Goal: Task Accomplishment & Management: Manage account settings

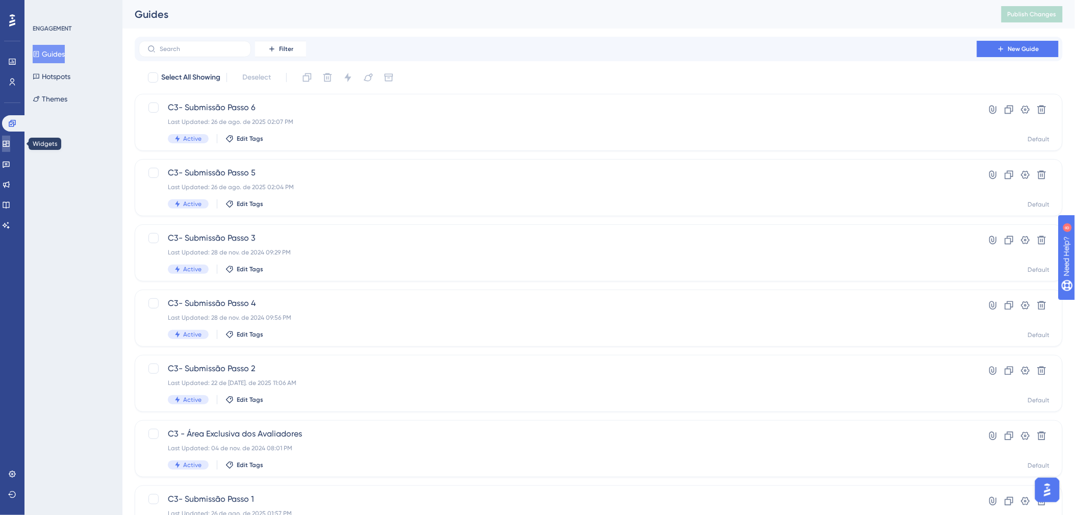
click at [10, 145] on icon at bounding box center [6, 144] width 8 height 8
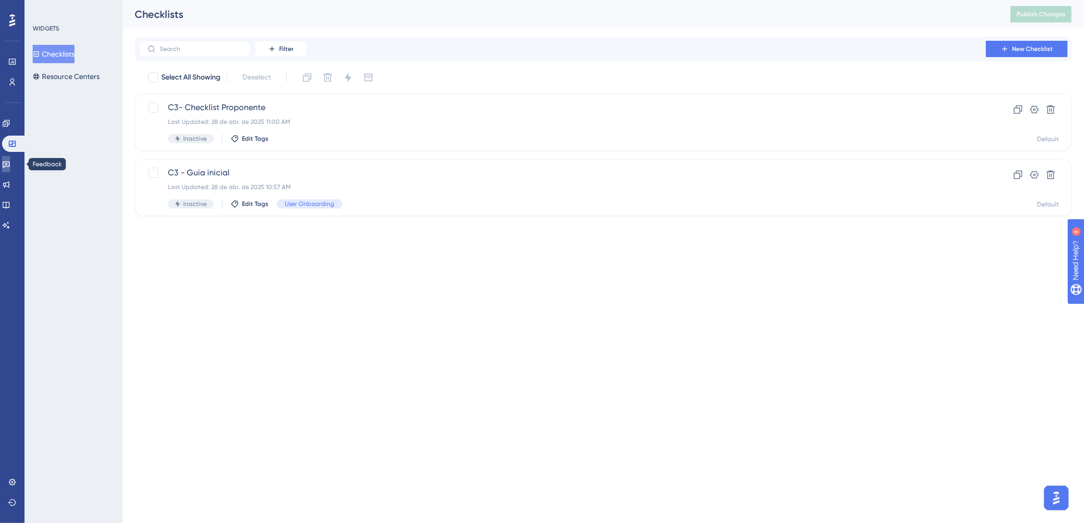
click at [10, 171] on link at bounding box center [6, 164] width 8 height 16
click at [10, 183] on icon at bounding box center [6, 185] width 8 height 8
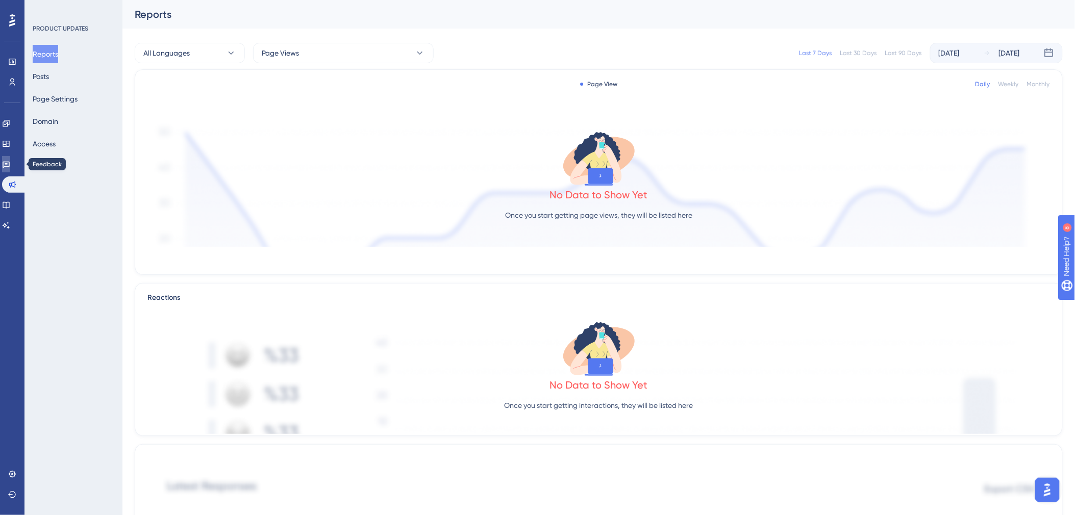
click at [10, 164] on icon at bounding box center [6, 165] width 7 height 7
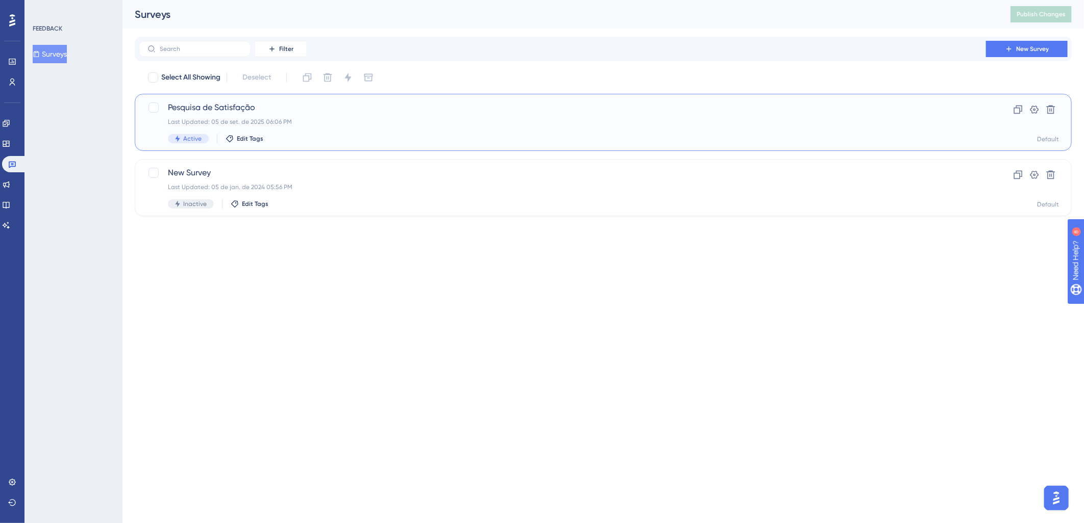
click at [201, 108] on span "Pesquisa de Satisfação" at bounding box center [562, 108] width 789 height 12
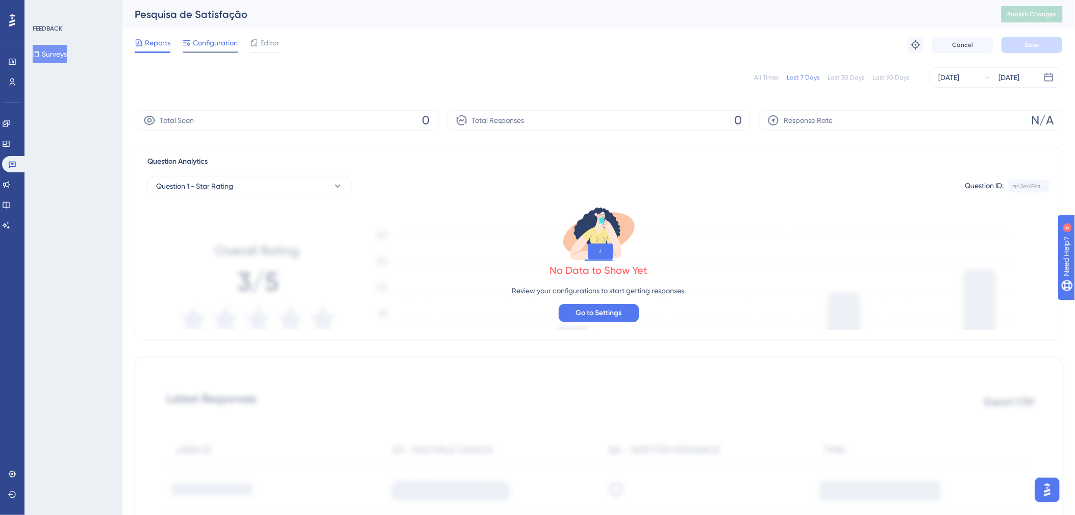
click at [217, 48] on span "Configuration" at bounding box center [215, 43] width 45 height 12
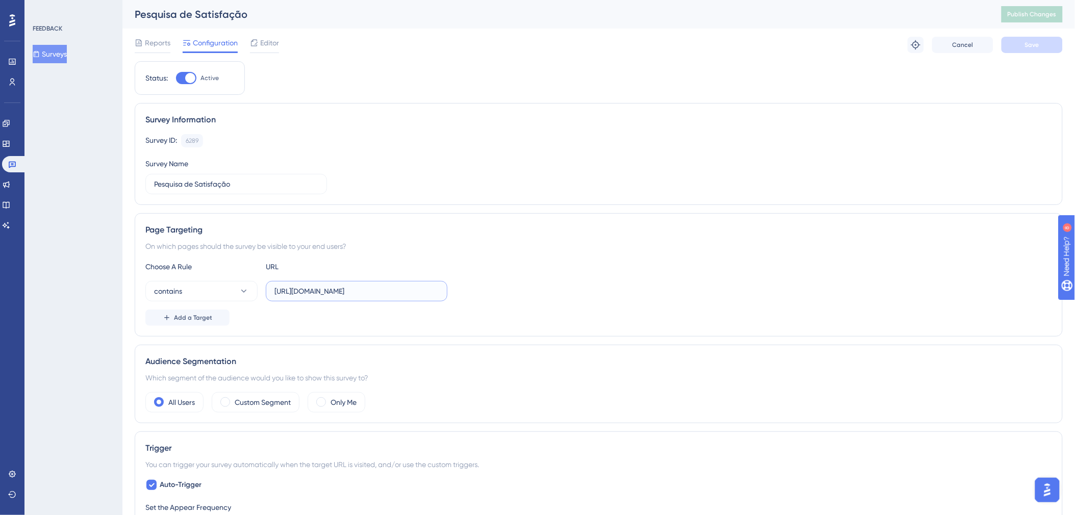
click at [290, 294] on input "https://c3hom.cerebro.org.br/submissao/sobre-instituicao?slug=" at bounding box center [357, 291] width 164 height 11
paste input "listar"
type input "https://c3hom.cerebro.org.br/submissao/listar"
click at [211, 291] on button "contains" at bounding box center [201, 291] width 112 height 20
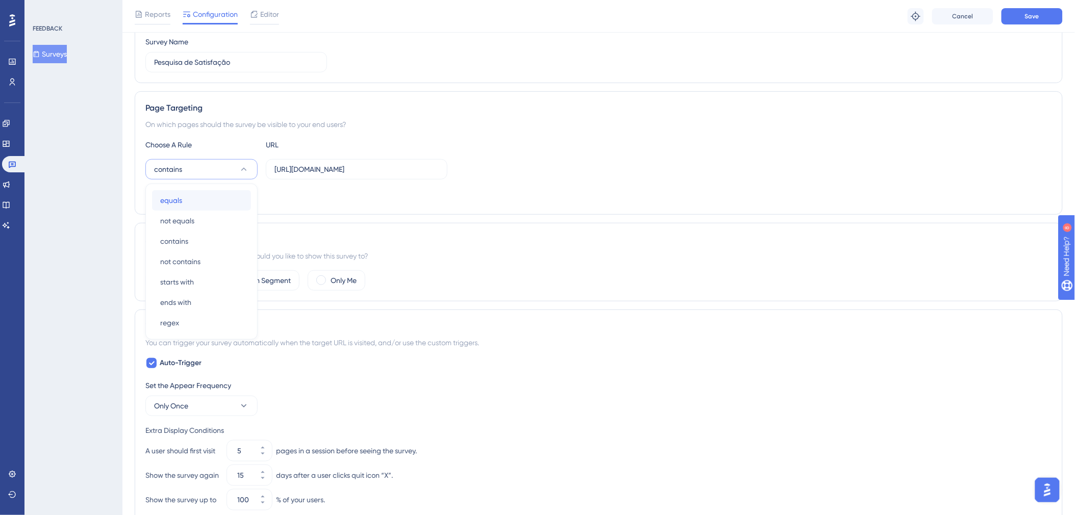
click at [203, 204] on div "equals equals" at bounding box center [201, 200] width 83 height 20
click at [1010, 24] on div "Reports Configuration Editor Troubleshoot Cancel Save" at bounding box center [598, 16] width 953 height 33
click at [1014, 20] on button "Save" at bounding box center [1032, 16] width 61 height 16
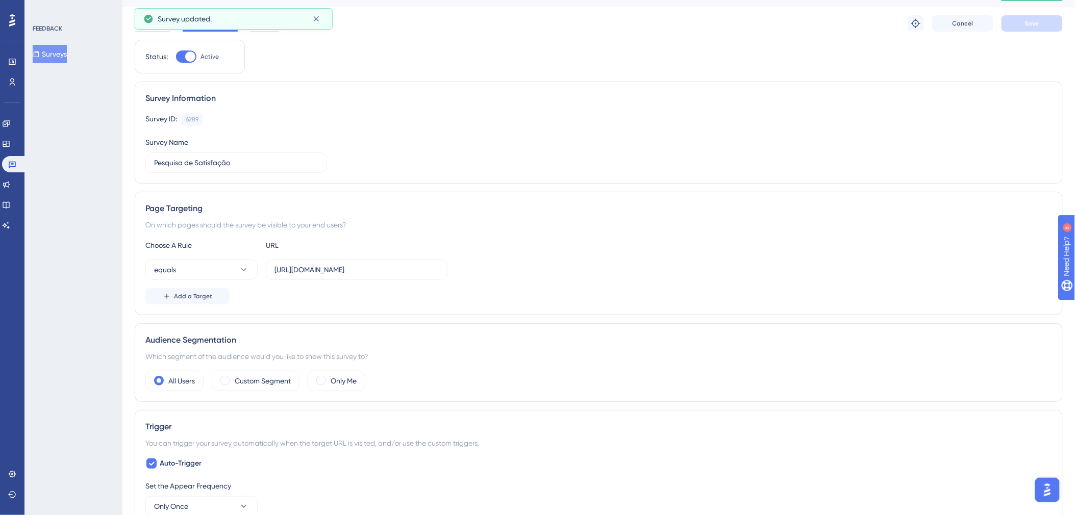
scroll to position [0, 0]
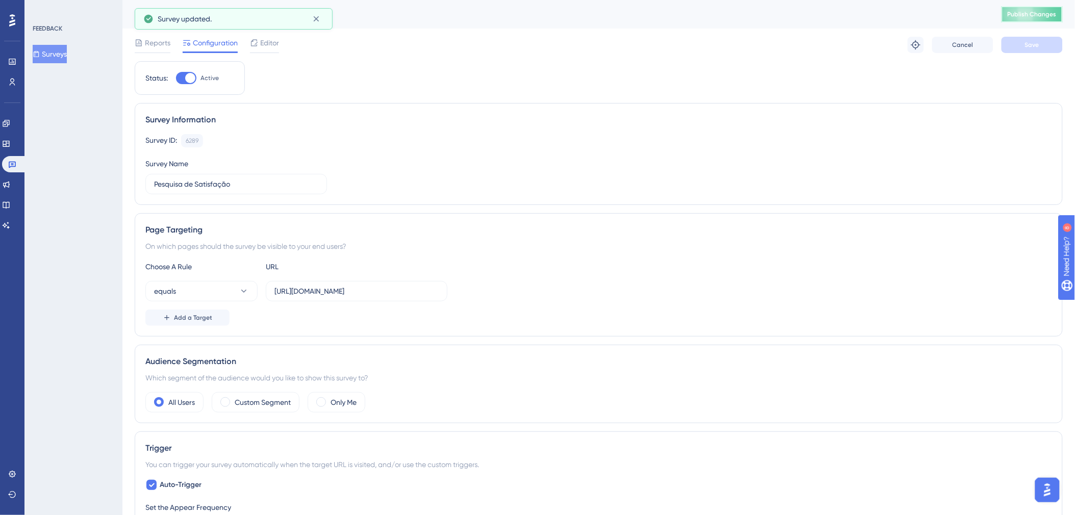
click at [1030, 18] on button "Publish Changes" at bounding box center [1032, 14] width 61 height 16
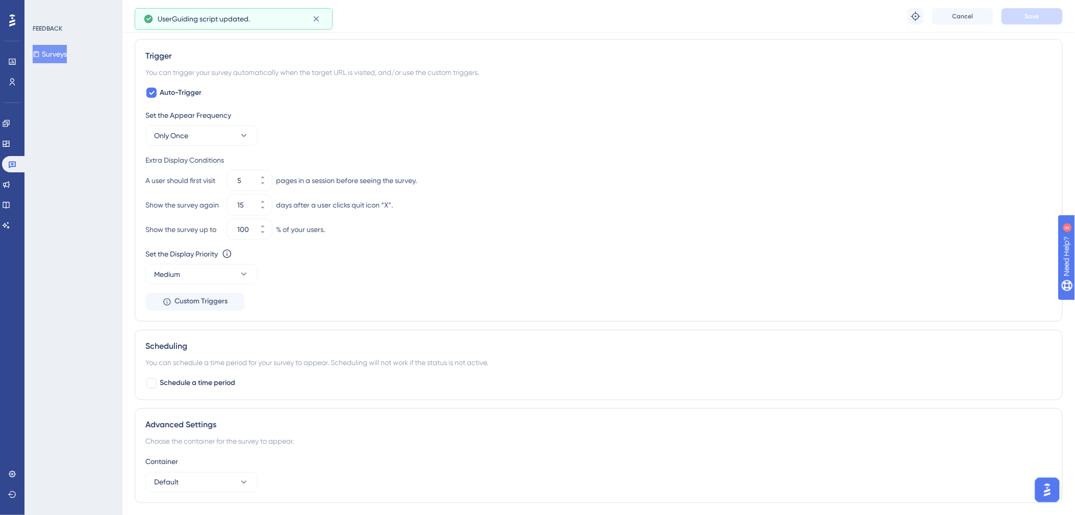
scroll to position [446, 0]
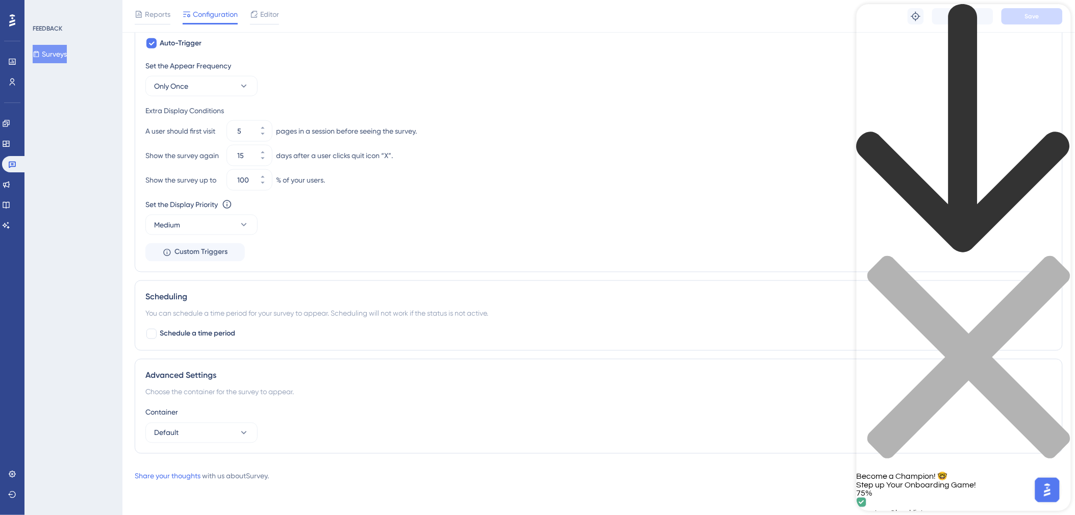
click at [875, 12] on div "back to header" at bounding box center [963, 130] width 214 height 252
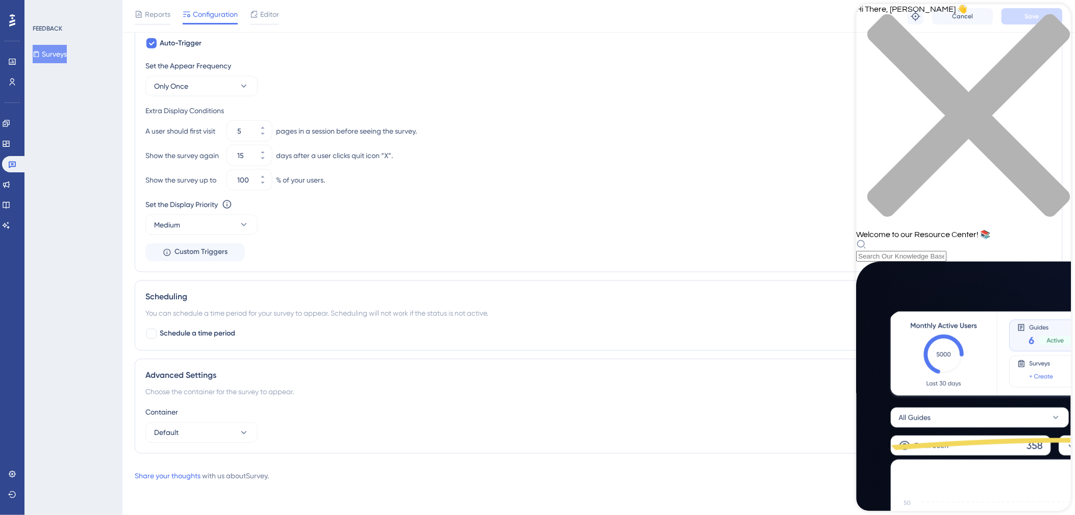
click at [1050, 17] on div "close resource center" at bounding box center [963, 122] width 214 height 216
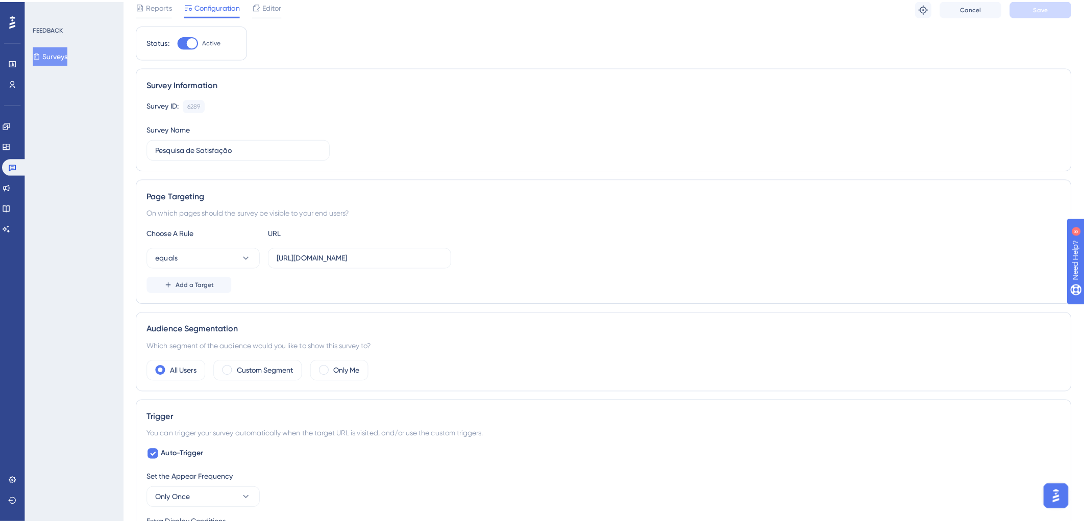
scroll to position [0, 0]
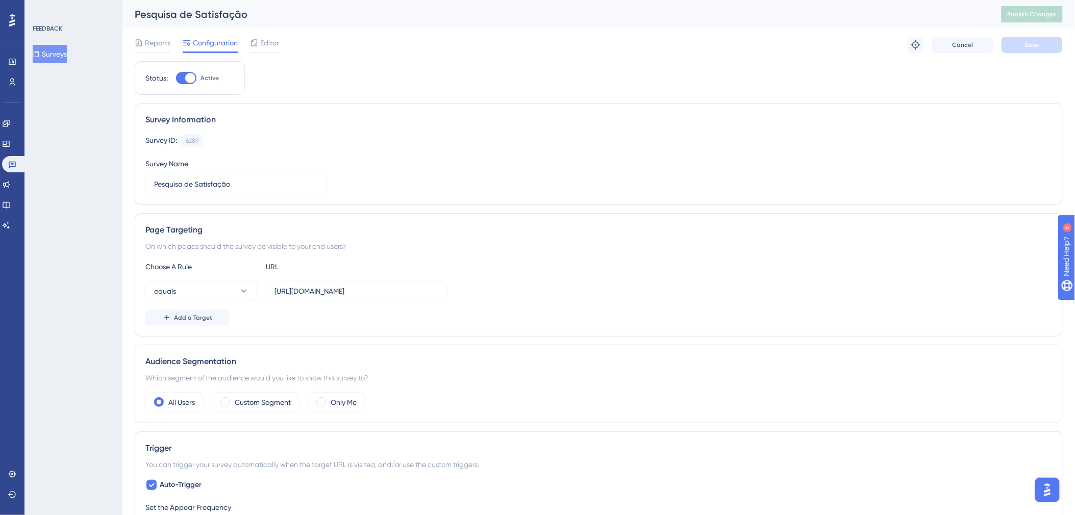
click at [67, 52] on button "Surveys" at bounding box center [50, 54] width 34 height 18
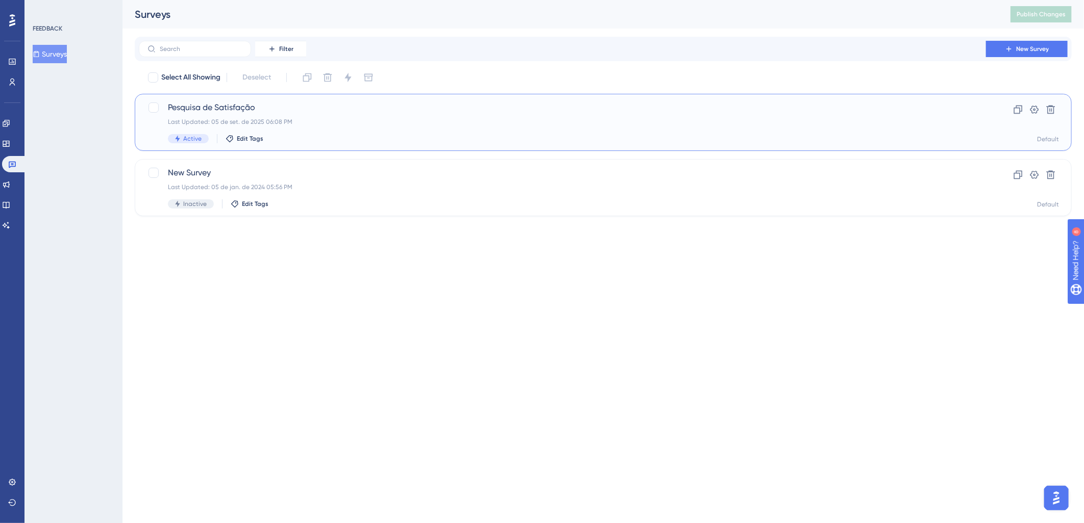
click at [193, 109] on span "Pesquisa de Satisfação" at bounding box center [562, 108] width 789 height 12
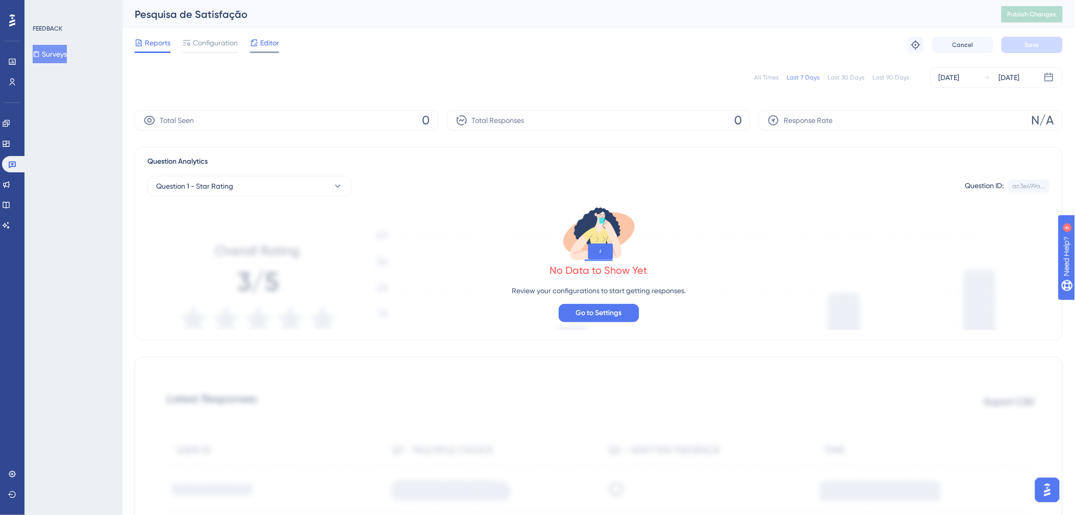
click at [273, 47] on span "Editor" at bounding box center [269, 43] width 19 height 12
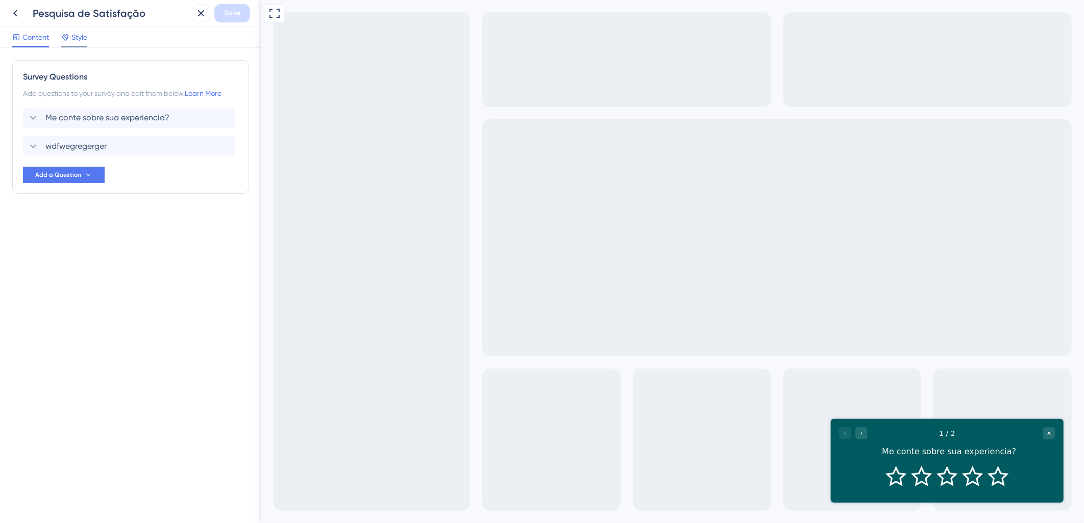
click at [79, 34] on span "Style" at bounding box center [79, 37] width 16 height 12
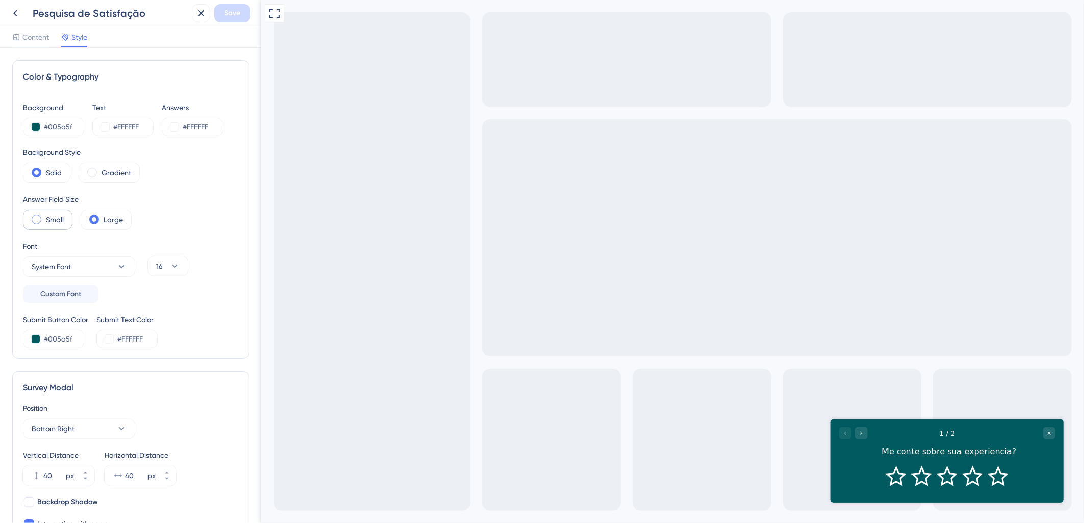
click at [56, 217] on label "Small" at bounding box center [55, 220] width 18 height 12
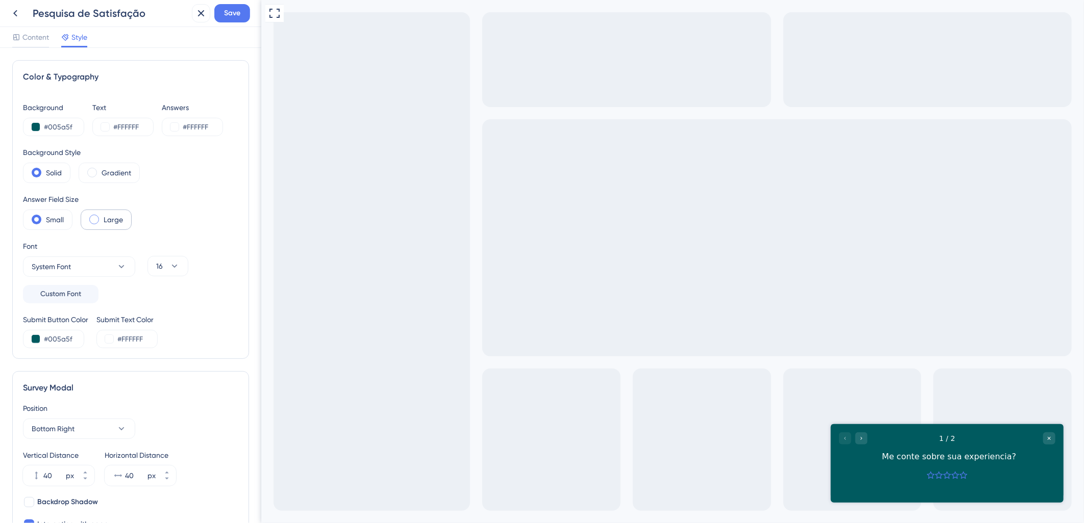
click at [94, 220] on span at bounding box center [94, 220] width 10 height 10
click at [102, 216] on input "radio" at bounding box center [102, 216] width 0 height 0
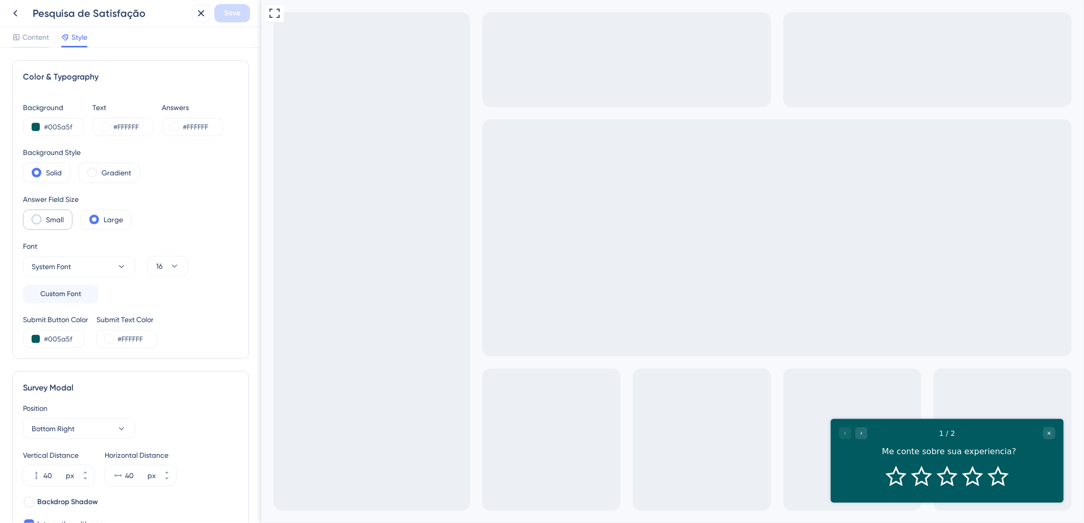
click at [51, 219] on label "Small" at bounding box center [55, 220] width 18 height 12
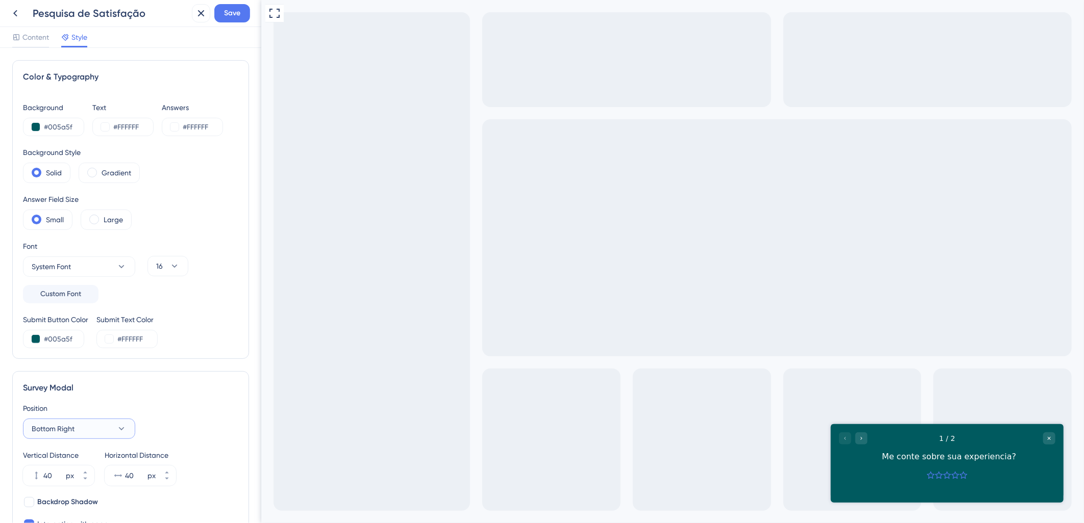
click at [69, 439] on button "Bottom Right" at bounding box center [79, 429] width 112 height 20
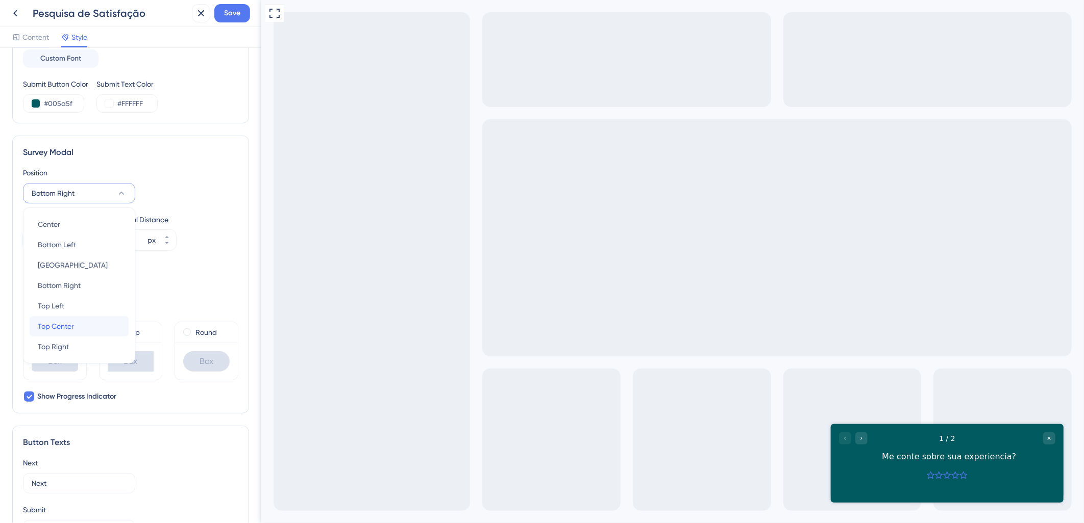
click at [71, 330] on span "Top Center" at bounding box center [56, 326] width 36 height 12
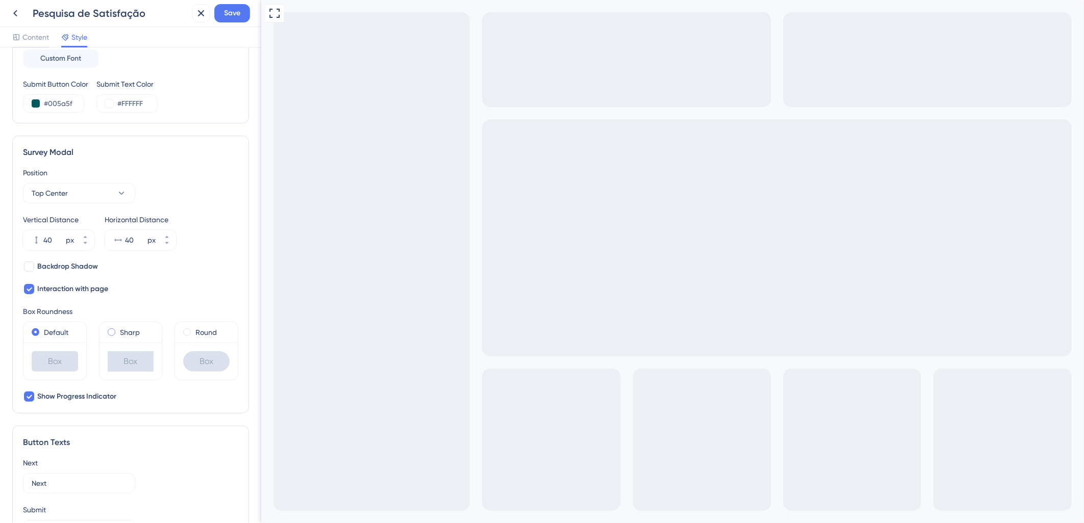
click at [108, 334] on span at bounding box center [112, 333] width 8 height 8
click at [118, 330] on input "radio" at bounding box center [118, 330] width 0 height 0
click at [64, 333] on label "Default" at bounding box center [56, 333] width 24 height 12
click at [54, 190] on span "Top Center" at bounding box center [50, 193] width 36 height 12
click at [74, 311] on div "Top Left Top Left" at bounding box center [79, 306] width 83 height 20
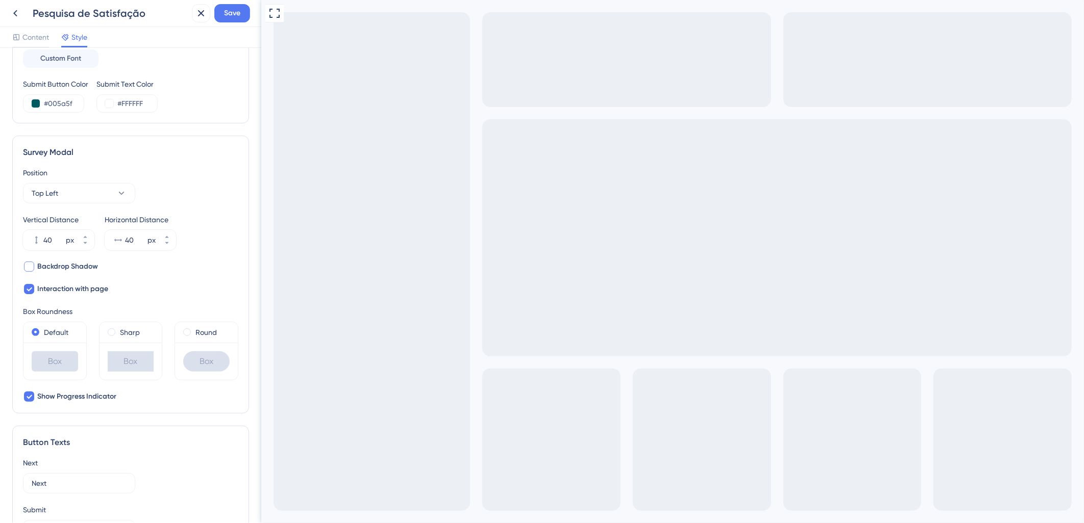
click at [84, 268] on span "Backdrop Shadow" at bounding box center [67, 267] width 61 height 12
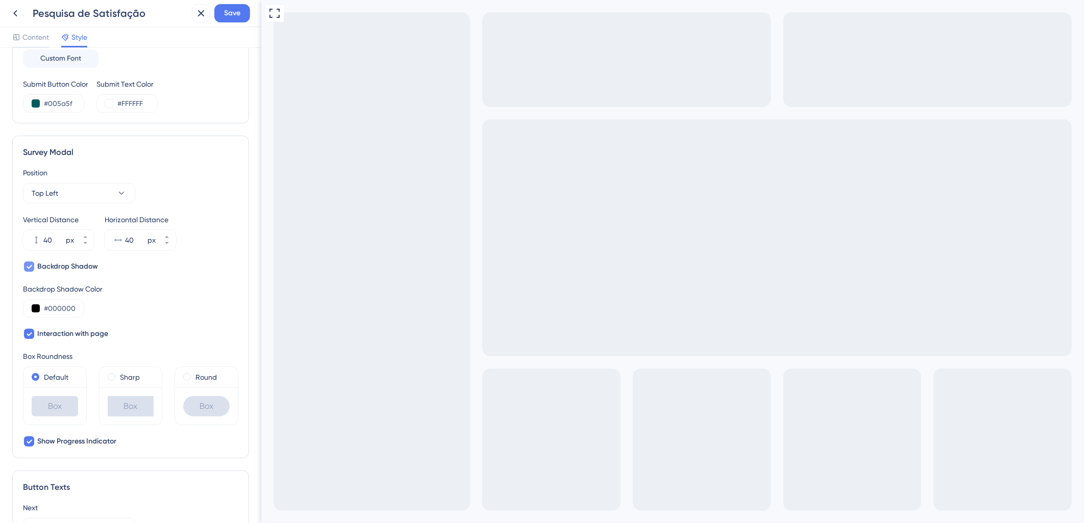
click at [84, 268] on span "Backdrop Shadow" at bounding box center [67, 267] width 61 height 12
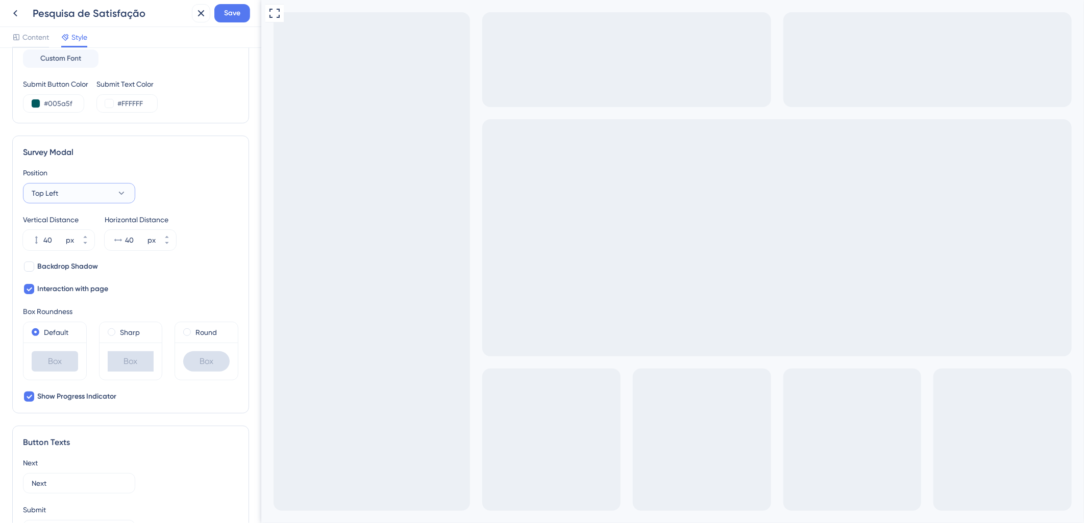
click at [88, 194] on button "Top Left" at bounding box center [79, 193] width 112 height 20
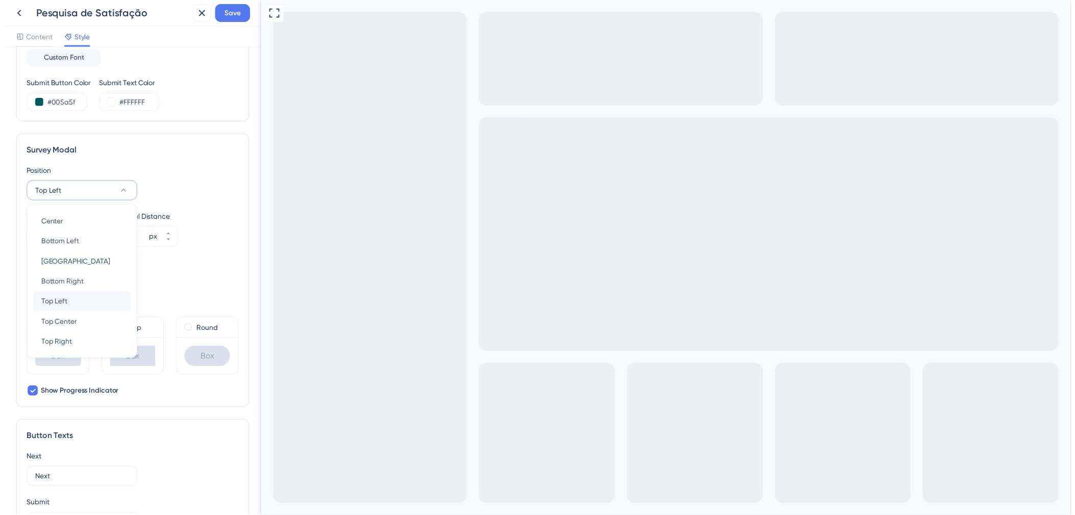
scroll to position [292, 0]
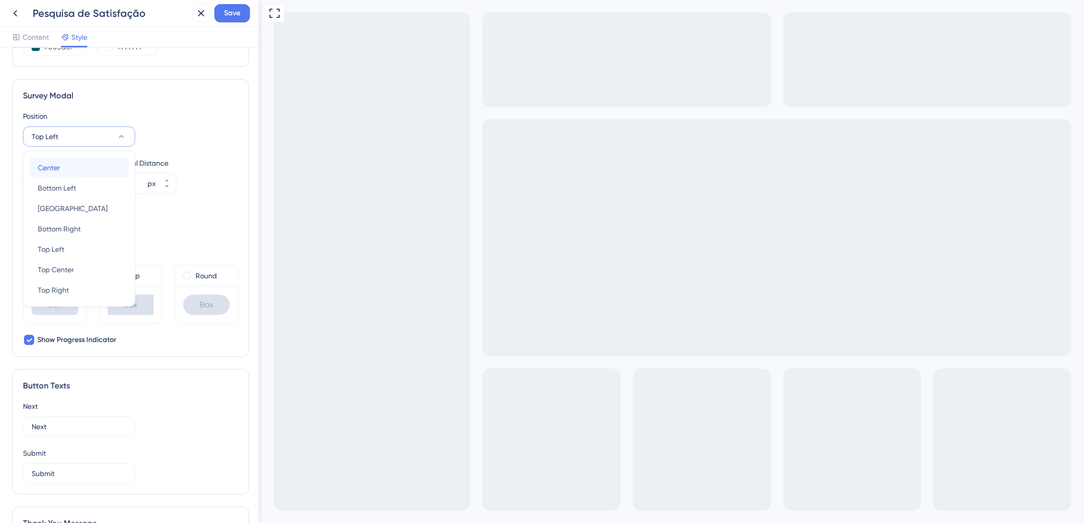
click at [65, 170] on div "Center Center" at bounding box center [79, 168] width 83 height 20
click at [63, 211] on span "Backdrop Shadow" at bounding box center [67, 210] width 61 height 12
checkbox input "true"
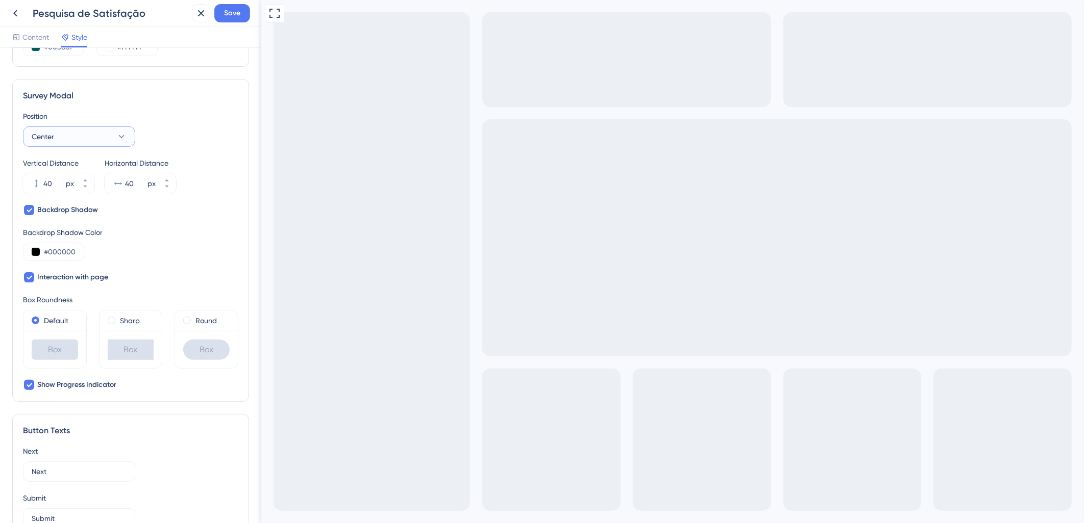
click at [71, 141] on button "Center" at bounding box center [79, 137] width 112 height 20
click at [73, 211] on span "Bottom Center" at bounding box center [73, 209] width 70 height 12
click at [73, 139] on span "Bottom Center" at bounding box center [67, 137] width 70 height 12
click at [69, 275] on span "Top Center" at bounding box center [56, 270] width 36 height 12
click at [240, 10] on span "Save" at bounding box center [232, 13] width 16 height 12
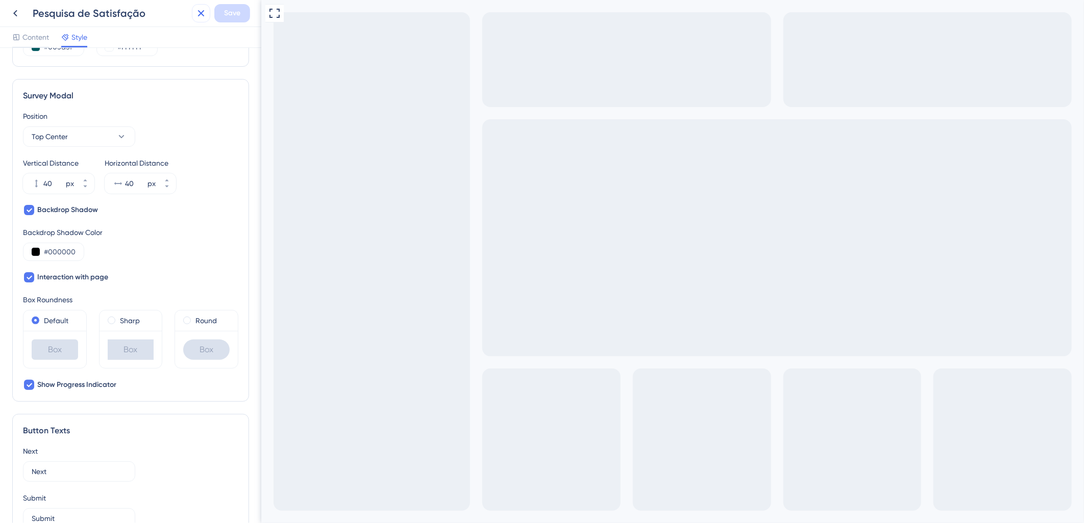
click at [202, 12] on icon at bounding box center [201, 13] width 7 height 7
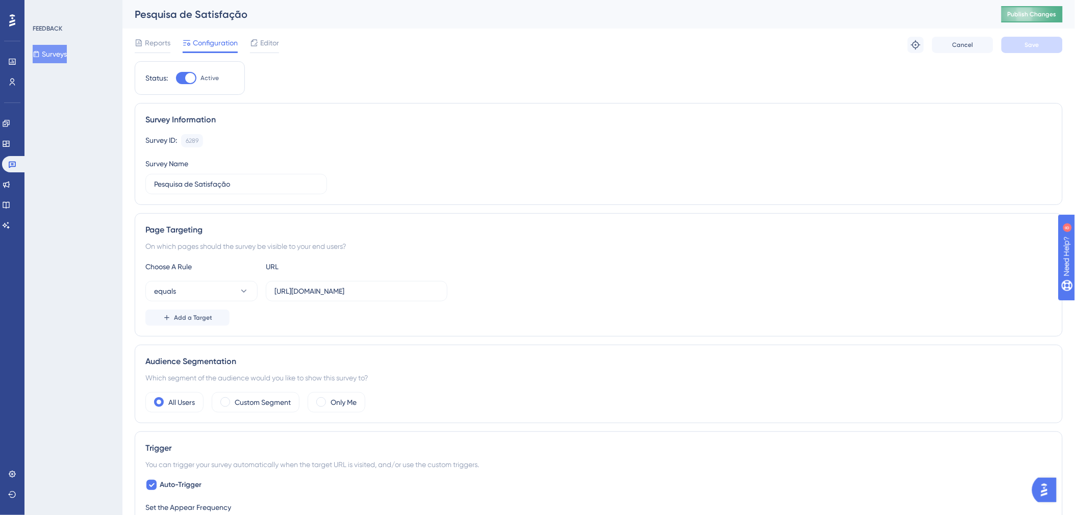
click at [1025, 11] on span "Publish Changes" at bounding box center [1032, 14] width 49 height 8
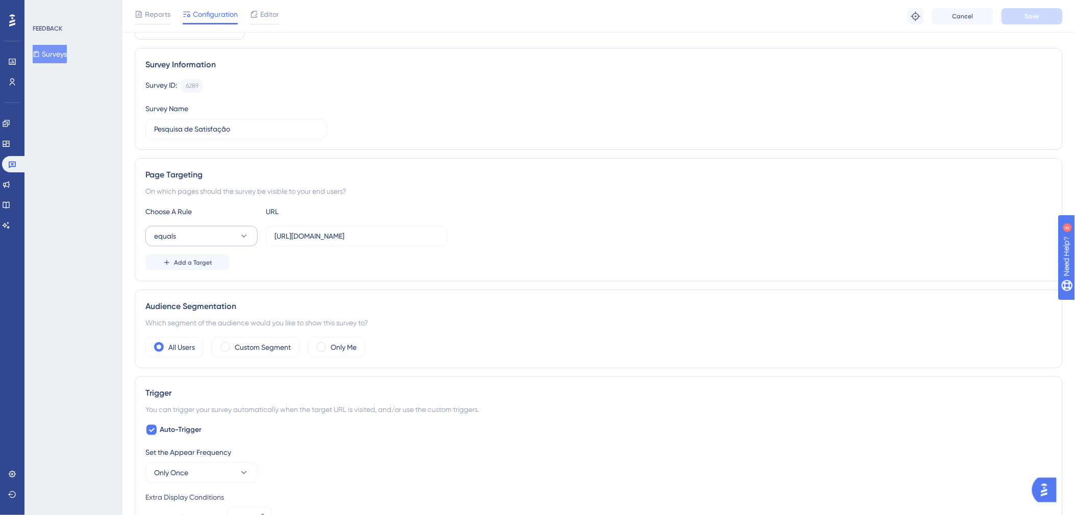
scroll to position [57, 0]
click at [267, 8] on span "Editor" at bounding box center [269, 14] width 19 height 12
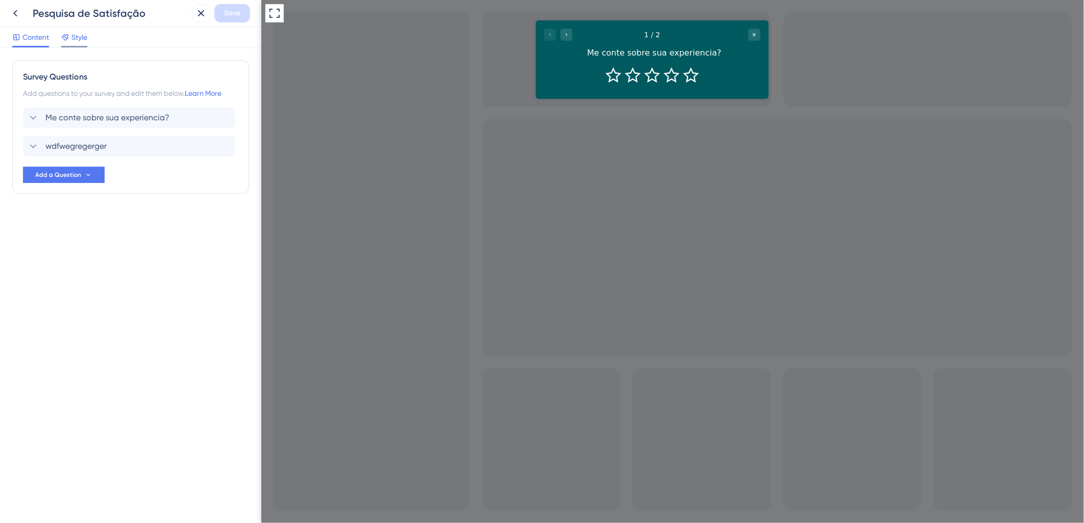
click at [76, 40] on span "Style" at bounding box center [79, 37] width 16 height 12
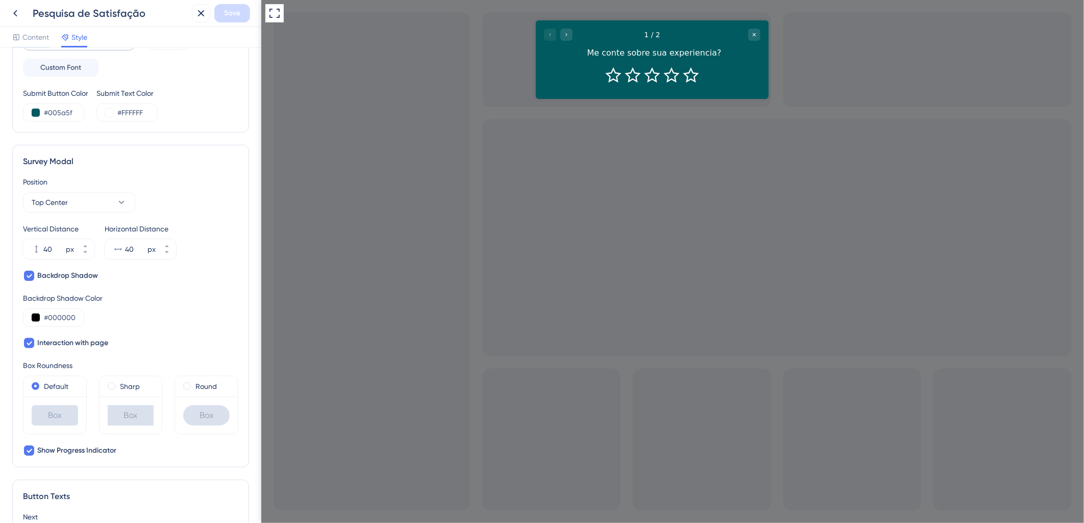
scroll to position [283, 0]
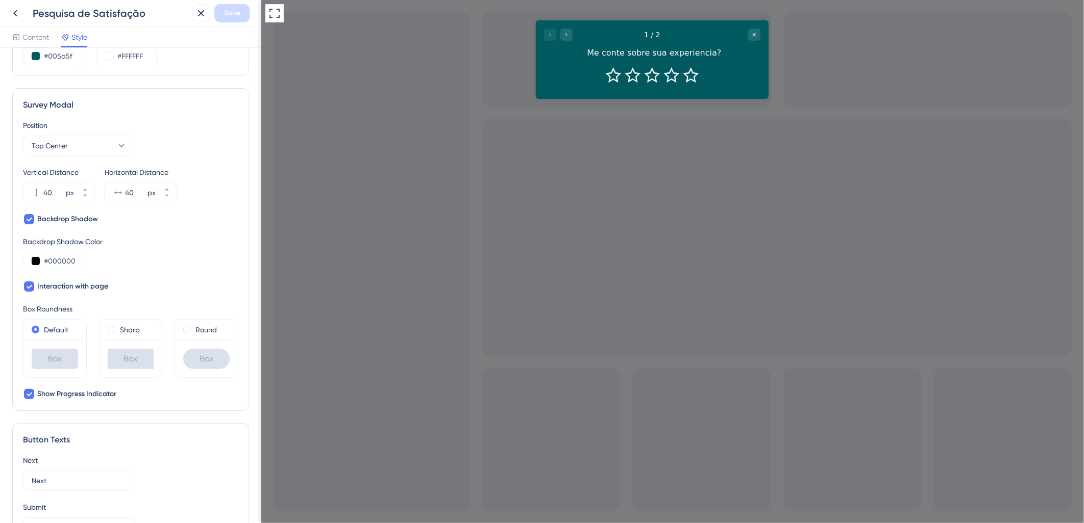
click at [648, 267] on div at bounding box center [672, 261] width 822 height 523
click at [691, 187] on div at bounding box center [672, 261] width 822 height 523
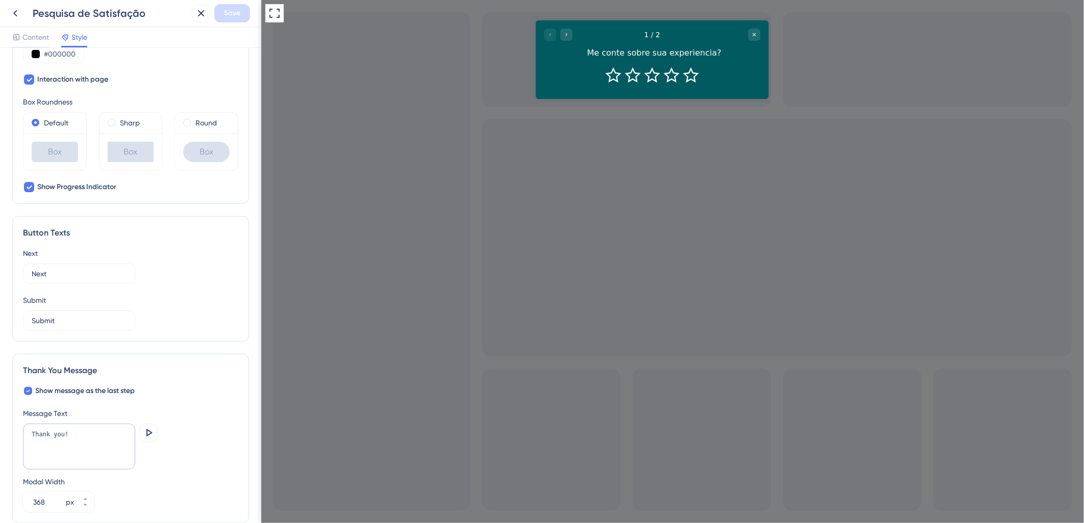
scroll to position [510, 0]
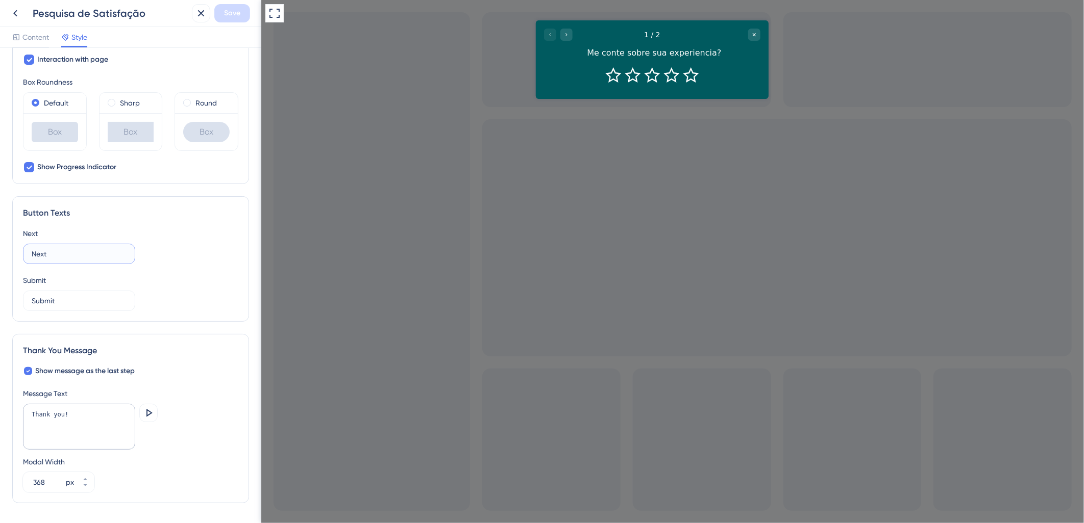
click at [54, 254] on input "Next" at bounding box center [79, 253] width 95 height 11
type input "Próximo"
drag, startPoint x: 66, startPoint y: 303, endPoint x: 11, endPoint y: 293, distance: 56.0
click at [11, 293] on div "Color & Typography Background #005a5f Text #FFFFFF Answers #FFFFFF Background S…" at bounding box center [130, 286] width 261 height 476
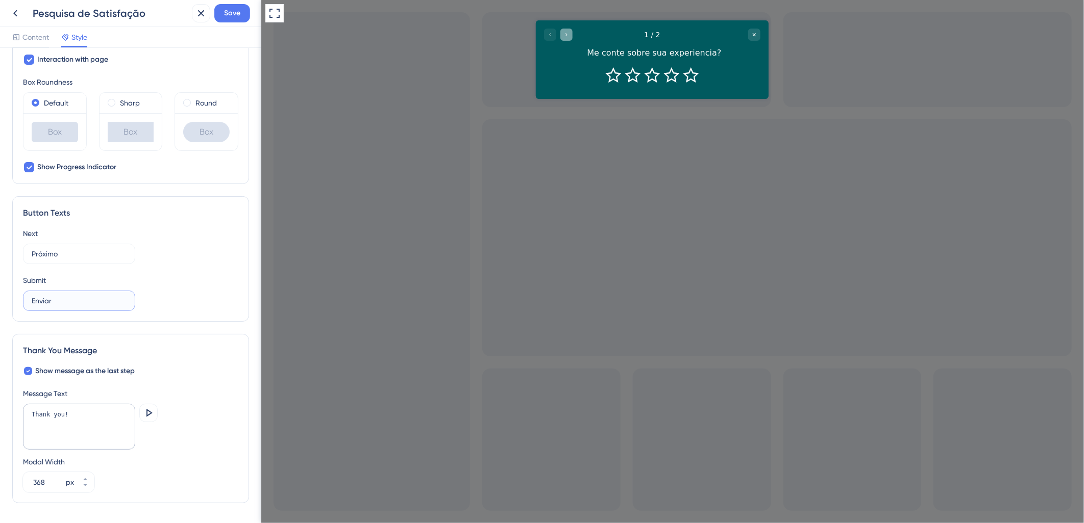
type input "Enviar"
click at [567, 33] on icon "Go to Question 2" at bounding box center [566, 34] width 6 height 6
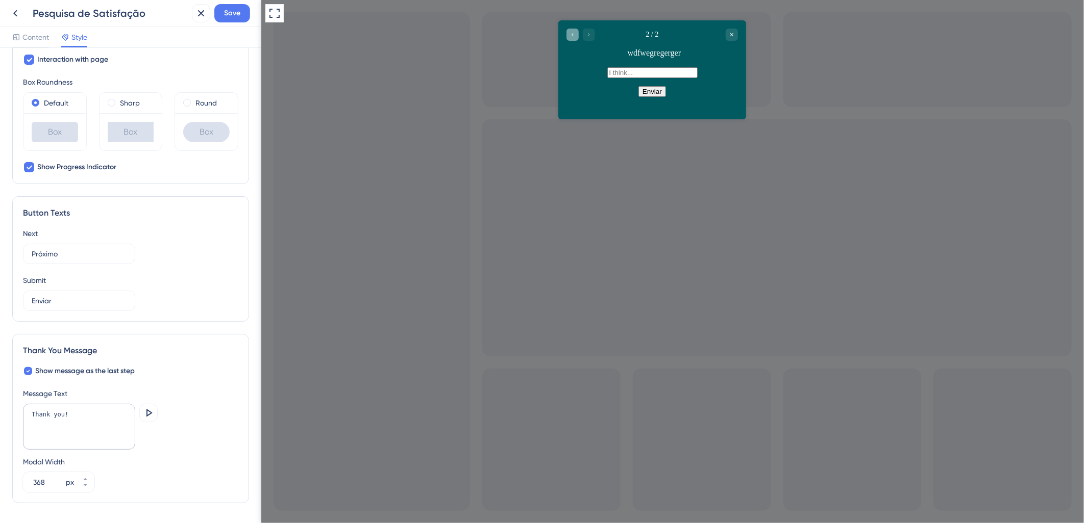
click at [566, 31] on div "Go to Question 1" at bounding box center [572, 34] width 12 height 12
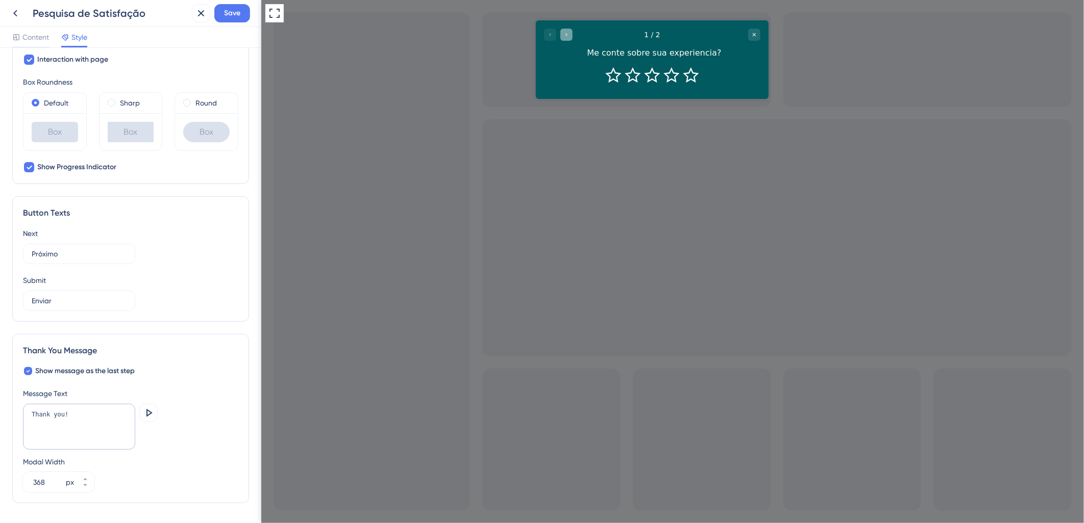
click at [569, 32] on div "Go to Question 2" at bounding box center [566, 34] width 12 height 12
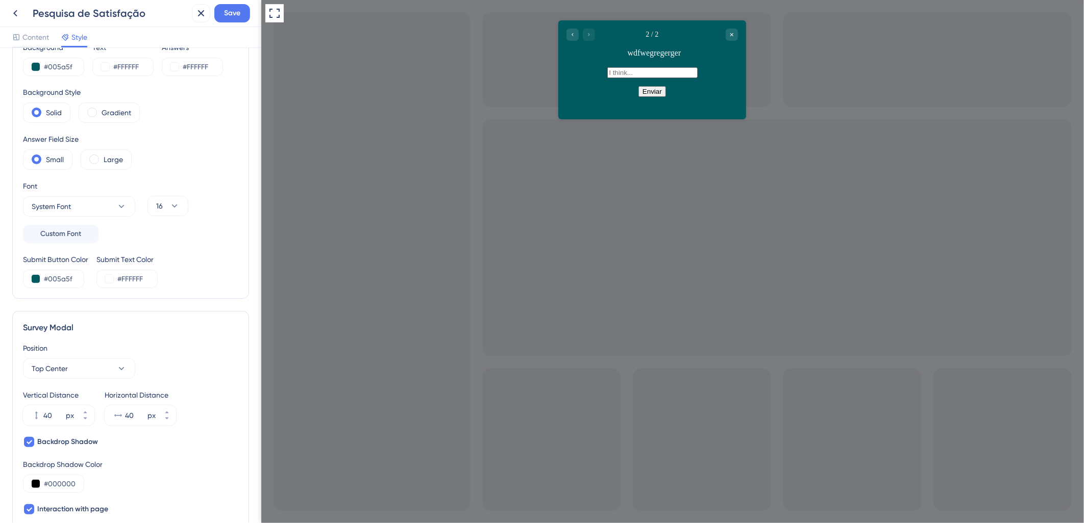
scroll to position [0, 0]
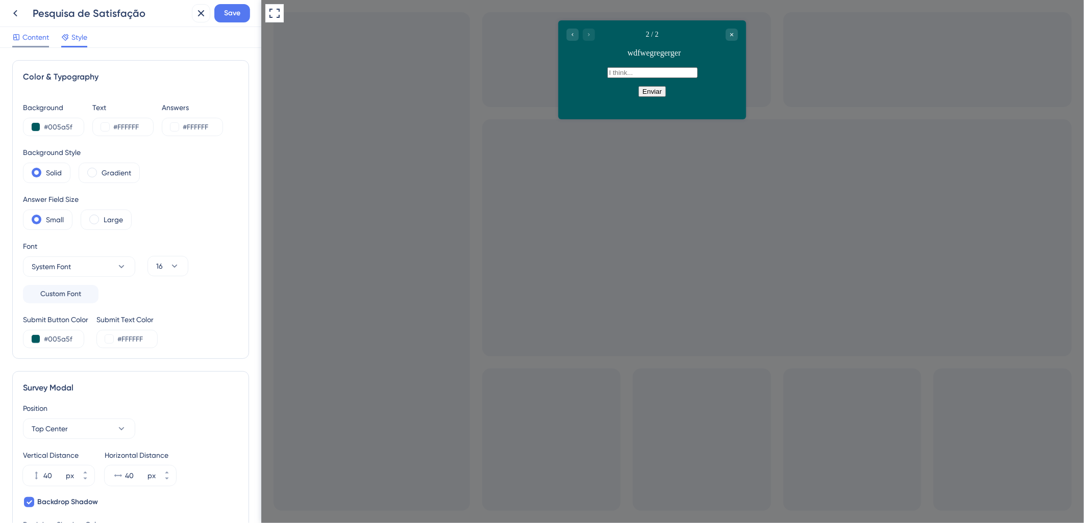
click at [27, 47] on div at bounding box center [30, 47] width 37 height 2
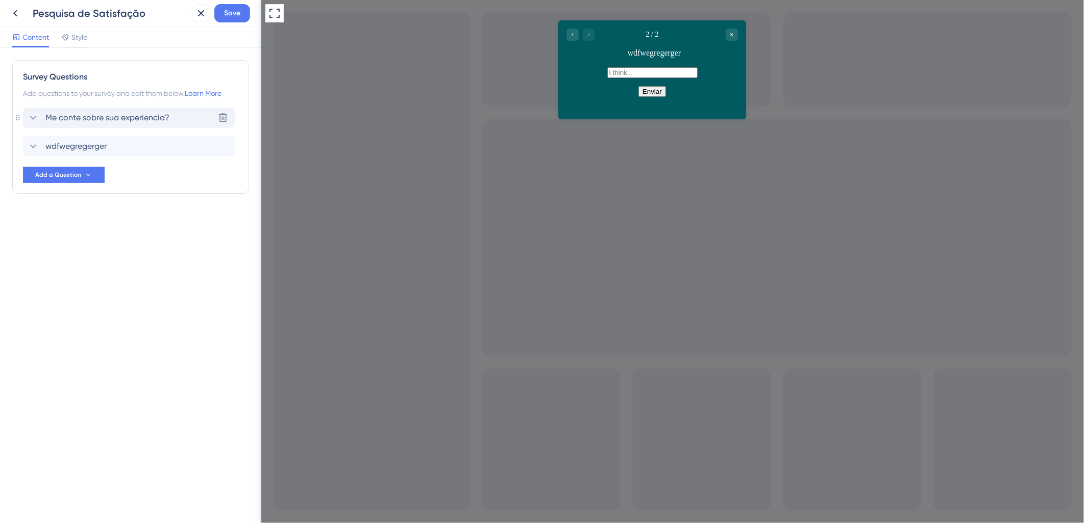
click at [63, 118] on span "Me conte sobre sua experiencia?" at bounding box center [107, 118] width 124 height 12
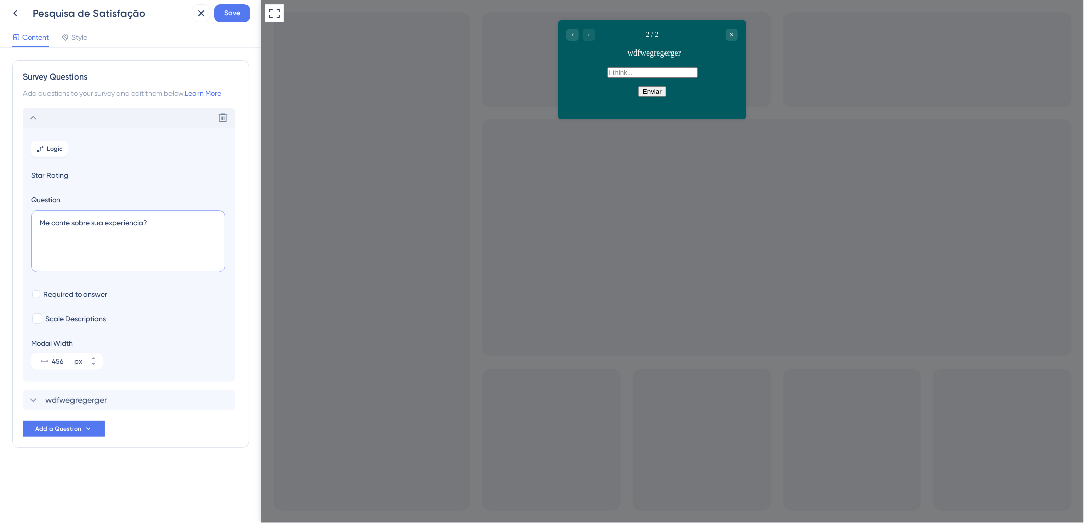
drag, startPoint x: 166, startPoint y: 226, endPoint x: 5, endPoint y: 218, distance: 160.9
click at [5, 218] on div "Survey Questions Add questions to your survey and edit them below. Learn More D…" at bounding box center [130, 286] width 261 height 476
paste textarea "Como você avalia sua experiência ao submeter a proposta? Por favor, dê uma nota…"
type textarea "Como você avalia sua experiência ao submeter a proposta? Por favor, dê uma nota…"
click at [573, 35] on icon "Go to Question 1" at bounding box center [572, 34] width 6 height 6
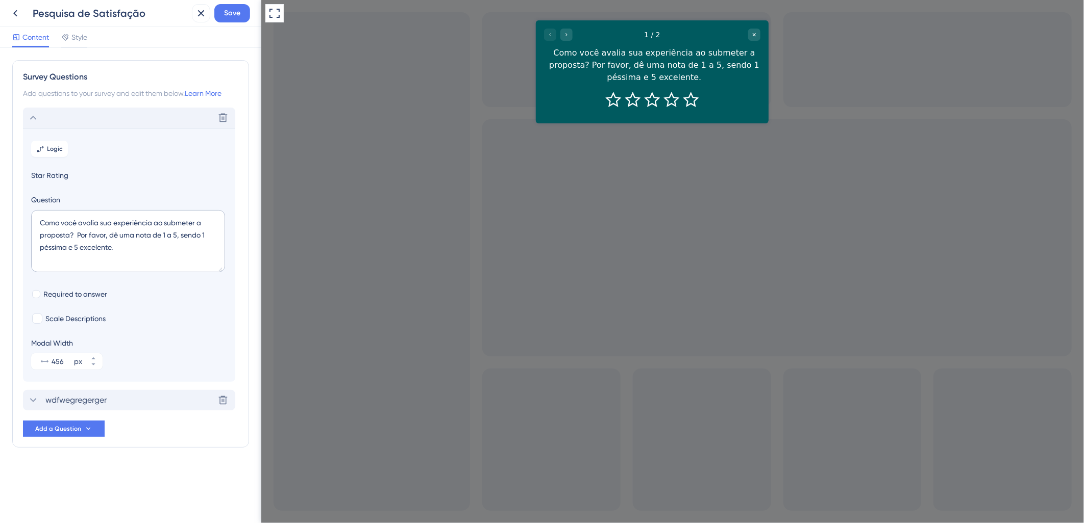
click at [74, 394] on span "wdfwegregerger" at bounding box center [75, 400] width 61 height 12
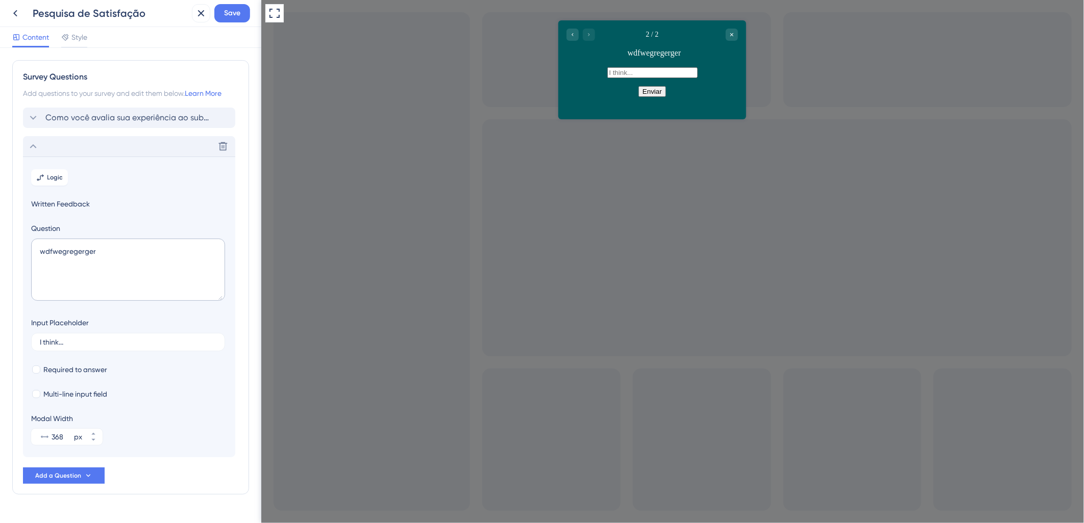
scroll to position [24, 0]
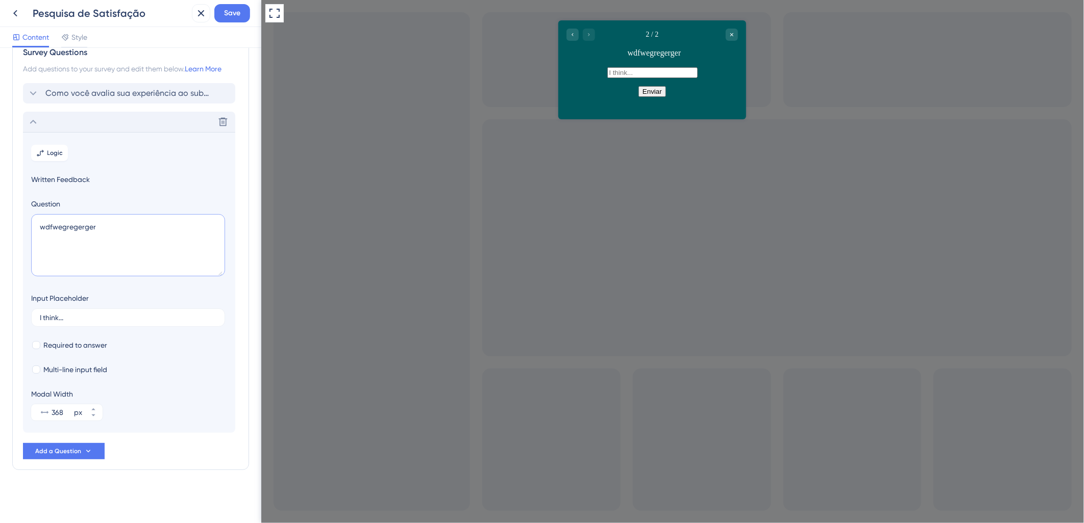
drag, startPoint x: 109, startPoint y: 246, endPoint x: 0, endPoint y: 231, distance: 110.3
click at [0, 231] on div "Survey Questions Add questions to your survey and edit them below. Learn More C…" at bounding box center [130, 286] width 261 height 476
paste textarea "Por favor, conte-nos o que pode melhorar."
type textarea "Por favor, conte-nos o que pode melhorar."
drag, startPoint x: 69, startPoint y: 318, endPoint x: 11, endPoint y: 306, distance: 59.3
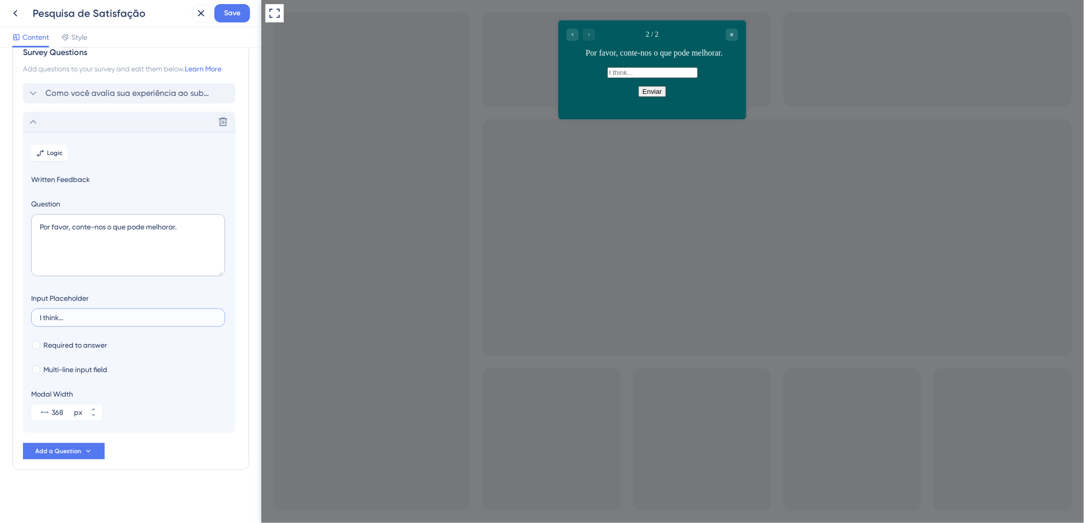
click at [11, 306] on div "Survey Questions Add questions to your survey and edit them below. Learn More C…" at bounding box center [130, 286] width 261 height 476
type input "Eu acho que..."
click at [35, 343] on div at bounding box center [36, 345] width 8 height 8
click at [35, 343] on icon at bounding box center [36, 345] width 4 height 7
click at [35, 343] on div at bounding box center [36, 345] width 8 height 8
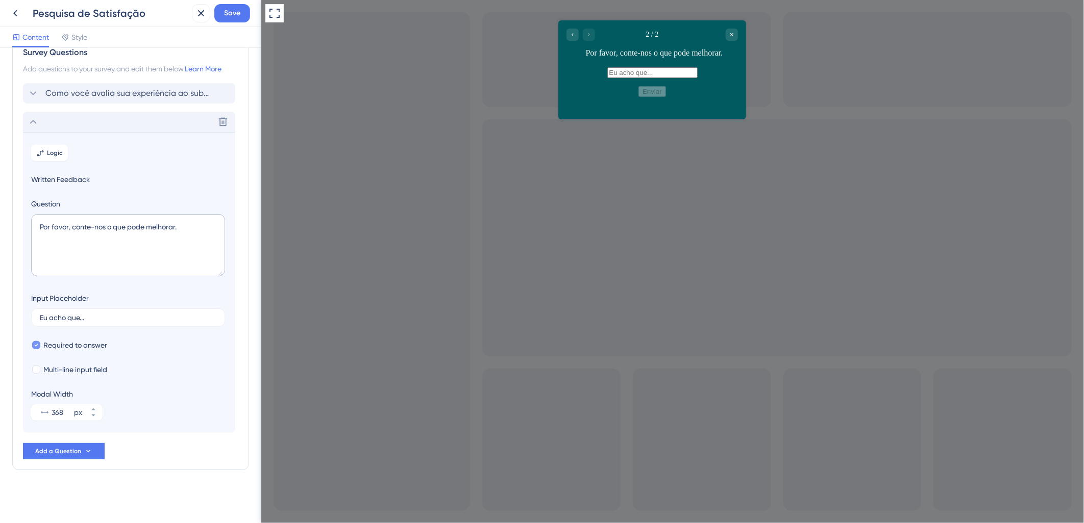
click at [35, 343] on icon at bounding box center [36, 345] width 4 height 7
checkbox input "false"
click at [37, 369] on div at bounding box center [36, 370] width 8 height 8
checkbox input "true"
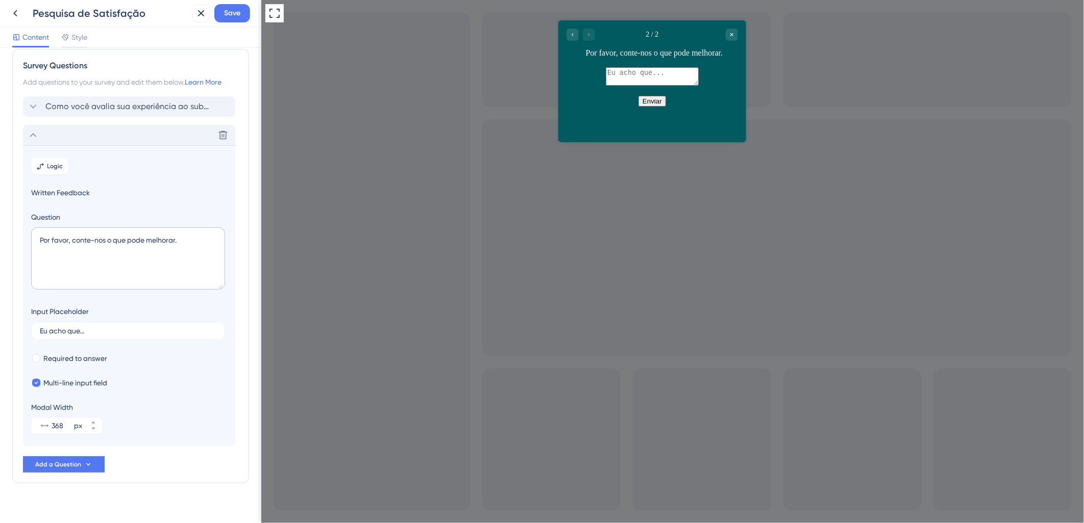
scroll to position [0, 0]
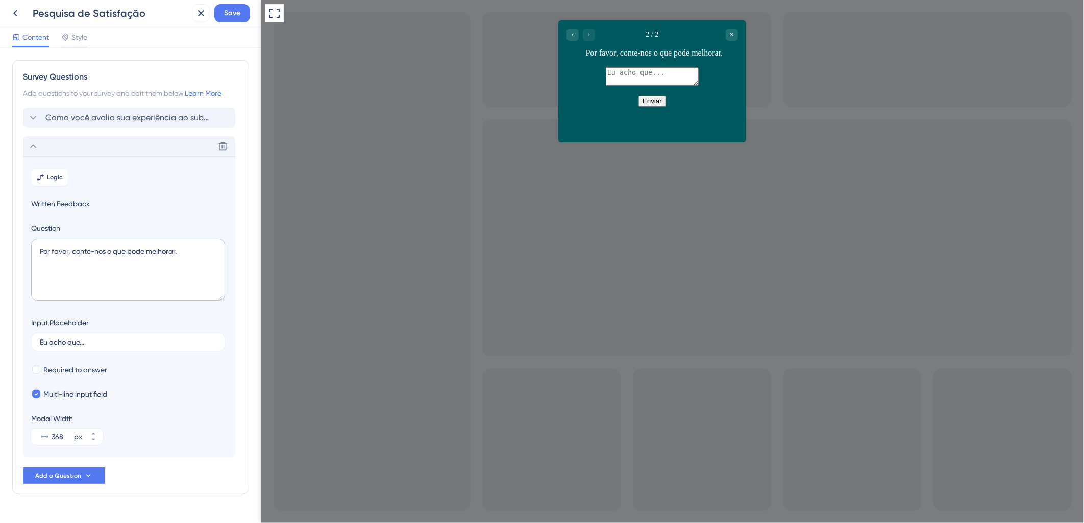
click at [35, 143] on icon at bounding box center [33, 146] width 12 height 12
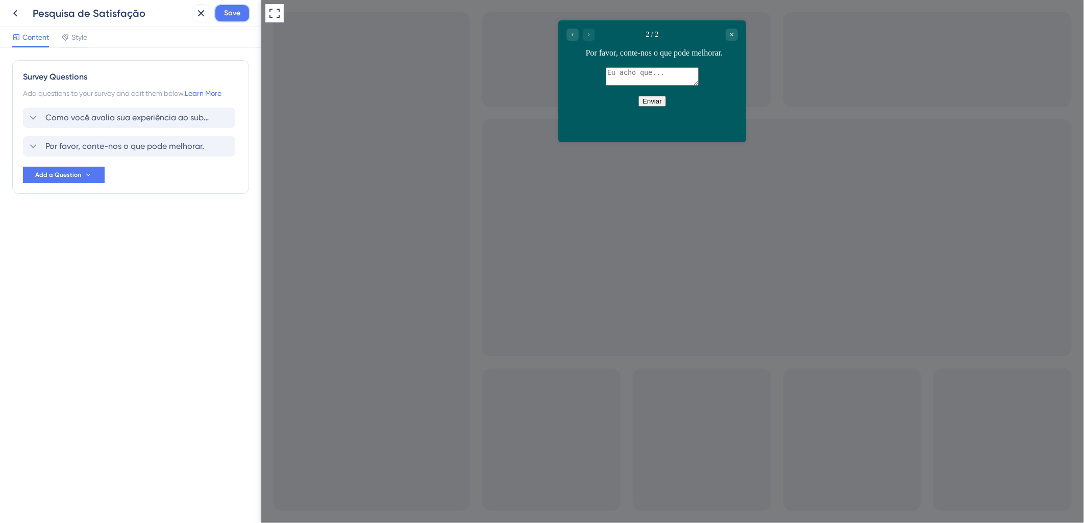
click at [235, 11] on span "Save" at bounding box center [232, 13] width 16 height 12
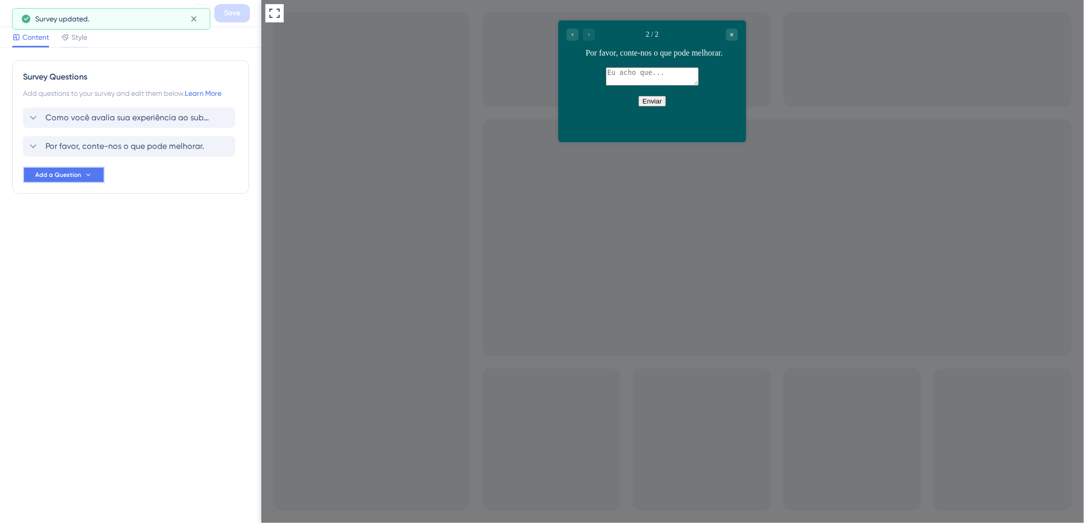
click at [56, 179] on span "Add a Question" at bounding box center [58, 175] width 46 height 8
click at [76, 33] on span "Style" at bounding box center [79, 37] width 16 height 12
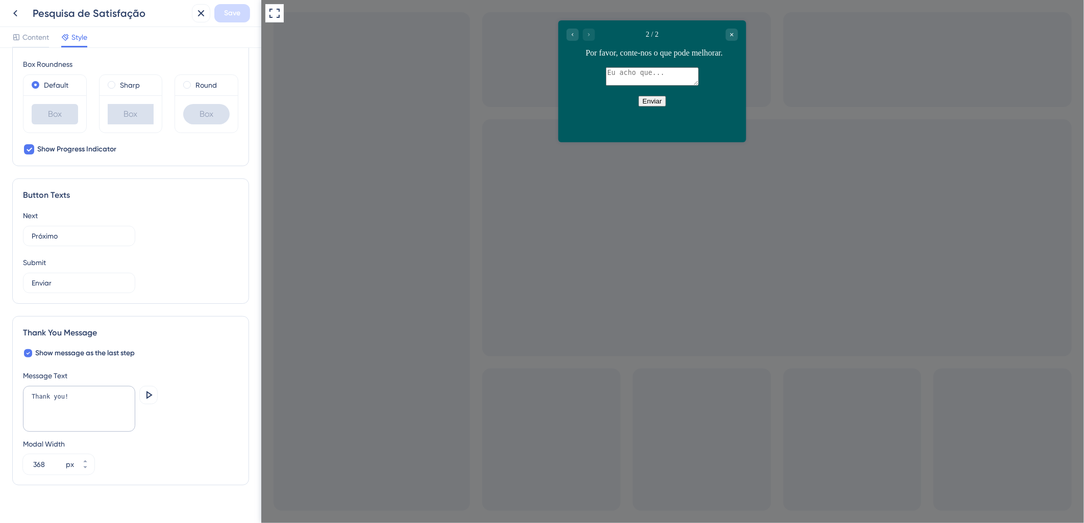
scroll to position [543, 0]
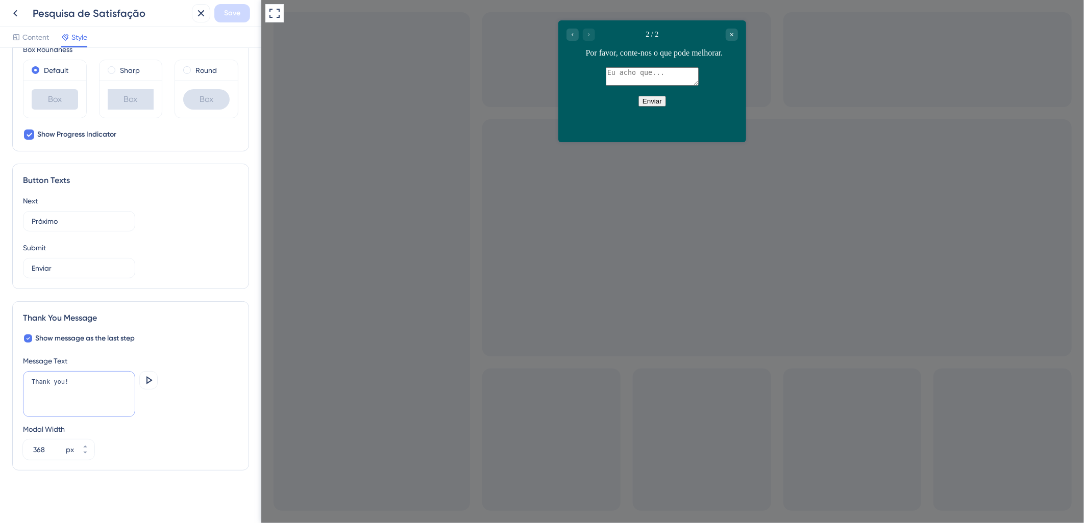
click at [81, 384] on textarea "Thank you!" at bounding box center [79, 394] width 112 height 46
type textarea "Obrigado!"
click at [148, 381] on icon at bounding box center [148, 381] width 12 height 12
click at [149, 380] on icon at bounding box center [149, 381] width 6 height 8
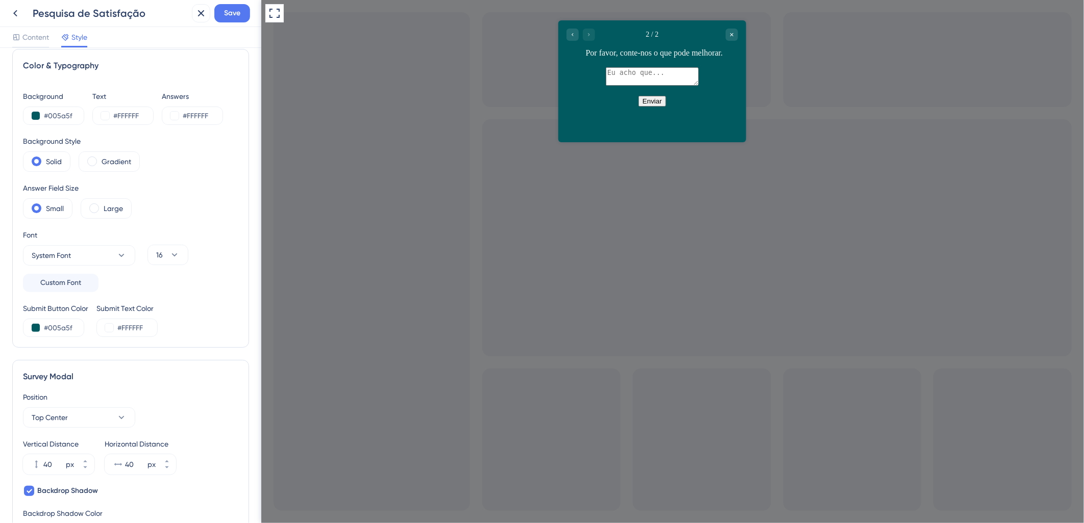
scroll to position [0, 0]
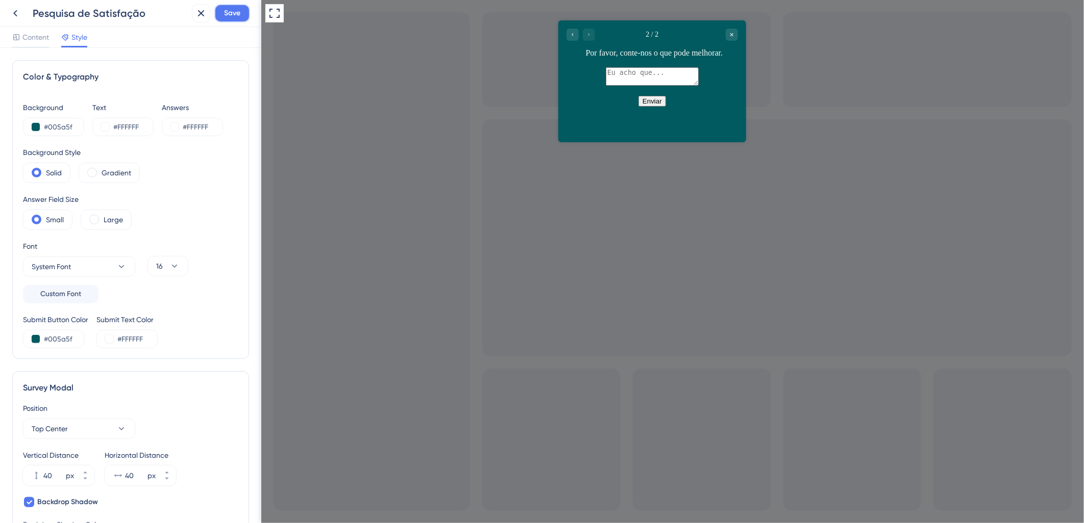
click at [222, 18] on button "Save" at bounding box center [232, 13] width 36 height 18
click at [44, 39] on span "Content" at bounding box center [35, 37] width 27 height 12
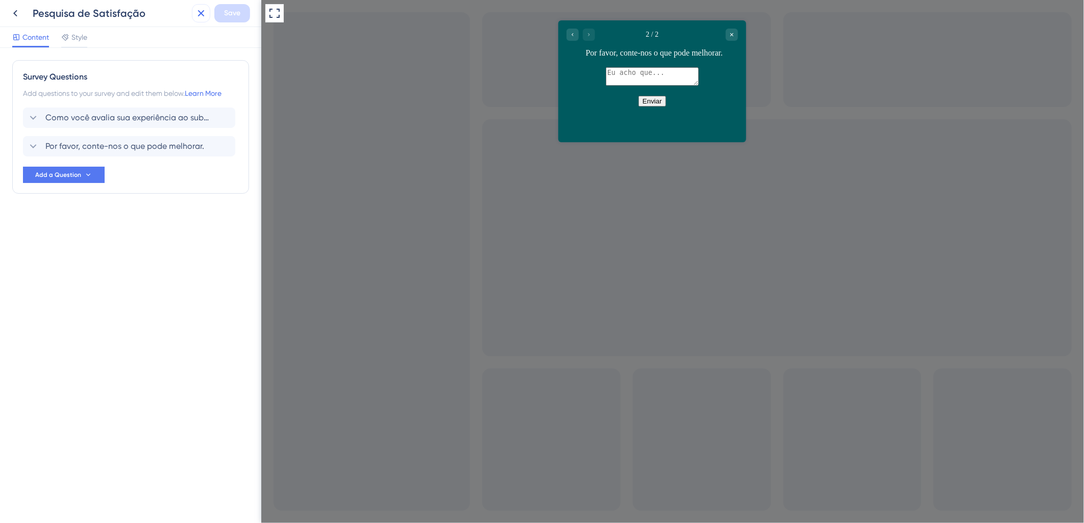
click at [197, 19] on icon at bounding box center [201, 13] width 12 height 12
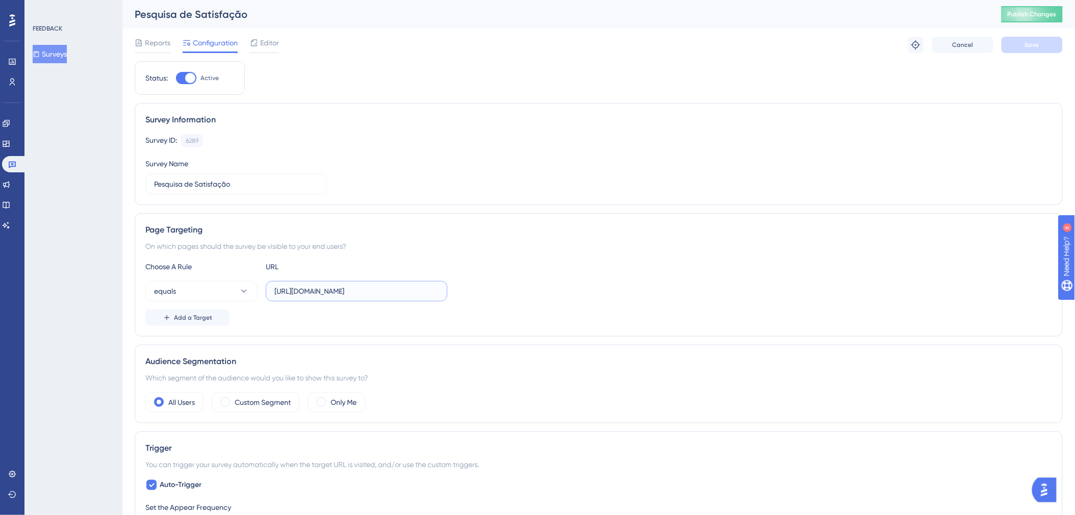
click at [368, 296] on input "https://c3hom.cerebro.org.br/submissao/listar" at bounding box center [357, 291] width 164 height 11
click at [248, 185] on input "Pesquisa de Satisfação" at bounding box center [236, 184] width 164 height 11
click at [1036, 24] on div "Pesquisa de Satisfação Publish Changes" at bounding box center [598, 14] width 953 height 29
click at [1039, 16] on span "Publish Changes" at bounding box center [1032, 14] width 49 height 8
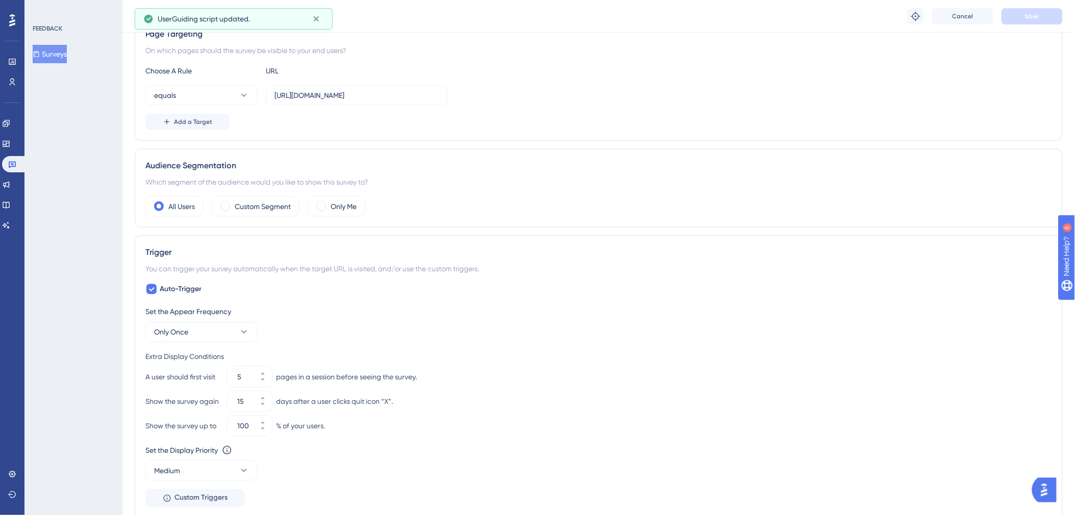
scroll to position [227, 0]
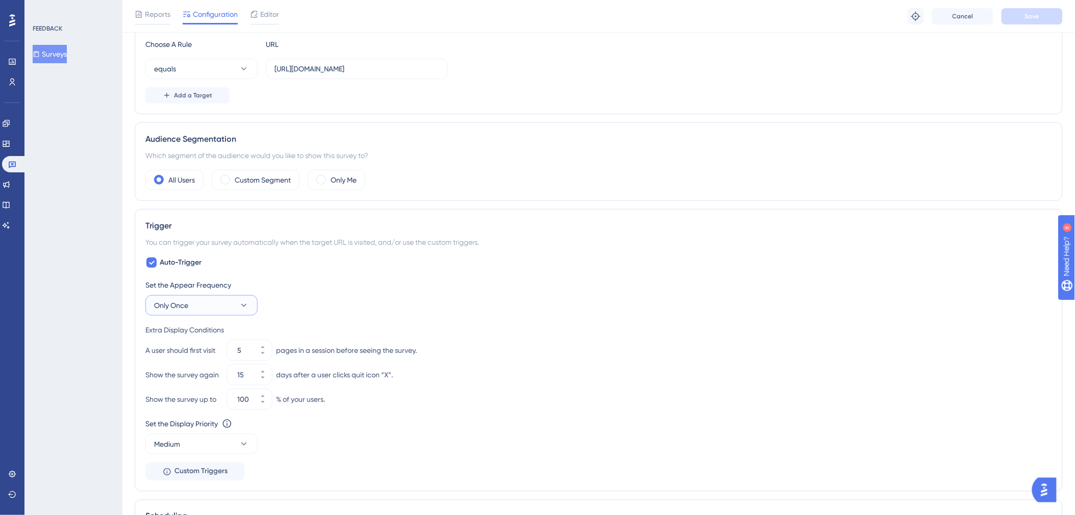
click at [216, 305] on button "Only Once" at bounding box center [201, 305] width 112 height 20
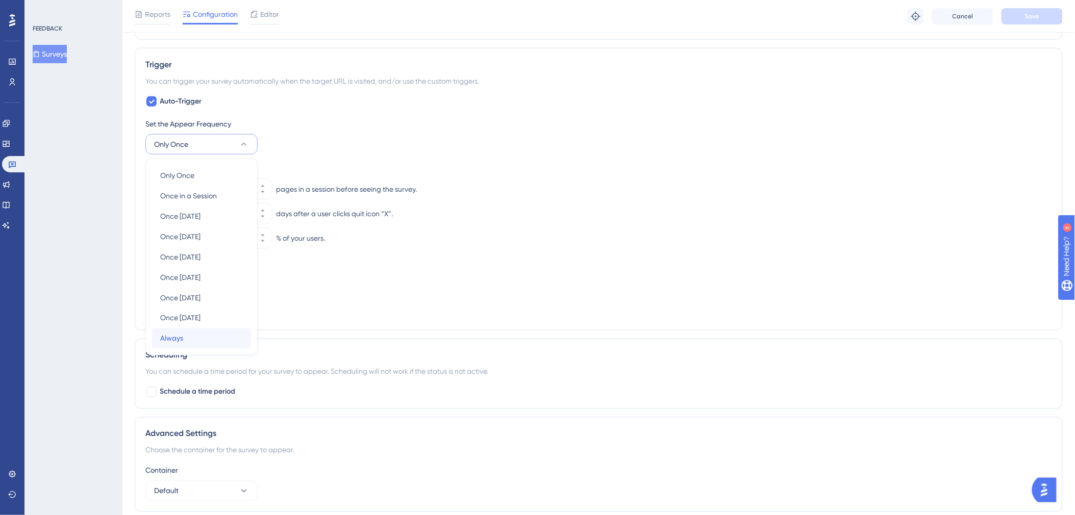
click at [176, 339] on span "Always" at bounding box center [171, 339] width 23 height 12
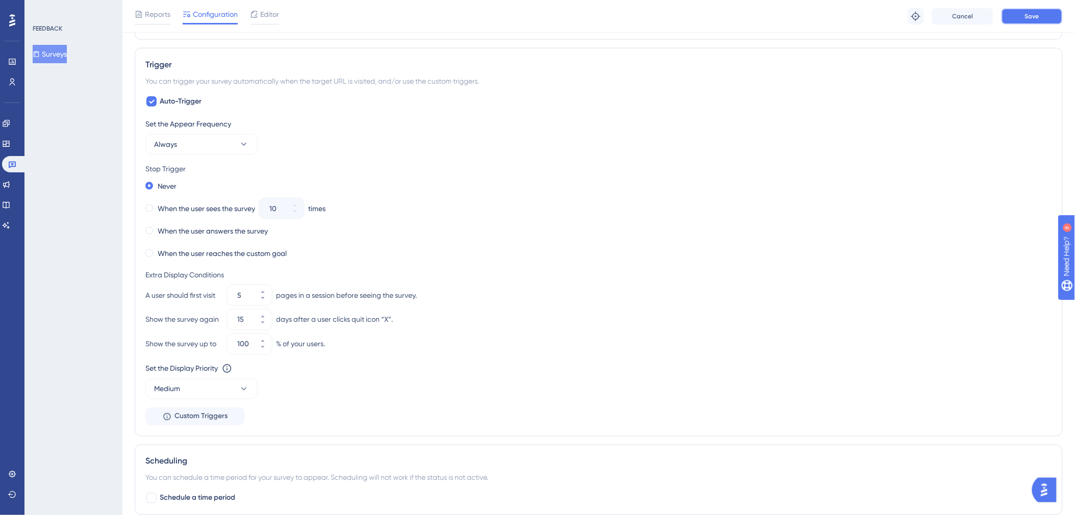
click at [1013, 14] on button "Save" at bounding box center [1032, 16] width 61 height 16
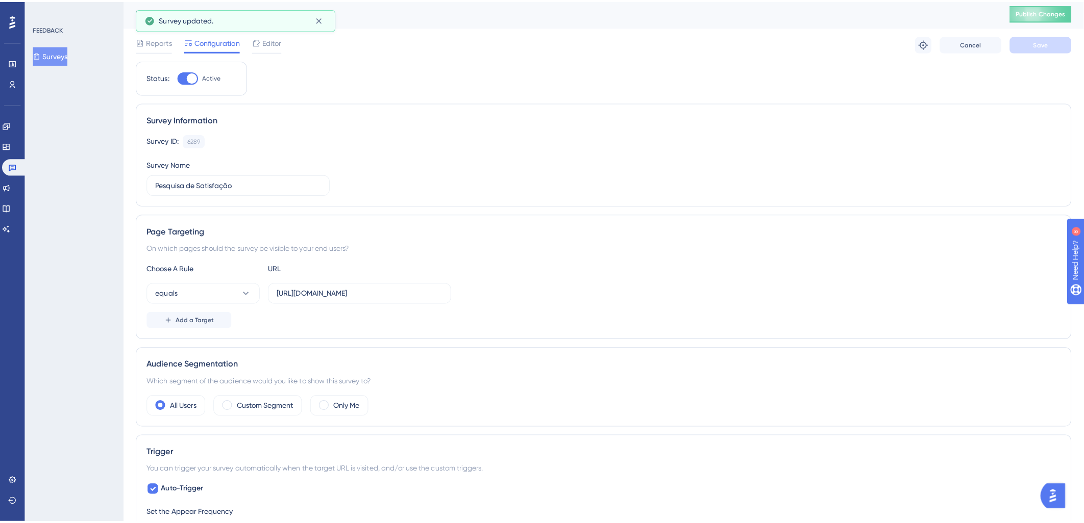
scroll to position [0, 0]
click at [1046, 16] on span "Publish Changes" at bounding box center [1032, 14] width 49 height 8
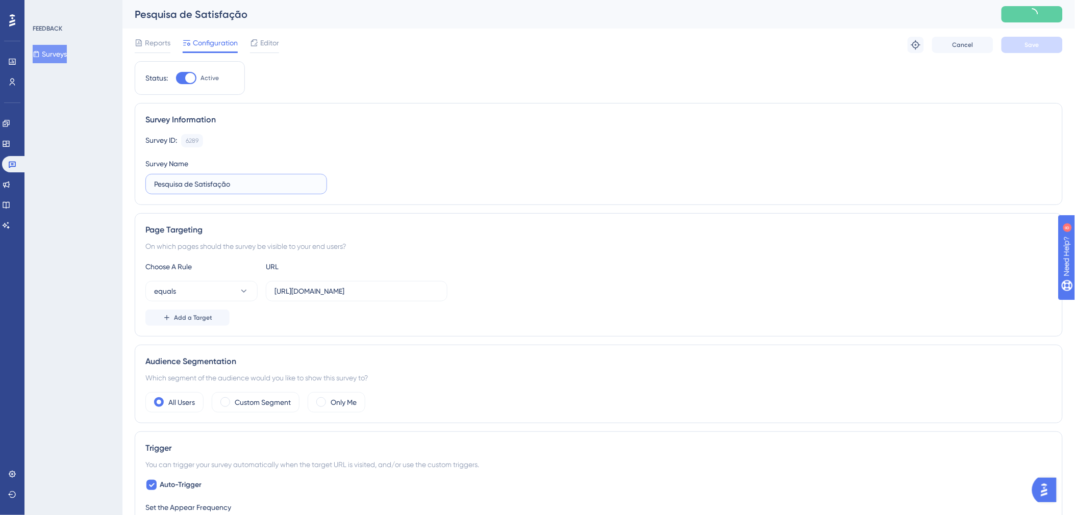
drag, startPoint x: 276, startPoint y: 188, endPoint x: 128, endPoint y: 187, distance: 148.5
click at [128, 187] on div "Performance Users Engagement Widgets Feedback Product Updates Knowledge Base AI…" at bounding box center [598, 523] width 953 height 1047
click at [185, 174] on label "Pesquisa de Satisfação" at bounding box center [236, 184] width 182 height 20
click at [185, 179] on input "Pesquisa de Satisfação" at bounding box center [236, 184] width 164 height 11
click at [245, 189] on input "Pesquisa de Satisfação" at bounding box center [236, 184] width 164 height 11
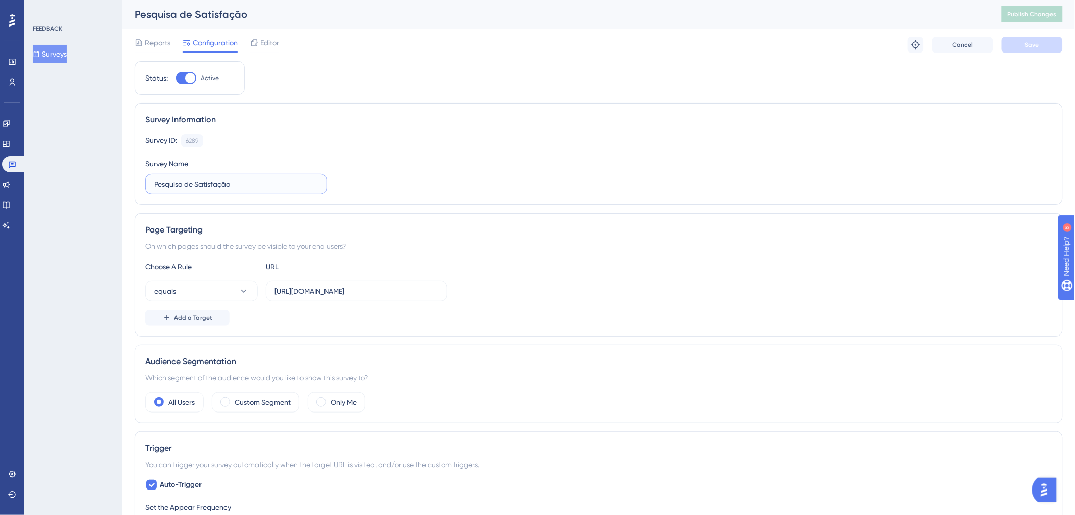
drag, startPoint x: 245, startPoint y: 189, endPoint x: 139, endPoint y: 186, distance: 106.7
click at [139, 186] on div "Survey Information Survey ID: 6289 Copy Survey Name Pesquisa de Satisfação" at bounding box center [599, 154] width 928 height 102
click at [267, 48] on span "Editor" at bounding box center [269, 43] width 19 height 12
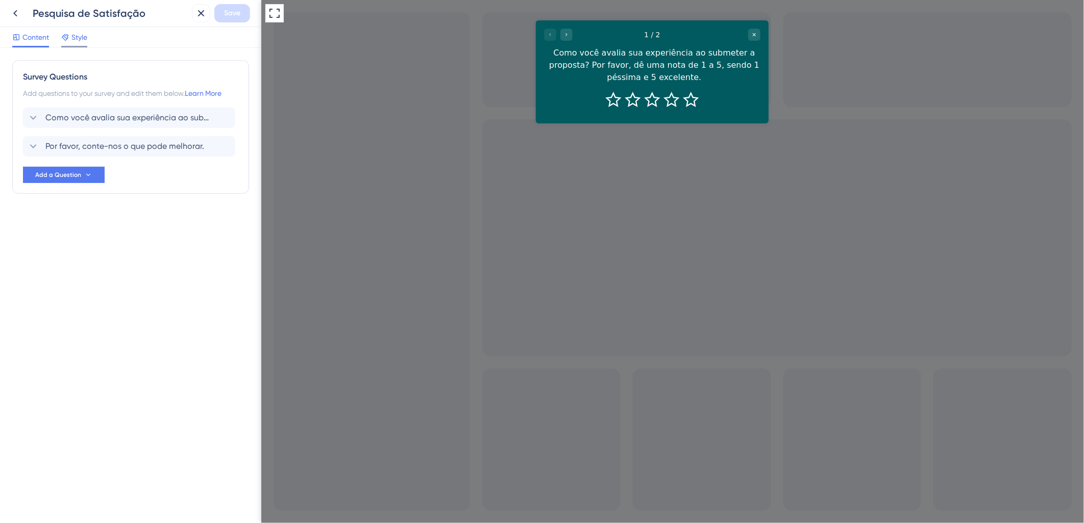
click at [68, 40] on icon at bounding box center [65, 37] width 8 height 8
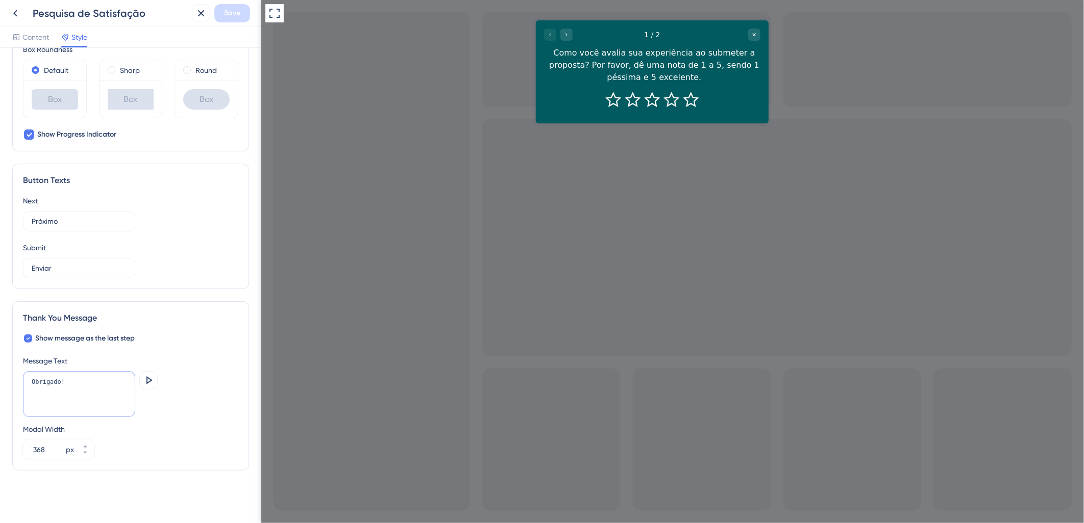
click at [77, 375] on textarea "Obrigado!" at bounding box center [79, 394] width 112 height 46
type textarea "Obrigado pelo seu feedback!"
click at [154, 383] on icon at bounding box center [148, 381] width 12 height 12
click at [566, 33] on icon "Go to Question 2" at bounding box center [566, 34] width 6 height 6
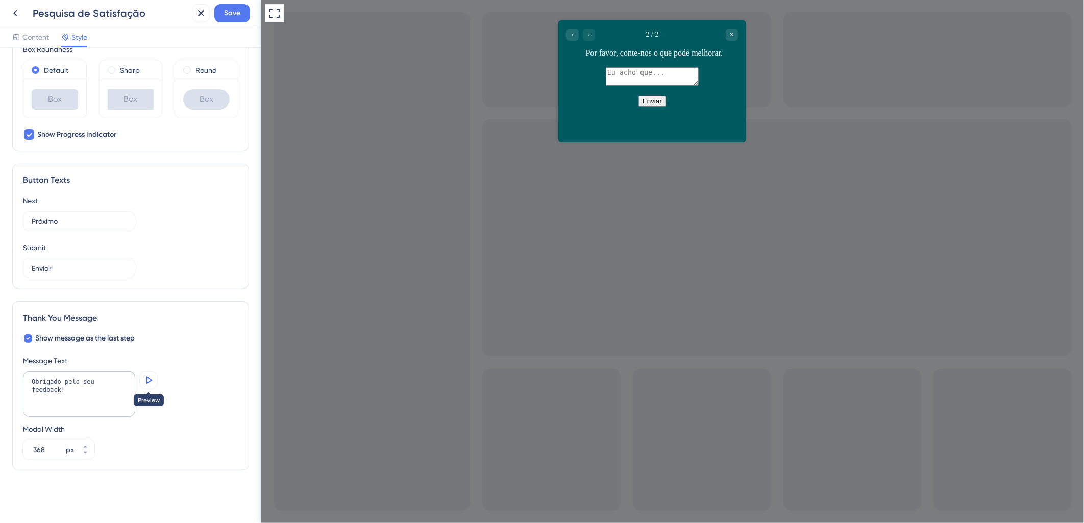
click at [151, 383] on icon at bounding box center [148, 381] width 12 height 12
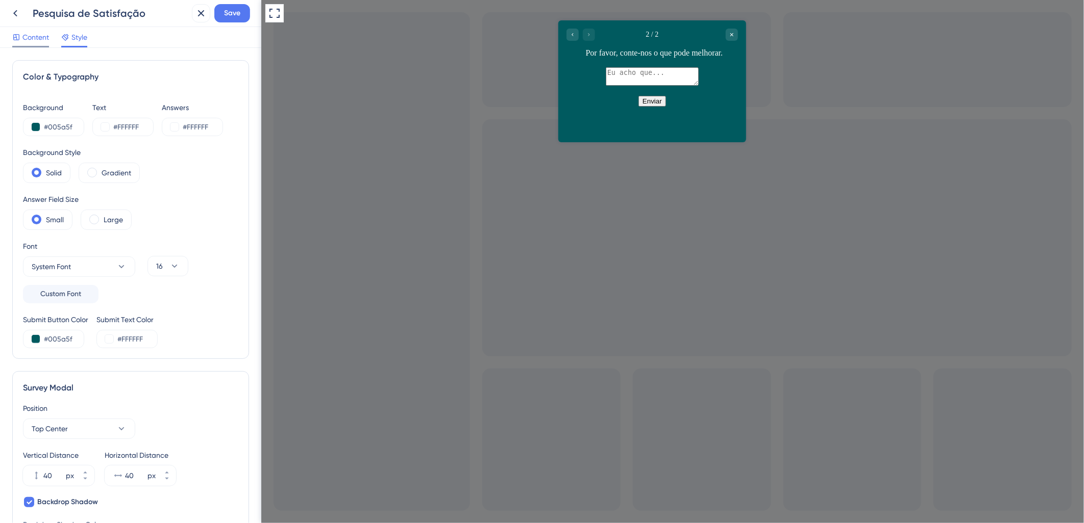
click at [28, 44] on div "Content" at bounding box center [30, 39] width 37 height 16
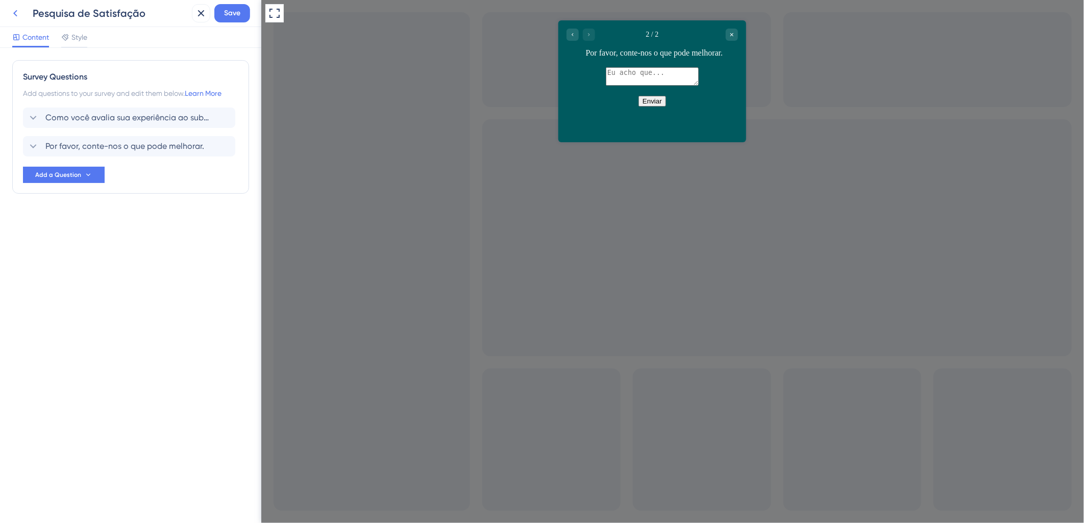
click at [13, 14] on icon at bounding box center [15, 13] width 12 height 12
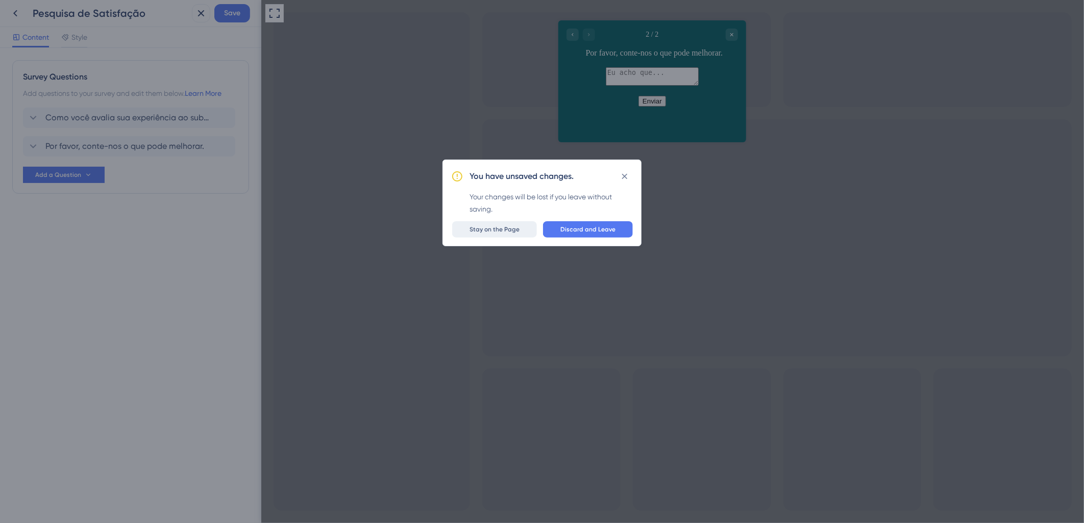
click at [522, 234] on button "Stay on the Page" at bounding box center [494, 229] width 85 height 16
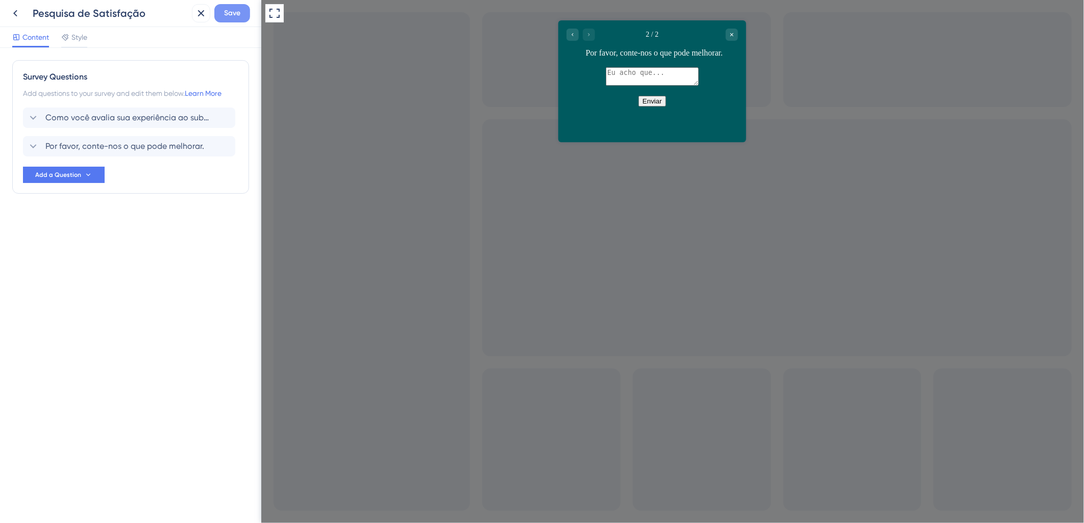
click at [222, 18] on button "Save" at bounding box center [232, 13] width 36 height 18
click at [195, 18] on button at bounding box center [194, 19] width 16 height 16
click at [195, 18] on icon at bounding box center [201, 13] width 12 height 12
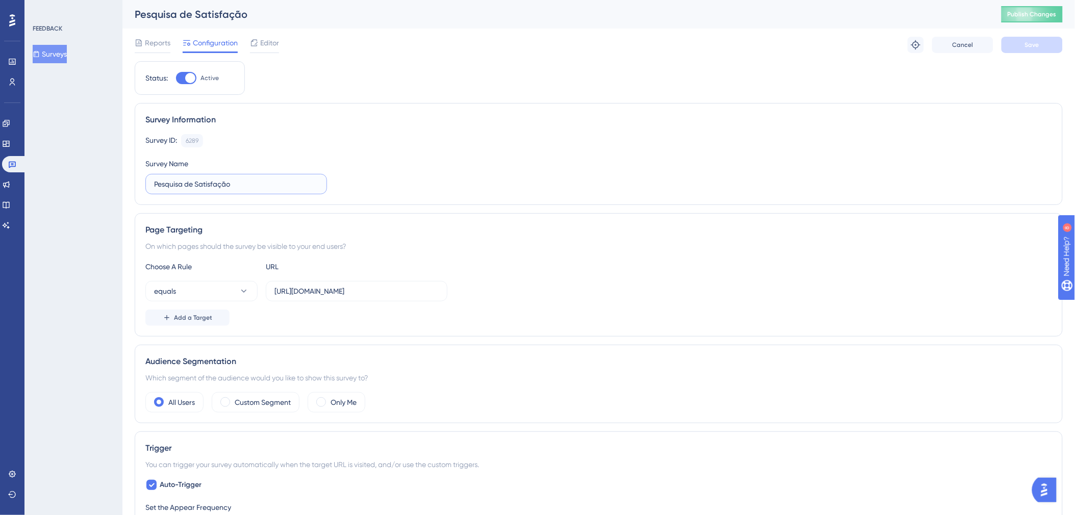
drag, startPoint x: 234, startPoint y: 183, endPoint x: 161, endPoint y: 176, distance: 72.8
click at [161, 176] on label "Pesquisa de Satisfação" at bounding box center [236, 184] width 182 height 20
click at [212, 188] on input "Pesquisa de Satisfação" at bounding box center [236, 184] width 164 height 11
drag, startPoint x: 243, startPoint y: 184, endPoint x: 140, endPoint y: 183, distance: 103.1
click at [140, 183] on div "Survey Information Survey ID: 6289 Copy Survey Name Pesquisa de Satisfação" at bounding box center [599, 154] width 928 height 102
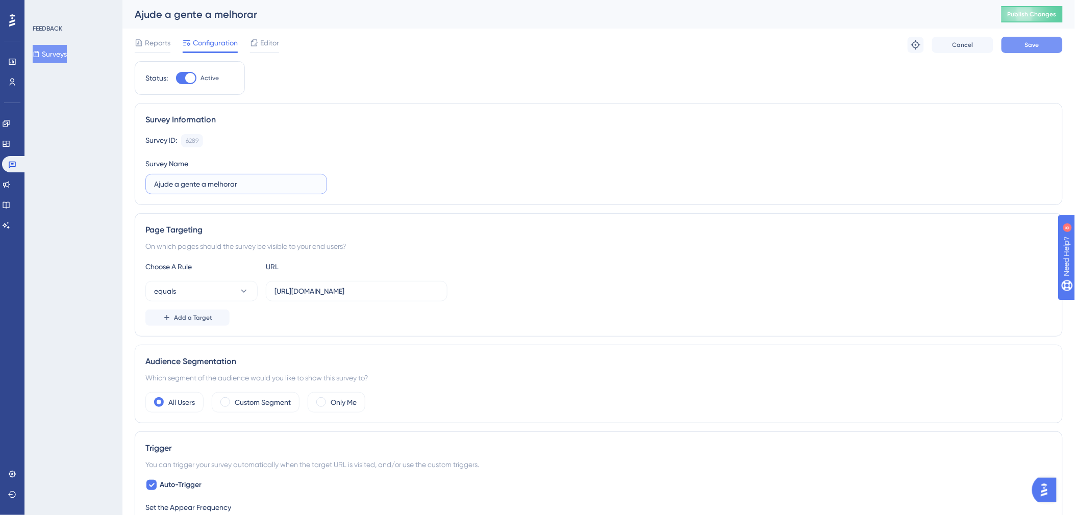
type input "Ajude a gente a melhorar"
click at [1016, 44] on button "Save" at bounding box center [1032, 45] width 61 height 16
click at [1035, 13] on span "Publish Changes" at bounding box center [1032, 14] width 49 height 8
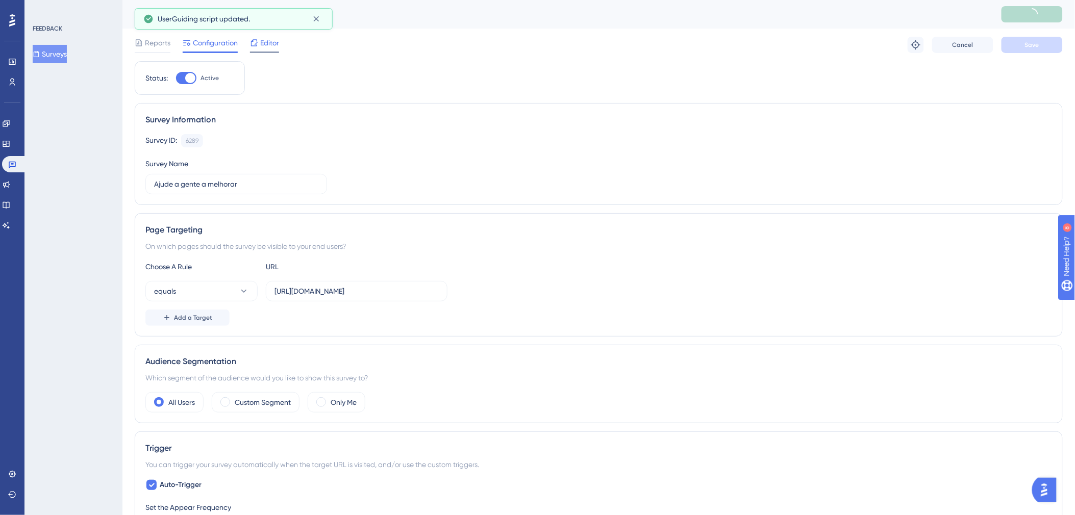
click at [278, 44] on span "Editor" at bounding box center [269, 43] width 19 height 12
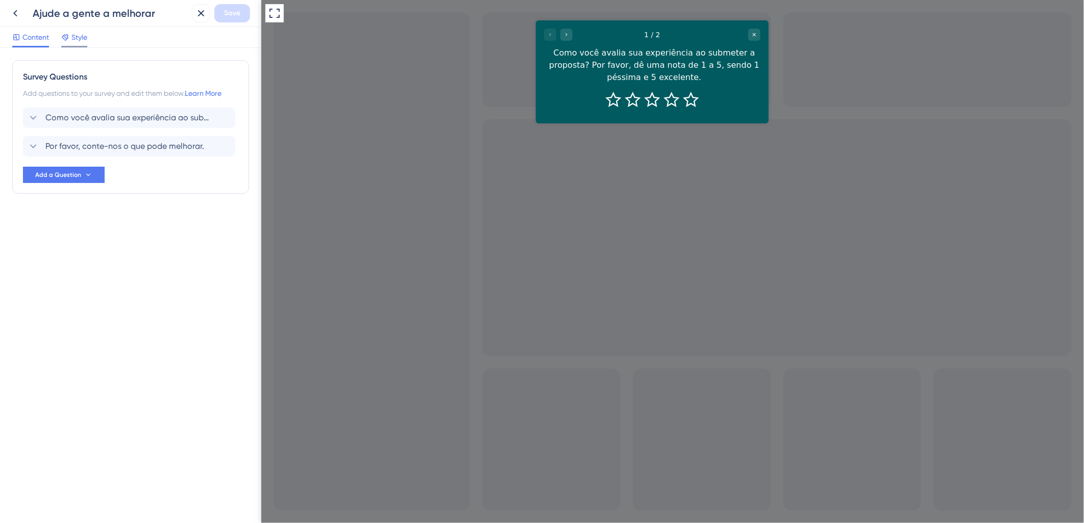
click at [78, 43] on div "Style" at bounding box center [74, 39] width 26 height 16
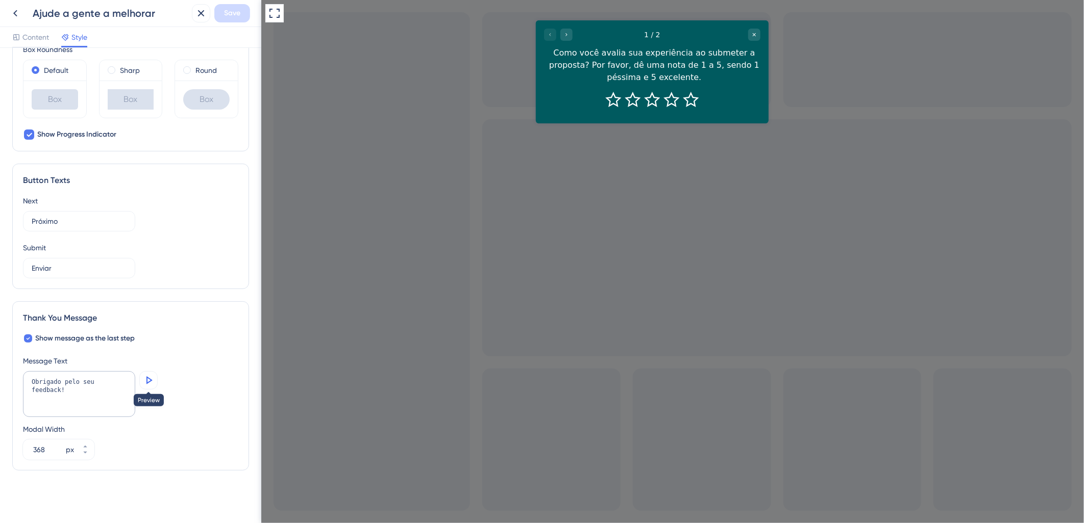
click at [148, 380] on icon at bounding box center [148, 381] width 12 height 12
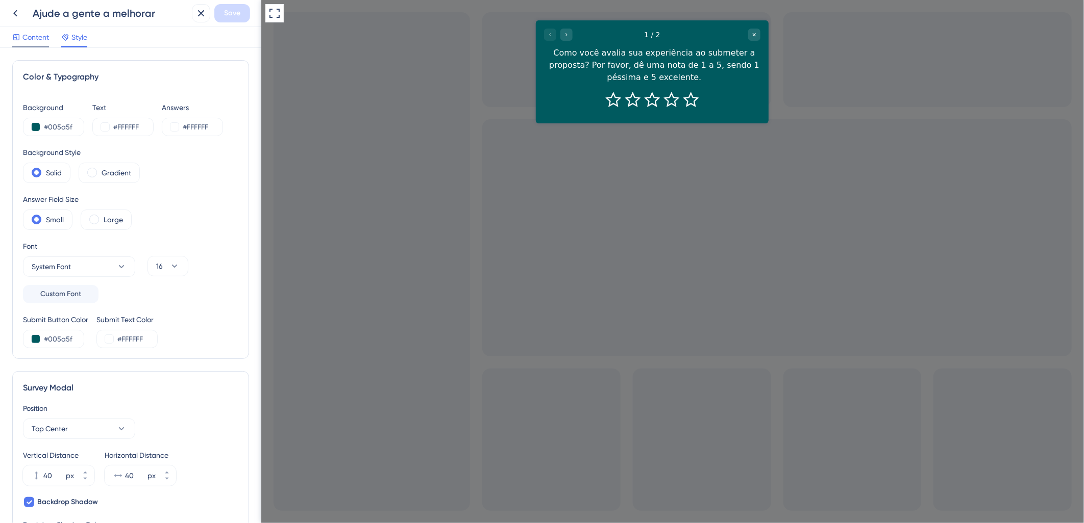
click at [34, 38] on span "Content" at bounding box center [35, 37] width 27 height 12
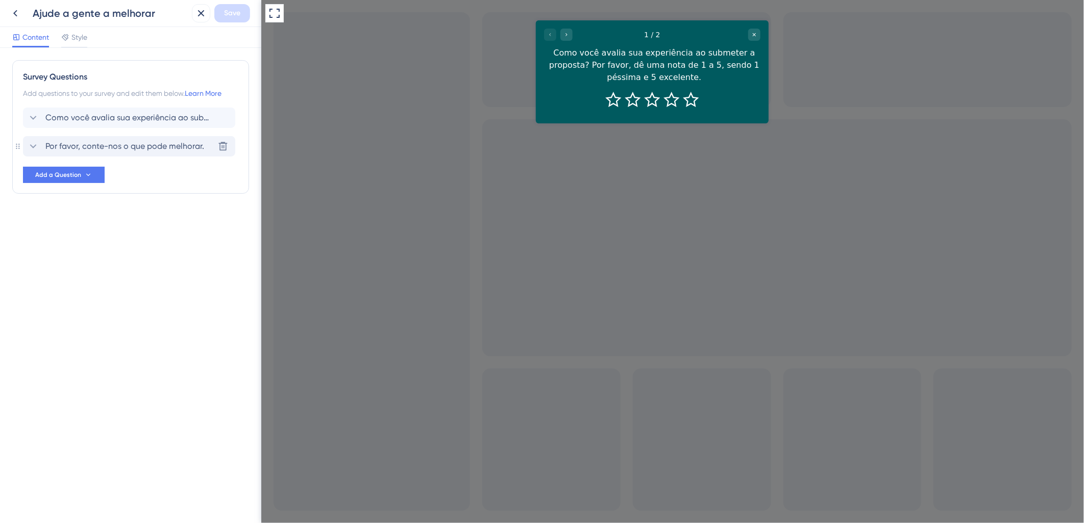
click at [68, 146] on span "Por favor, conte-nos o que pode melhorar." at bounding box center [124, 146] width 159 height 12
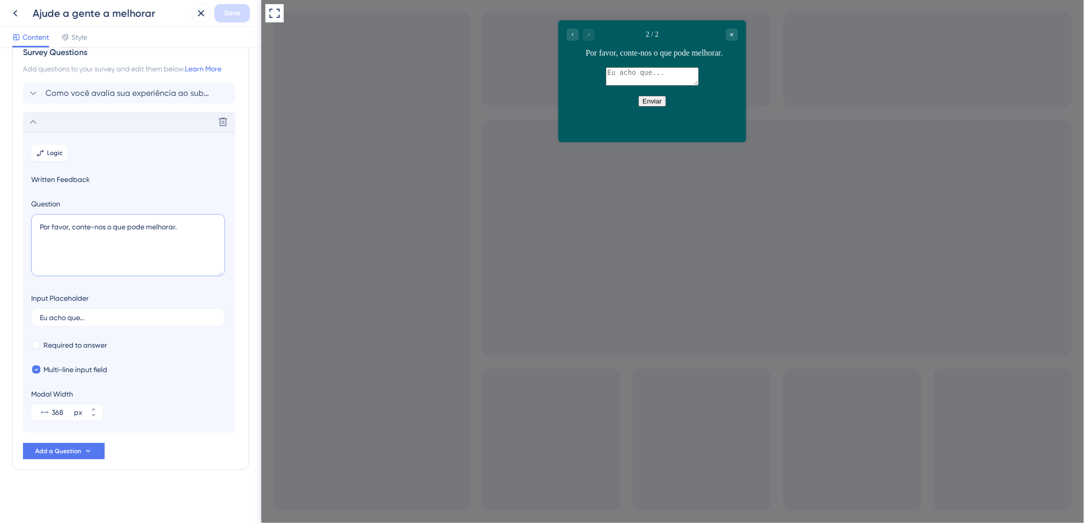
click at [63, 233] on textarea "Por favor, conte-nos o que pode melhorar." at bounding box center [128, 245] width 194 height 62
click at [32, 228] on textarea "Por favor, conte-nos o que pode melhorar." at bounding box center [128, 245] width 194 height 62
click at [39, 250] on textarea "Por favor, conte-nos o que pode melhorar." at bounding box center [128, 245] width 194 height 62
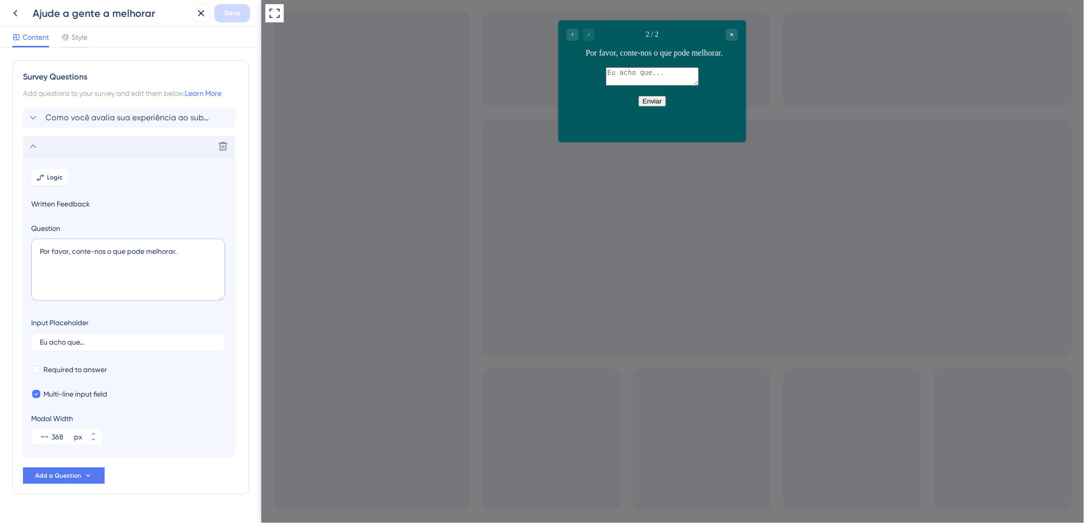
click at [31, 144] on icon at bounding box center [33, 146] width 12 height 12
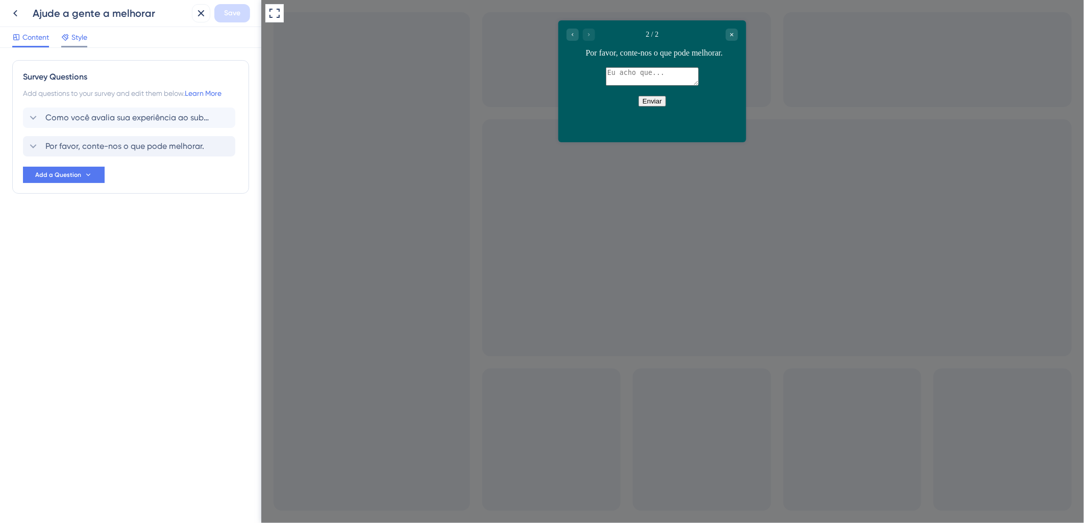
click at [72, 37] on span "Style" at bounding box center [79, 37] width 16 height 12
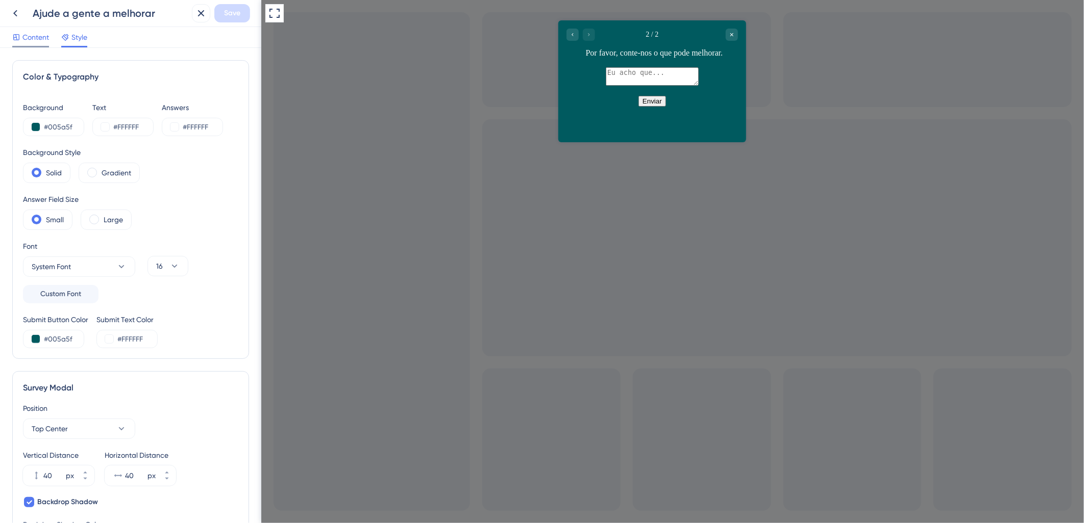
click at [38, 38] on span "Content" at bounding box center [35, 37] width 27 height 12
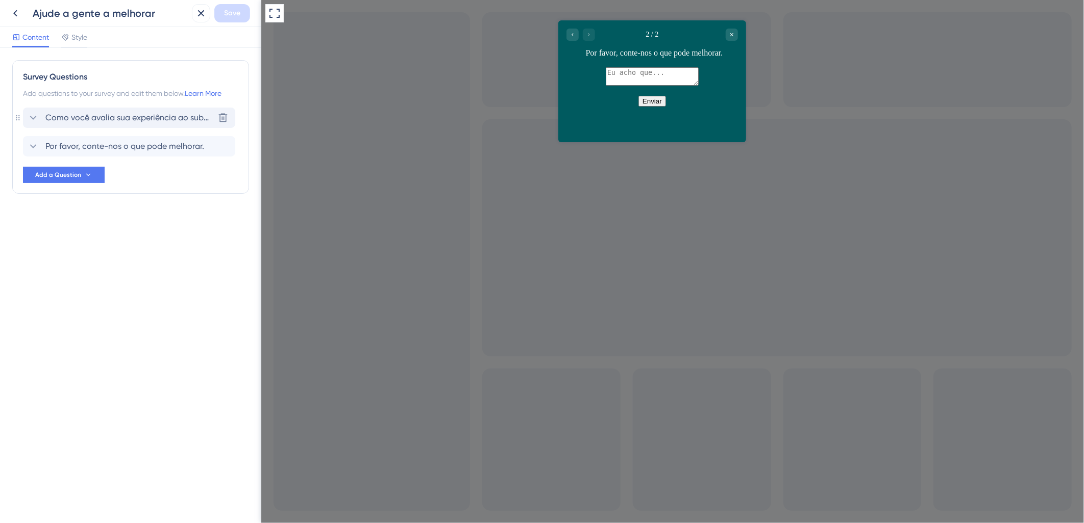
click at [145, 114] on span "Como você avalia sua experiência ao submeter a proposta? Por favor, dê uma nota…" at bounding box center [129, 118] width 168 height 12
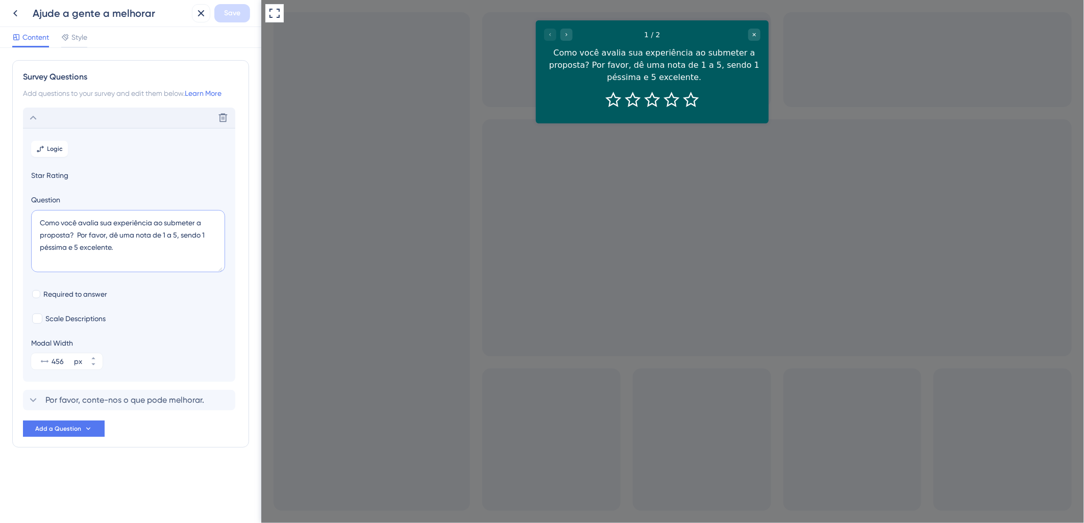
click at [74, 237] on textarea "Como você avalia sua experiência ao submeter a proposta? Por favor, dê uma nota…" at bounding box center [128, 241] width 194 height 62
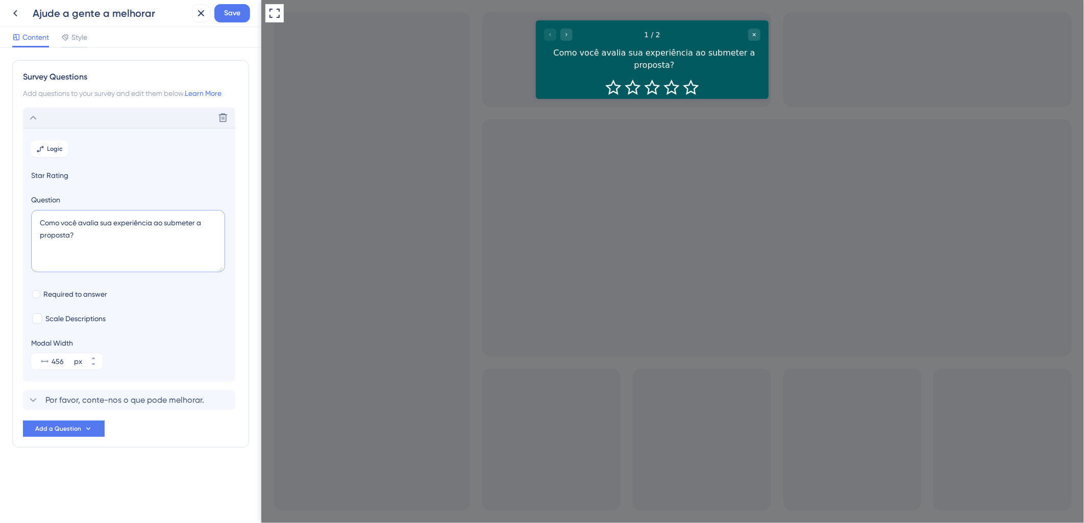
type textarea "Como você avalia sua experiência ao submeter a proposta?"
click at [184, 115] on div "Delete" at bounding box center [129, 118] width 212 height 20
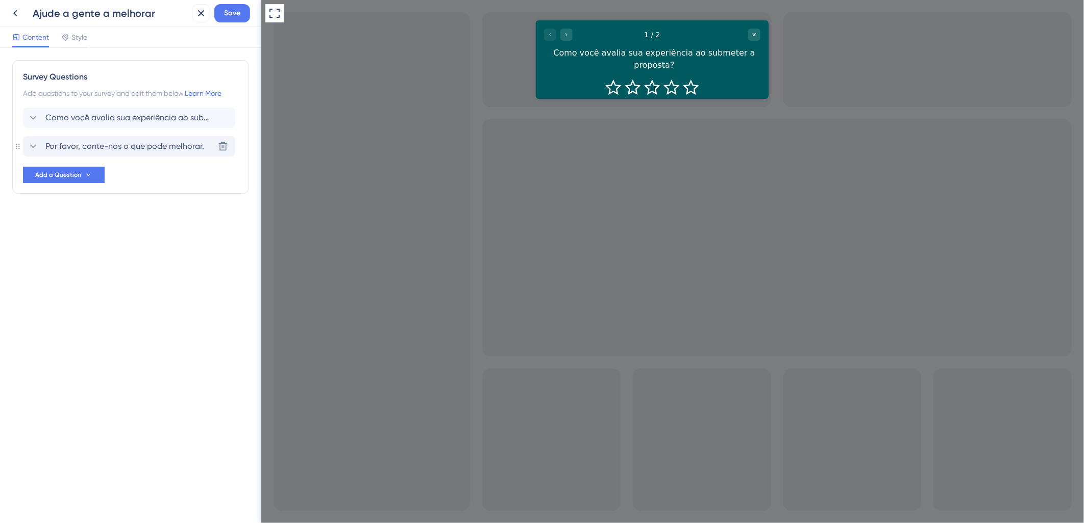
click at [137, 139] on div "Por favor, conte-nos o que pode melhorar. Delete" at bounding box center [129, 146] width 212 height 20
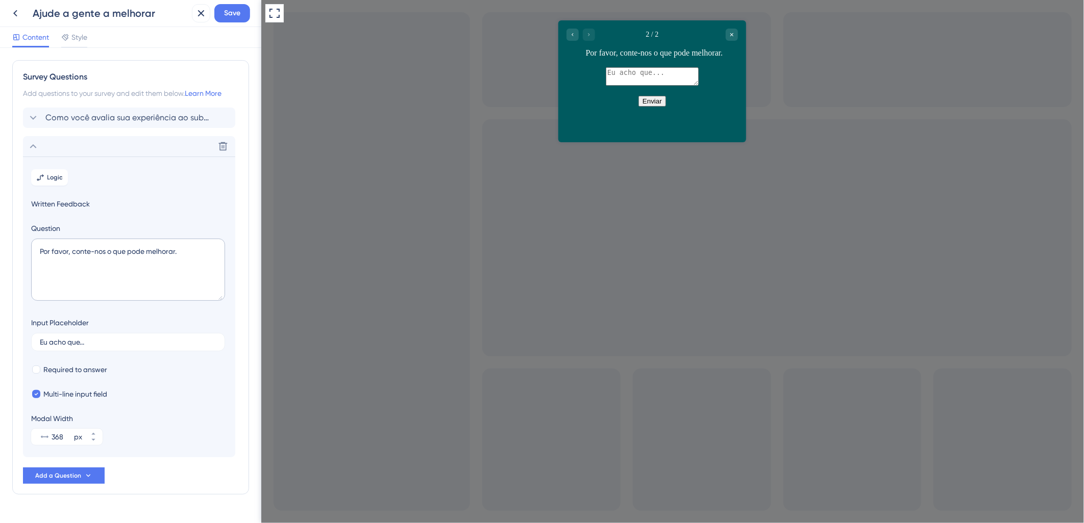
scroll to position [24, 0]
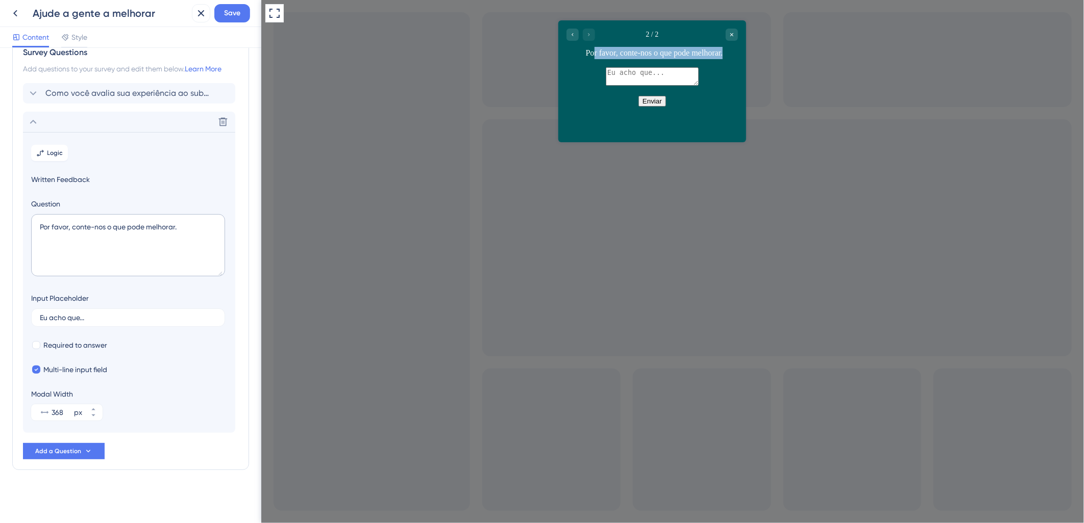
drag, startPoint x: 588, startPoint y: 55, endPoint x: 729, endPoint y: 59, distance: 141.4
click at [729, 59] on div "2 / 2 Por favor, conte-nos o que pode melhorar." at bounding box center [652, 43] width 188 height 47
click at [560, 34] on div "2 / 2 Por favor, conte-nos o que pode melhorar." at bounding box center [652, 43] width 188 height 47
click at [570, 37] on div "Go to Question 1" at bounding box center [572, 34] width 12 height 12
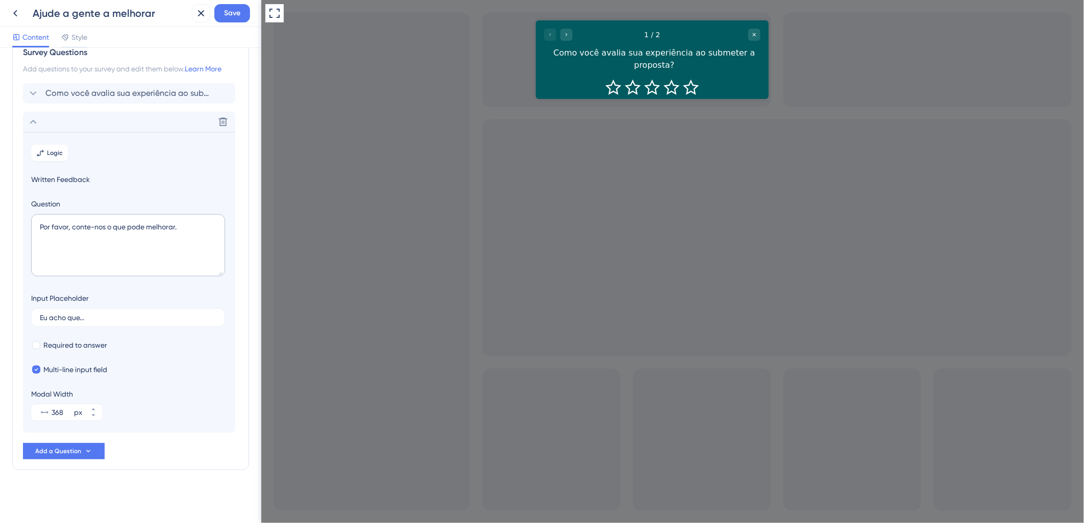
click at [705, 54] on div "Como você avalia sua experiência ao submeter a proposta?" at bounding box center [653, 58] width 212 height 24
click at [135, 125] on div "Delete" at bounding box center [129, 122] width 212 height 20
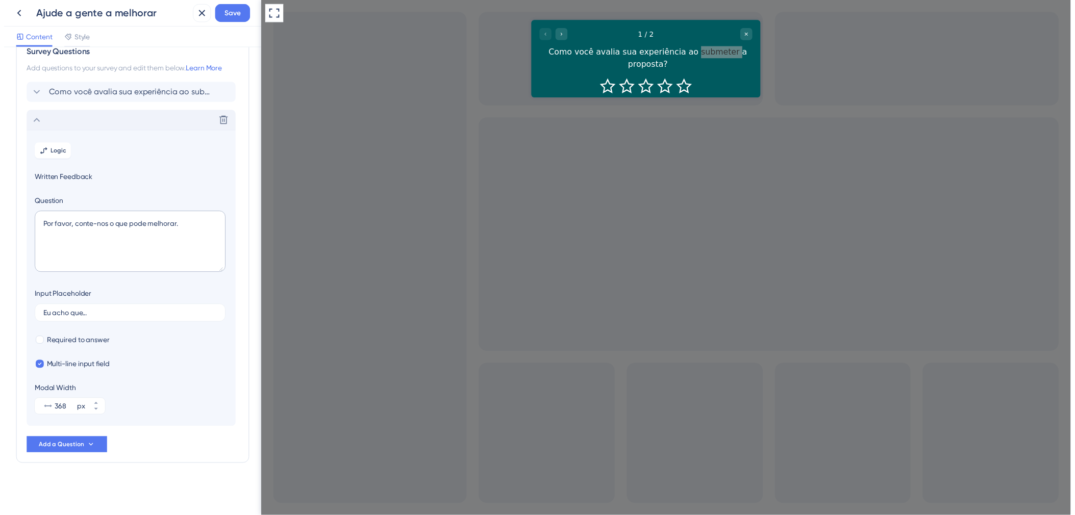
scroll to position [0, 0]
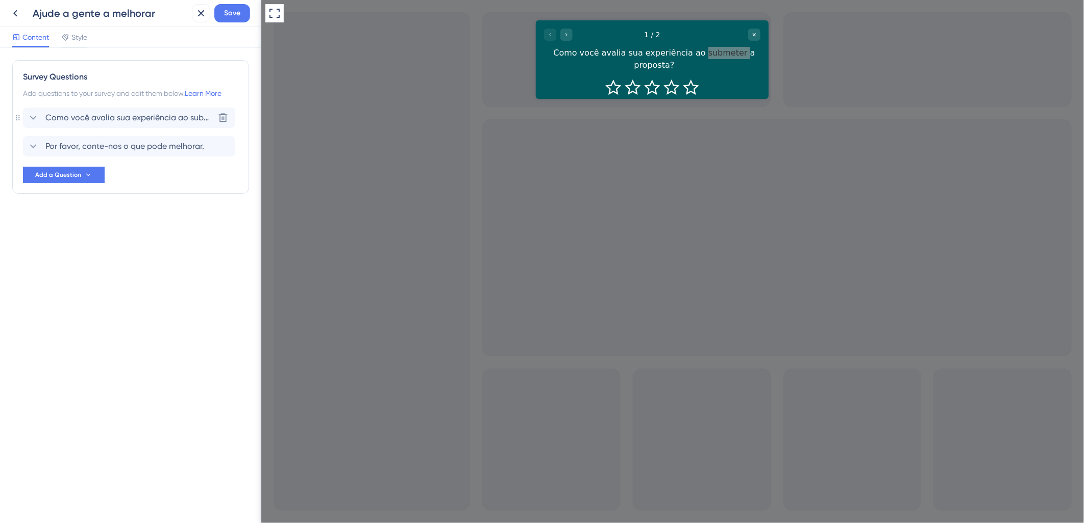
click at [135, 123] on span "Como você avalia sua experiência ao submeter a proposta?" at bounding box center [129, 118] width 168 height 12
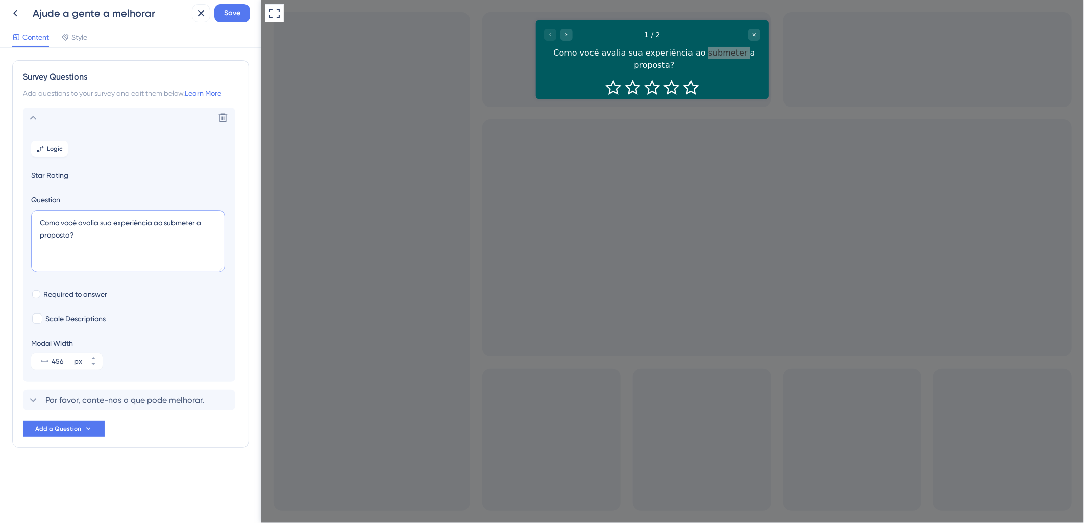
click at [180, 221] on textarea "Como você avalia sua experiência ao submeter a proposta?" at bounding box center [128, 241] width 194 height 62
click at [69, 238] on textarea "Como você avalia sua experiência ao cadastrar sua proposta?" at bounding box center [128, 241] width 194 height 62
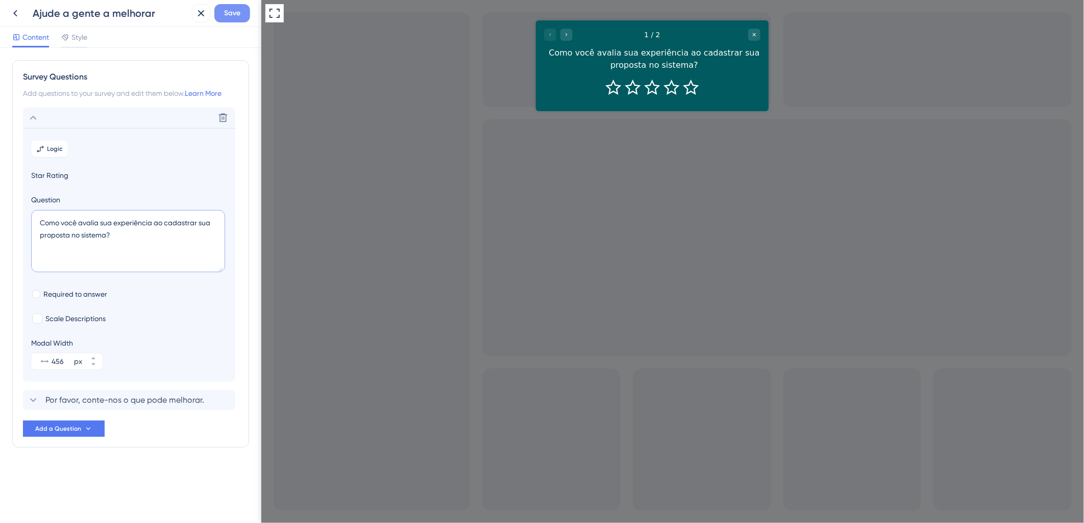
type textarea "Como você avalia sua experiência ao cadastrar sua proposta no sistema?"
click at [234, 16] on span "Save" at bounding box center [232, 13] width 16 height 12
click at [191, 14] on icon at bounding box center [194, 19] width 10 height 10
click at [9, 16] on icon at bounding box center [15, 13] width 12 height 12
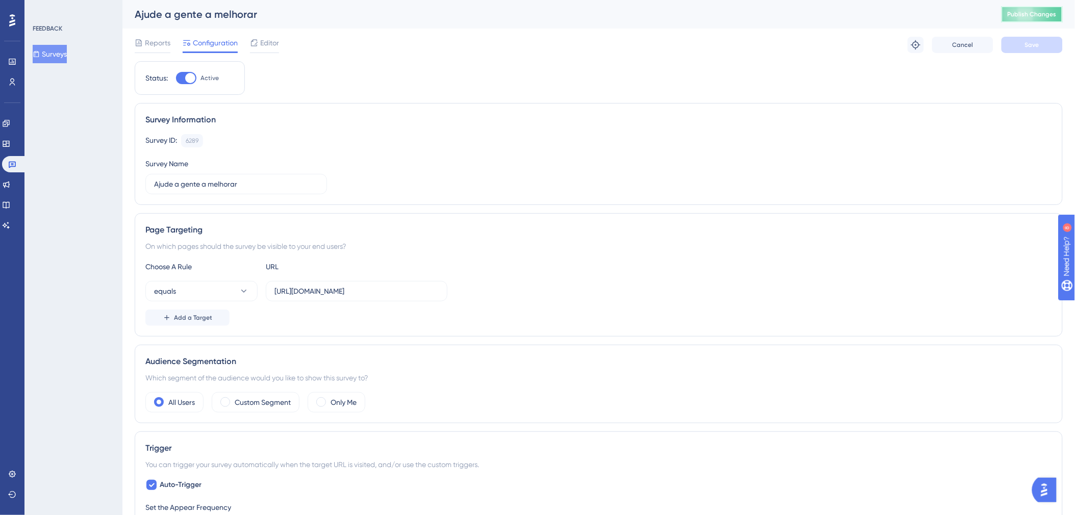
click at [1036, 13] on span "Publish Changes" at bounding box center [1032, 14] width 49 height 8
click at [411, 301] on label "https://c3hom.cerebro.org.br/submissao/listar" at bounding box center [357, 291] width 182 height 20
click at [411, 297] on input "https://c3hom.cerebro.org.br/submissao/listar" at bounding box center [357, 291] width 164 height 11
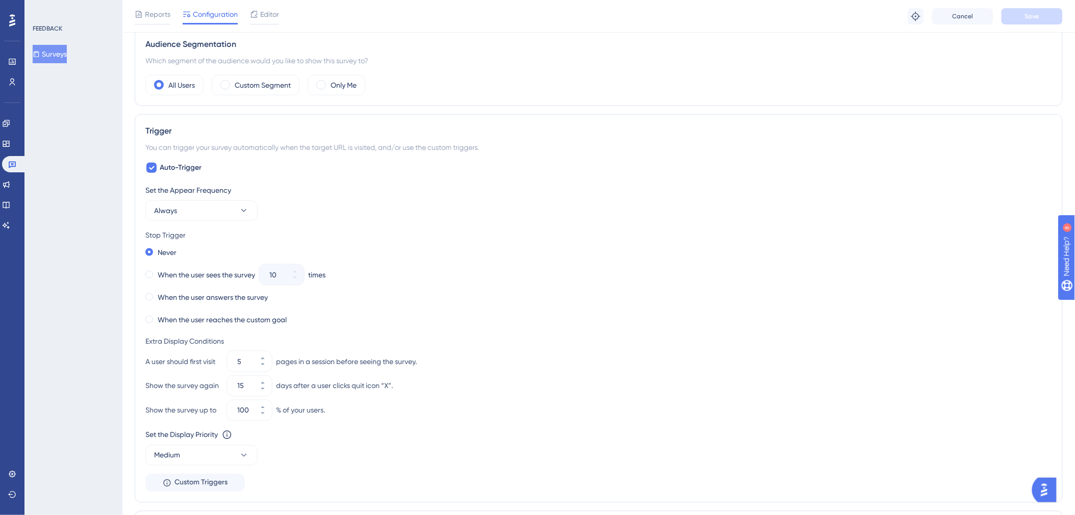
scroll to position [340, 0]
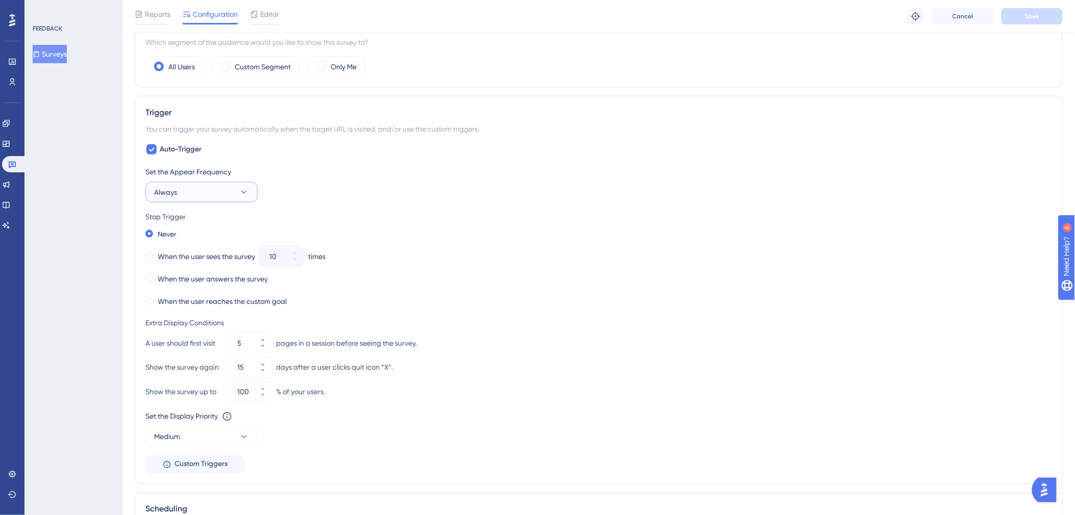
click at [203, 199] on button "Always" at bounding box center [201, 192] width 112 height 20
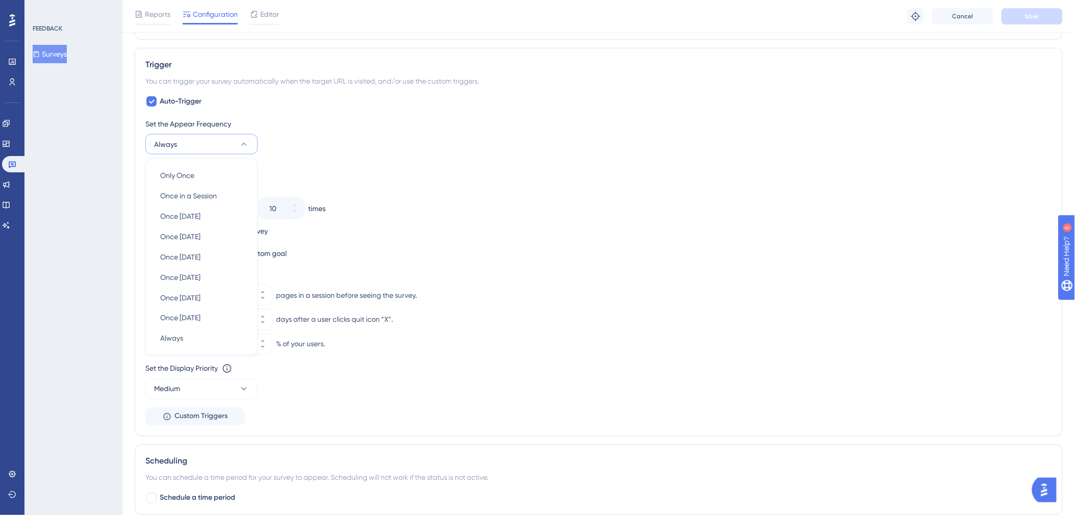
click at [414, 196] on div "Never When the user sees the survey 10 times When the user answers the survey W…" at bounding box center [598, 220] width 907 height 82
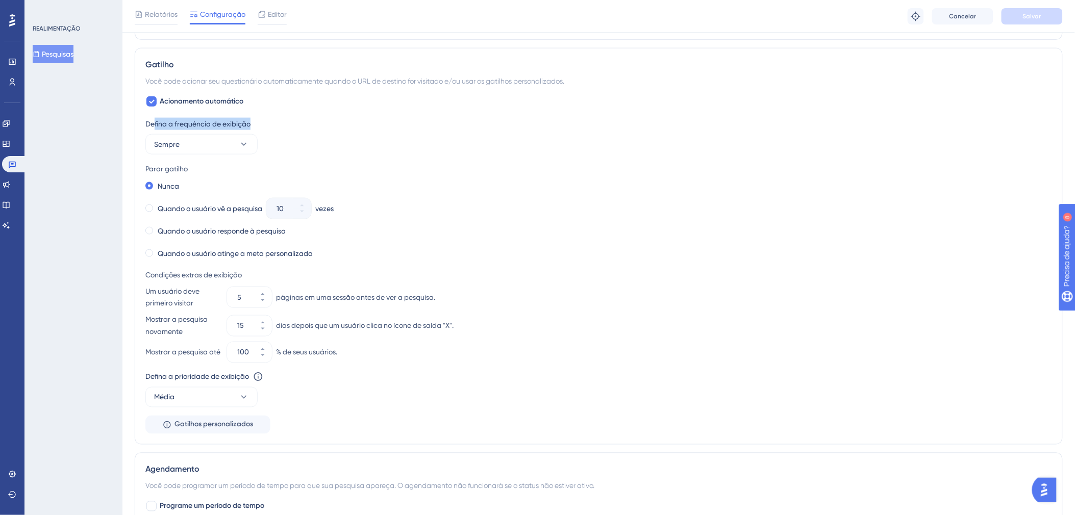
drag, startPoint x: 154, startPoint y: 124, endPoint x: 250, endPoint y: 123, distance: 95.9
click at [250, 123] on div "Defina a frequência de exibição" at bounding box center [598, 124] width 907 height 12
drag, startPoint x: 250, startPoint y: 123, endPoint x: 212, endPoint y: 151, distance: 46.7
click at [212, 151] on button "Sempre" at bounding box center [201, 144] width 112 height 20
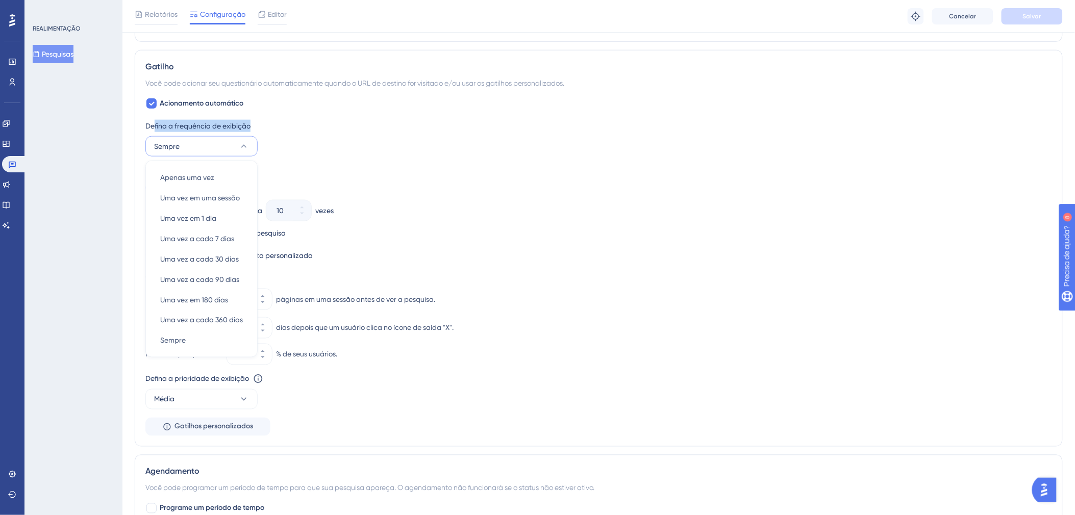
click at [212, 151] on button "Sempre" at bounding box center [201, 146] width 112 height 20
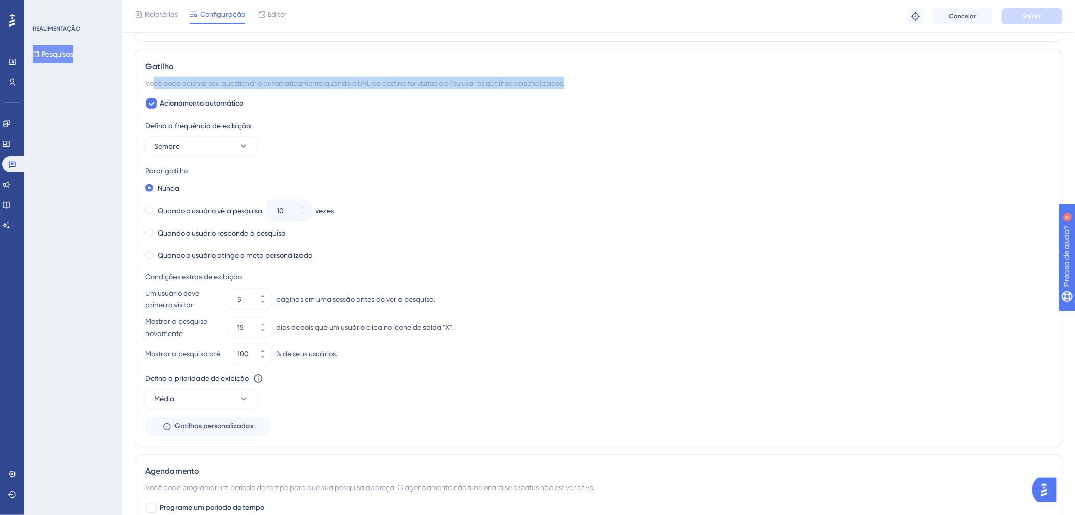
drag, startPoint x: 152, startPoint y: 82, endPoint x: 570, endPoint y: 88, distance: 417.9
click at [570, 88] on div "Você pode acionar seu questionário automaticamente quando o URL de destino for …" at bounding box center [598, 83] width 907 height 12
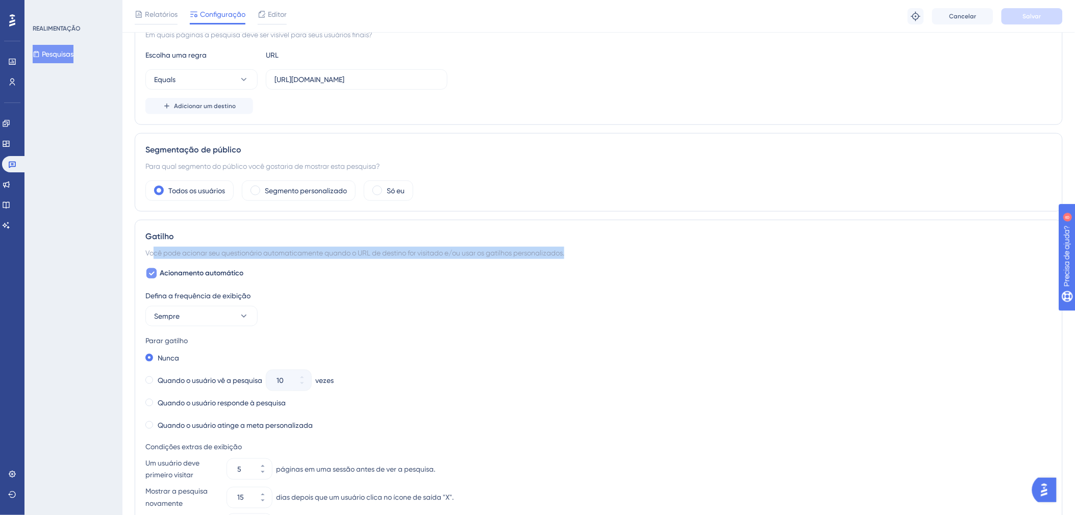
scroll to position [159, 0]
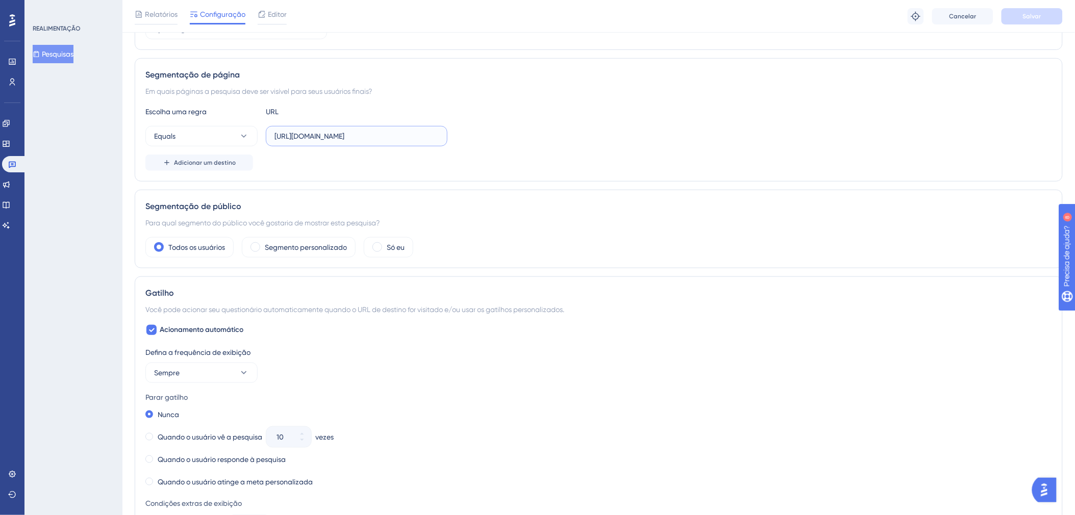
drag, startPoint x: 430, startPoint y: 136, endPoint x: 301, endPoint y: 132, distance: 128.6
click at [301, 132] on input "https://c3hom.cerebro.org.br/submissao/listar" at bounding box center [357, 136] width 164 height 11
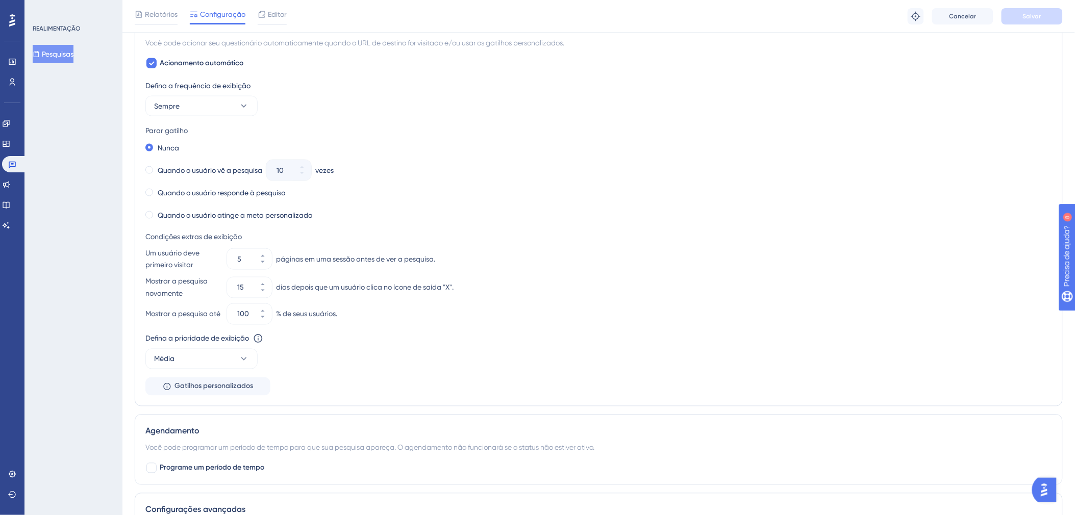
scroll to position [453, 0]
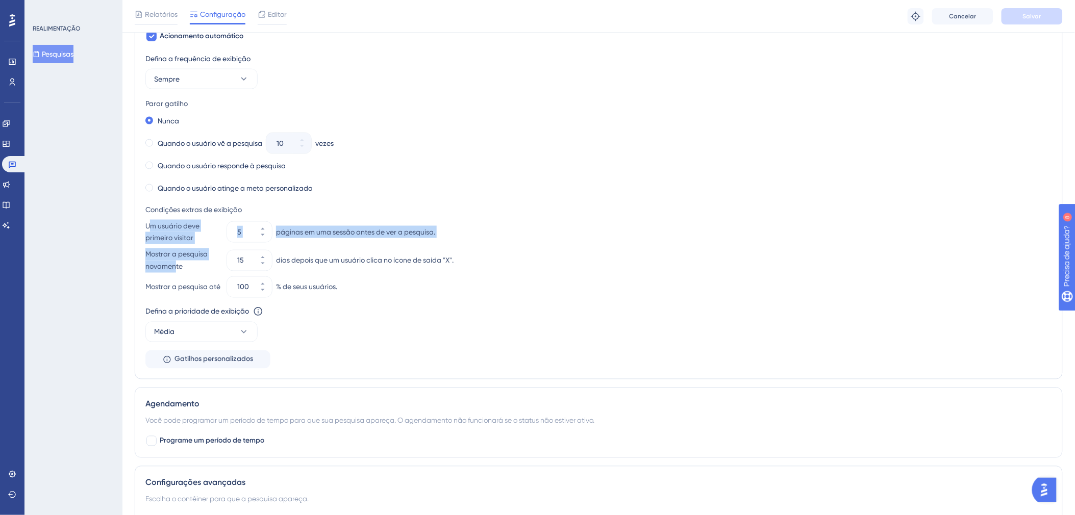
drag, startPoint x: 151, startPoint y: 224, endPoint x: 177, endPoint y: 267, distance: 49.9
click at [177, 267] on div "Um usuário deve primeiro visitar 5 páginas em uma sessão antes de ver a pesquis…" at bounding box center [598, 246] width 907 height 53
drag, startPoint x: 177, startPoint y: 267, endPoint x: 160, endPoint y: 272, distance: 17.0
click at [160, 272] on font "Mostrar a pesquisa novamente" at bounding box center [183, 260] width 76 height 24
drag, startPoint x: 278, startPoint y: 235, endPoint x: 462, endPoint y: 235, distance: 184.7
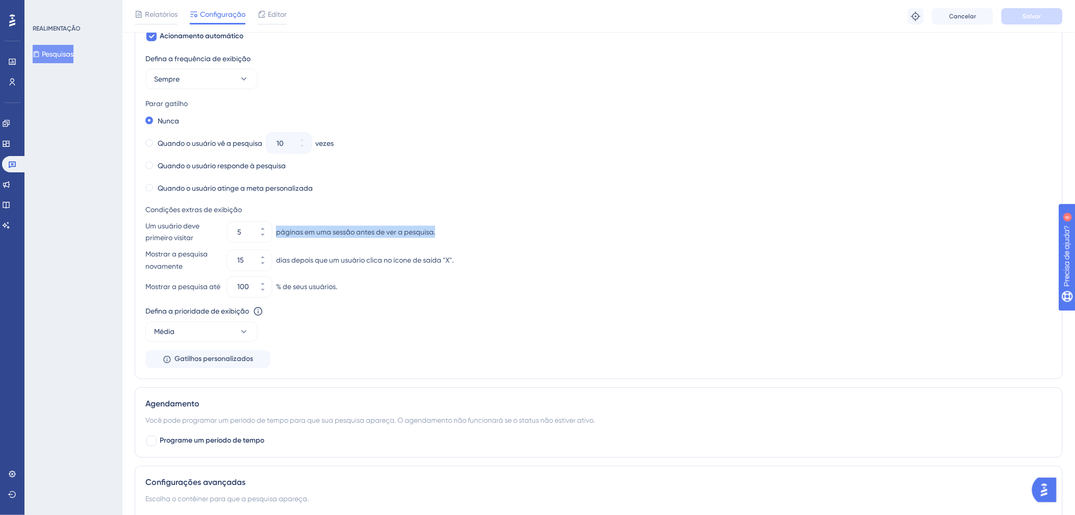
click at [462, 235] on div "Um usuário deve primeiro visitar 5 páginas em uma sessão antes de ver a pesquis…" at bounding box center [598, 232] width 907 height 24
click at [439, 230] on div "Um usuário deve primeiro visitar 5 páginas em uma sessão antes de ver a pesquis…" at bounding box center [598, 232] width 907 height 24
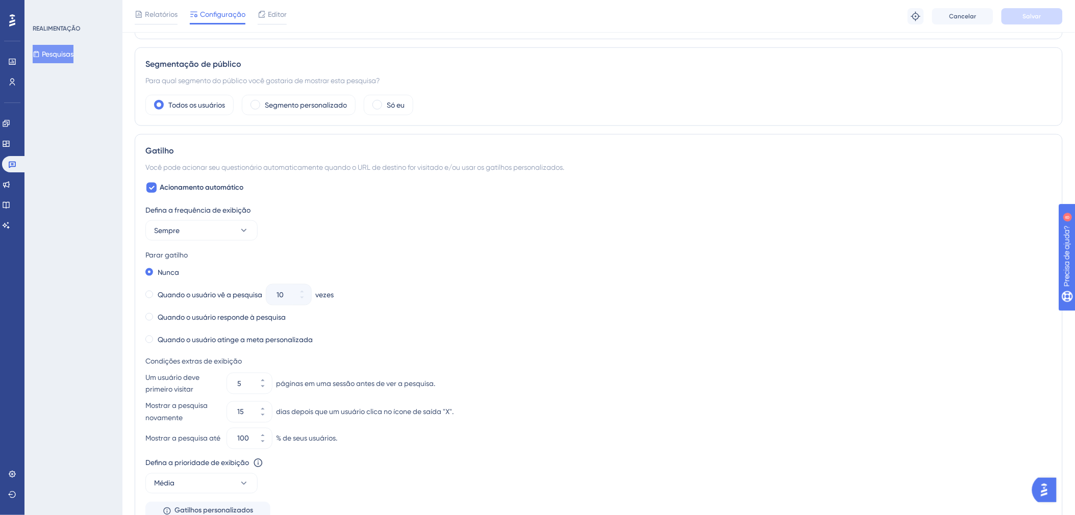
scroll to position [227, 0]
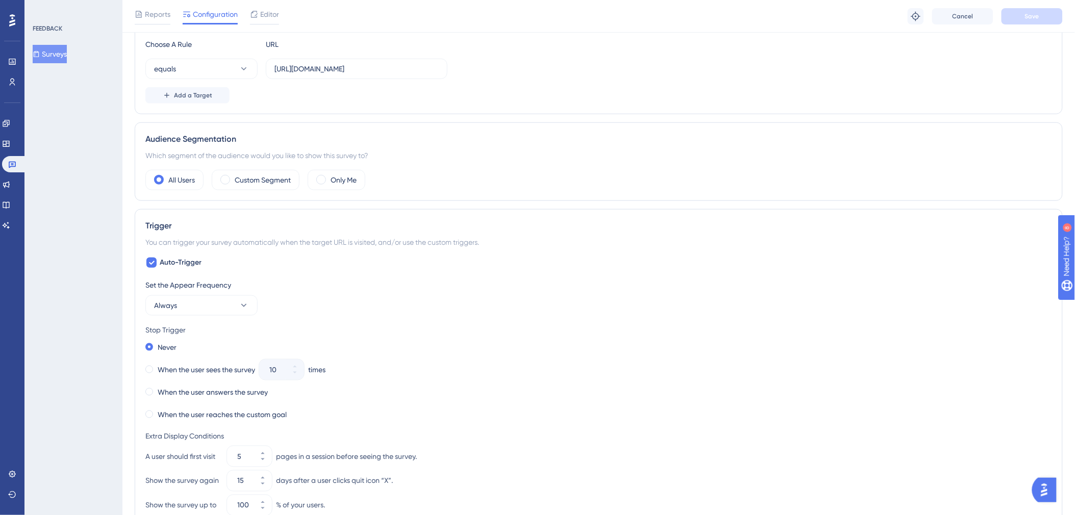
click at [287, 9] on div "Reports Configuration Editor Troubleshoot Cancel Save" at bounding box center [598, 16] width 953 height 33
click at [260, 21] on div "Editor" at bounding box center [264, 16] width 29 height 16
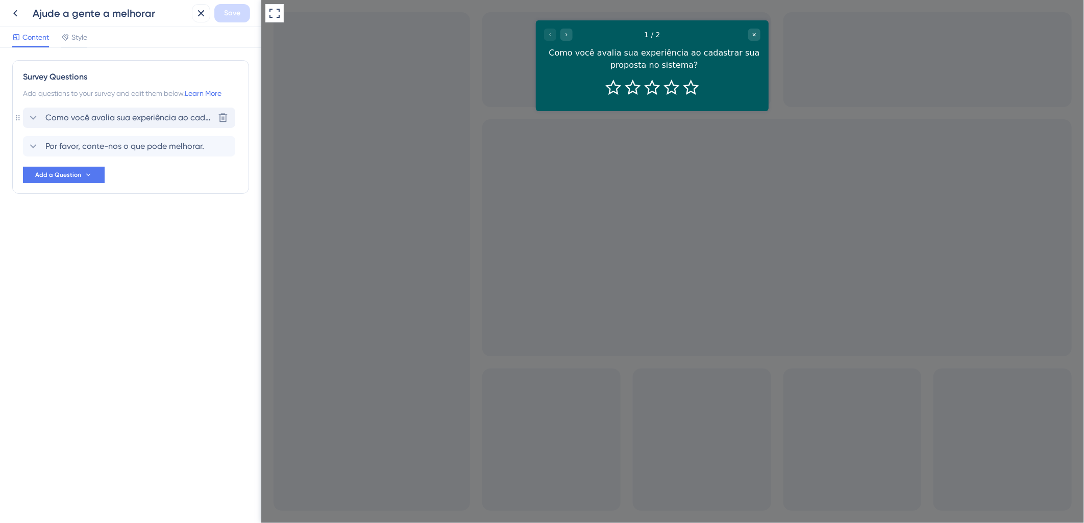
click at [136, 119] on span "Como você avalia sua experiência ao cadastrar sua proposta no sistema?" at bounding box center [129, 118] width 168 height 12
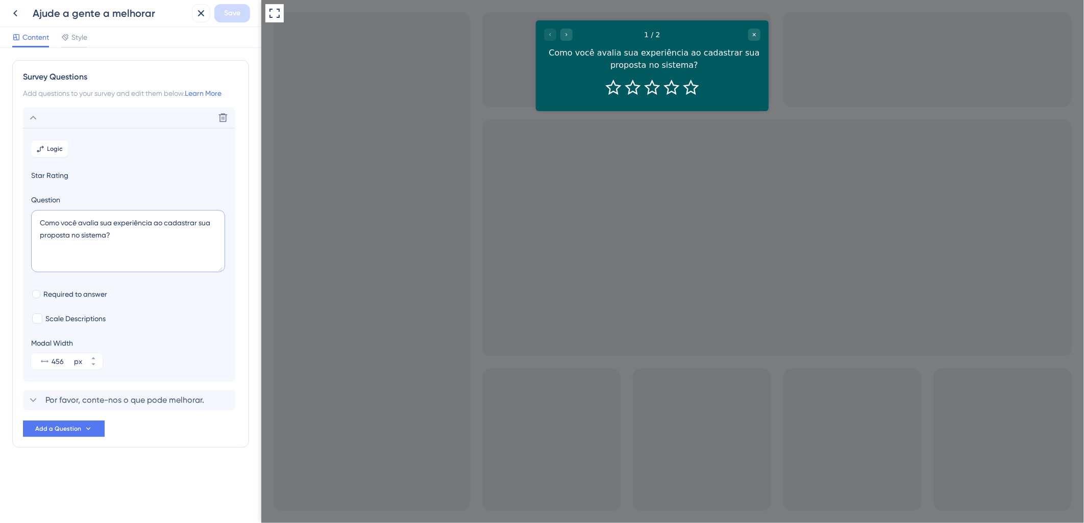
click at [204, 226] on textarea "Como você avalia sua experiência ao cadastrar sua proposta no sistema?" at bounding box center [128, 241] width 194 height 62
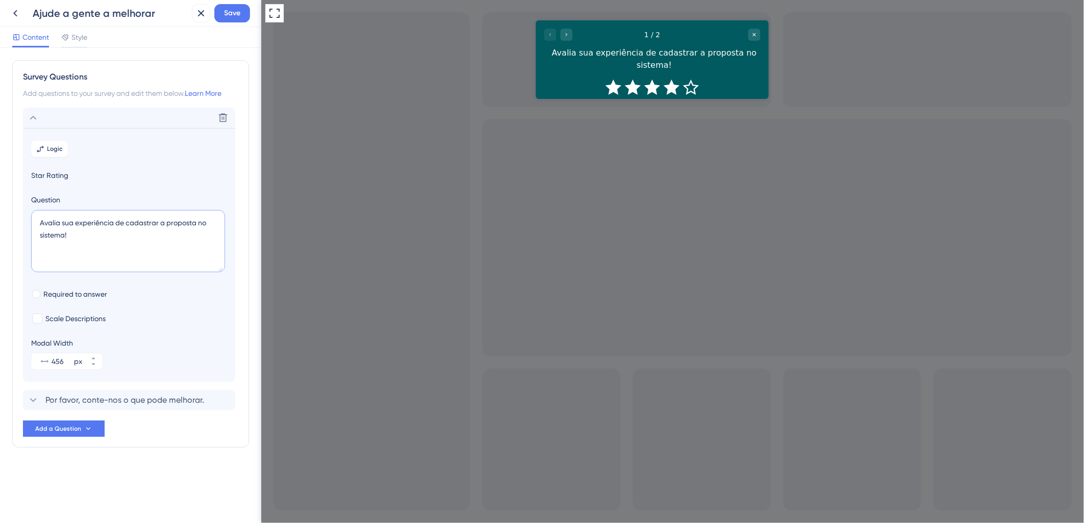
type textarea "Avalia sua experiência de cadastrar a proposta no sistema!"
click at [665, 79] on icon "Rate 4 star" at bounding box center [671, 86] width 16 height 15
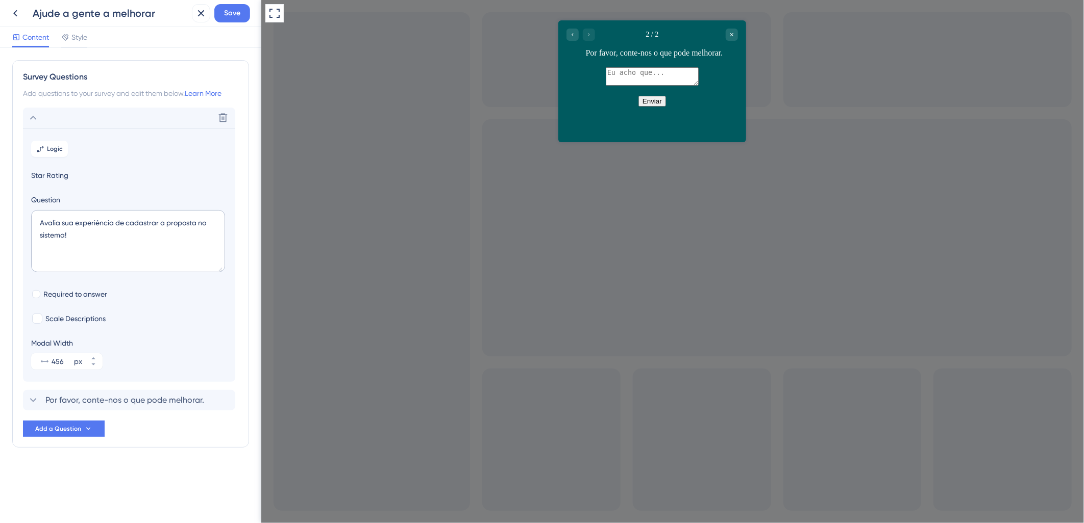
click at [624, 85] on textarea at bounding box center [651, 76] width 93 height 18
click at [79, 402] on span "Por favor, conte-nos o que pode melhorar." at bounding box center [124, 400] width 159 height 12
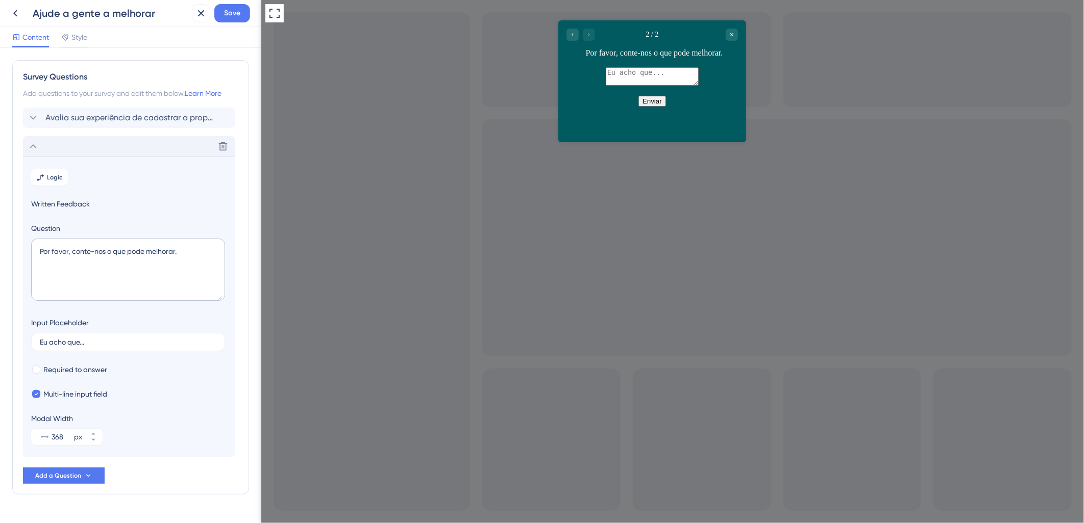
scroll to position [24, 0]
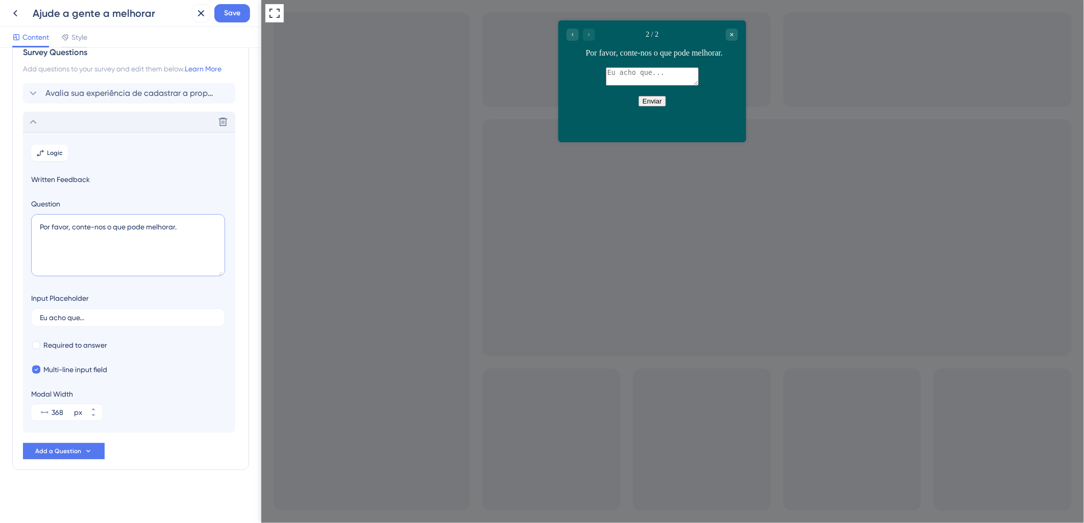
click at [175, 228] on textarea "Por favor, conte-nos o que pode melhorar." at bounding box center [128, 245] width 194 height 62
type textarea "Por favor, conte-nos o que pode melhorar."
click at [605, 85] on textarea at bounding box center [651, 76] width 93 height 18
type textarea "teste"
drag, startPoint x: 649, startPoint y: 123, endPoint x: 926, endPoint y: 182, distance: 282.7
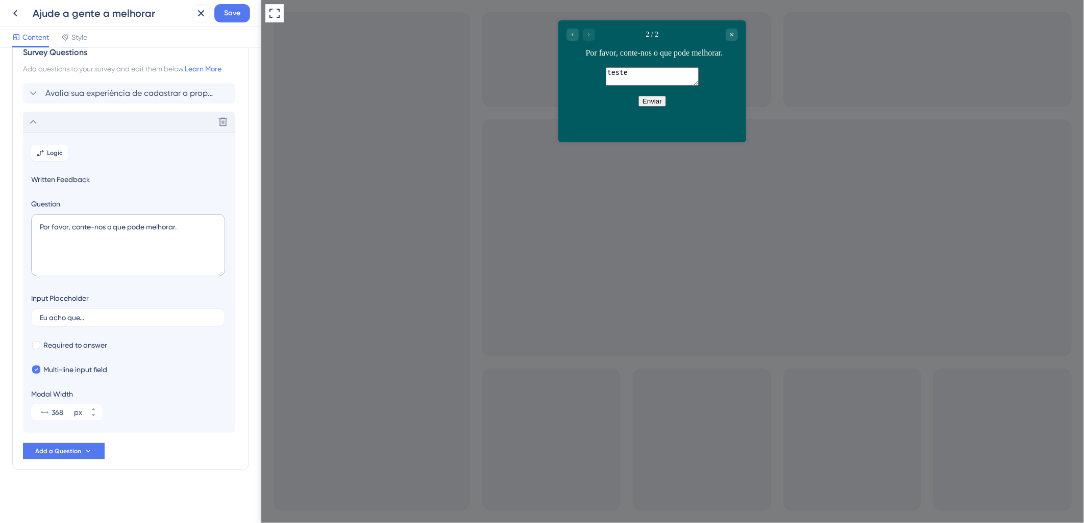
click at [649, 106] on button "Enviar" at bounding box center [652, 100] width 28 height 11
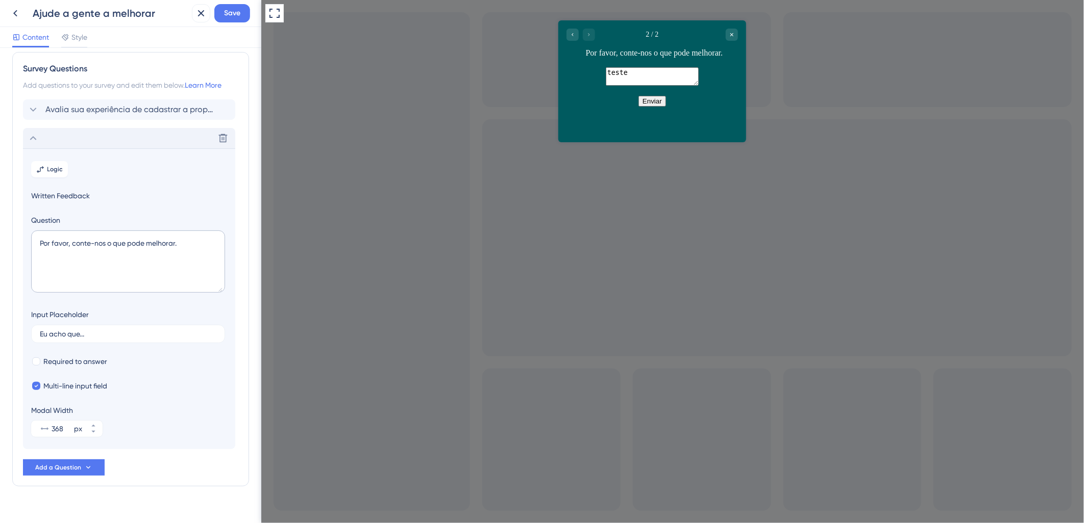
scroll to position [0, 0]
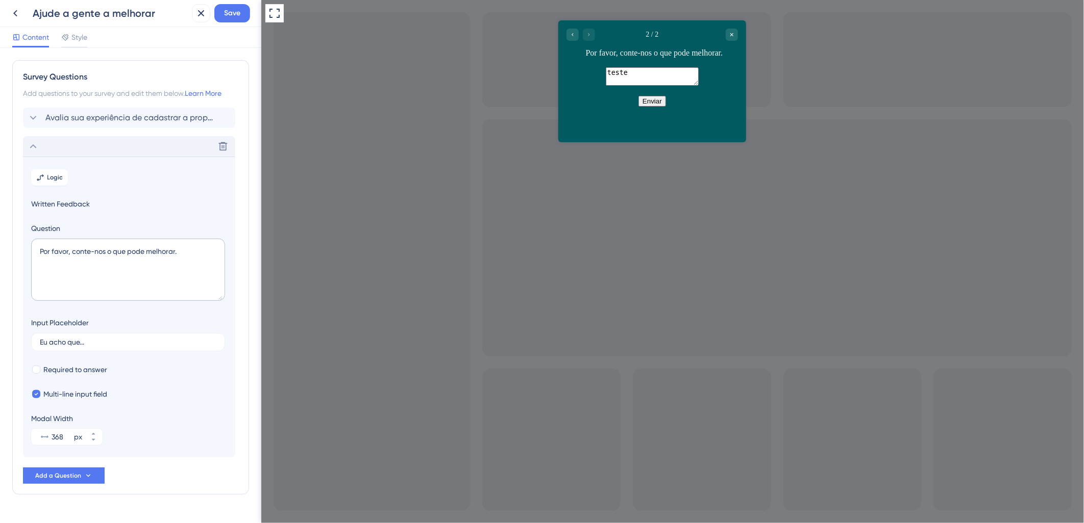
click at [113, 147] on div "Delete" at bounding box center [129, 146] width 212 height 20
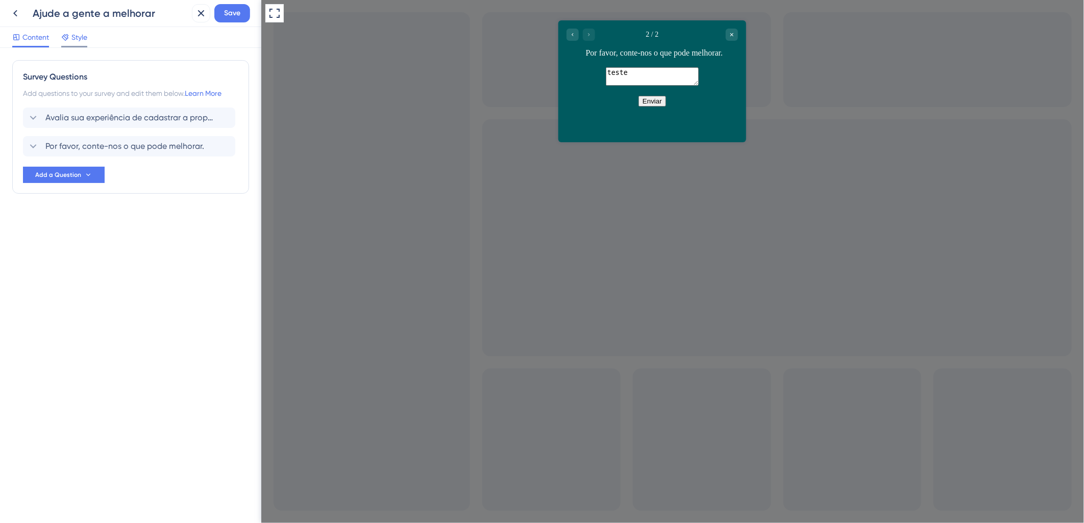
click at [79, 38] on span "Style" at bounding box center [79, 37] width 16 height 12
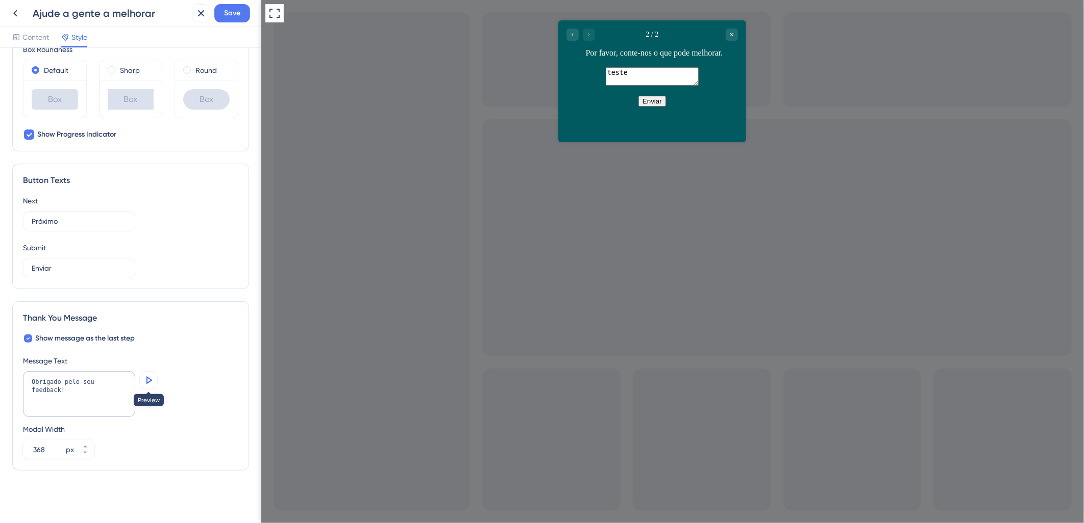
click at [144, 384] on icon at bounding box center [148, 381] width 12 height 12
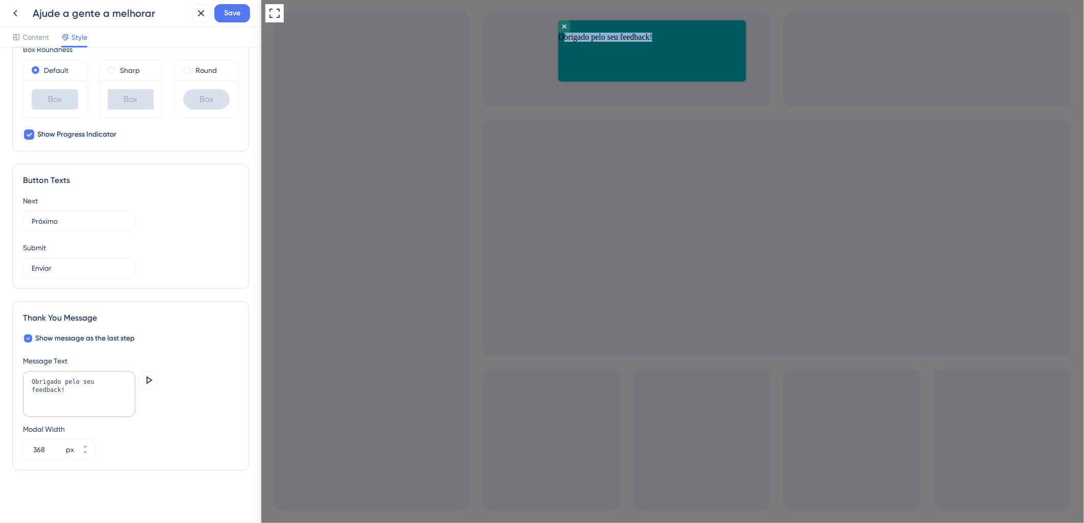
drag, startPoint x: 604, startPoint y: 52, endPoint x: 778, endPoint y: 46, distance: 173.6
click at [745, 41] on html "Obrigado pelo seu feedback!" at bounding box center [652, 30] width 188 height 21
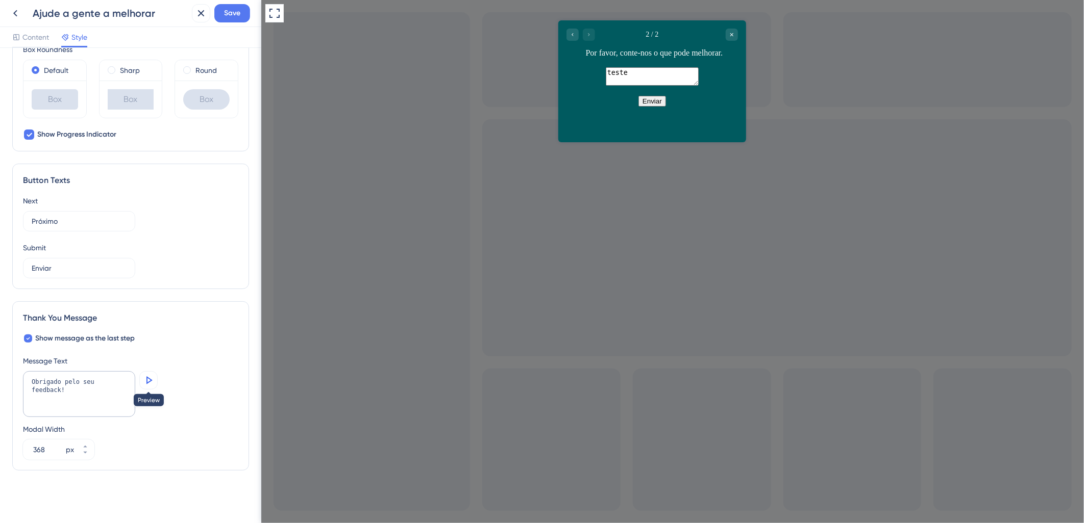
click at [143, 382] on icon at bounding box center [148, 381] width 12 height 12
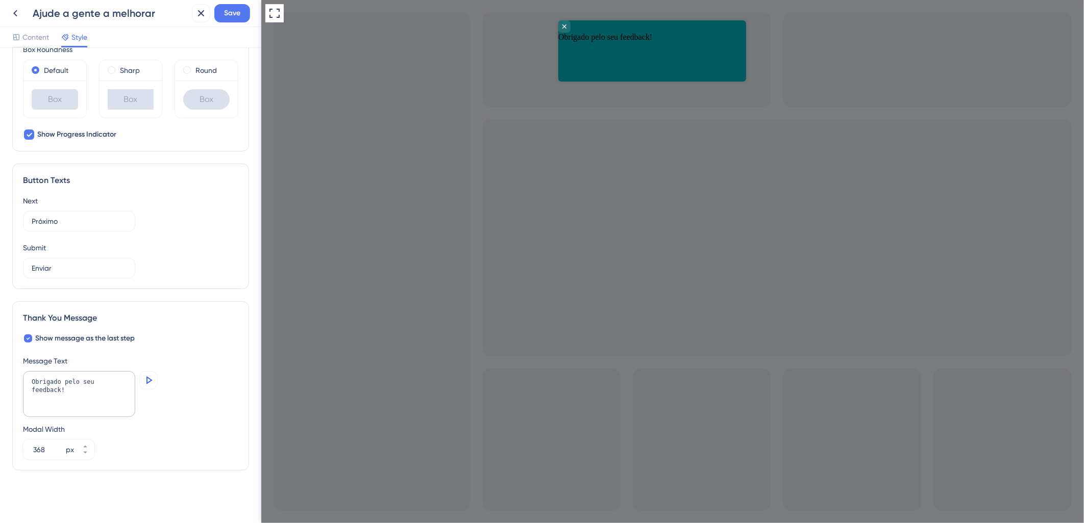
click at [143, 382] on icon at bounding box center [148, 381] width 12 height 12
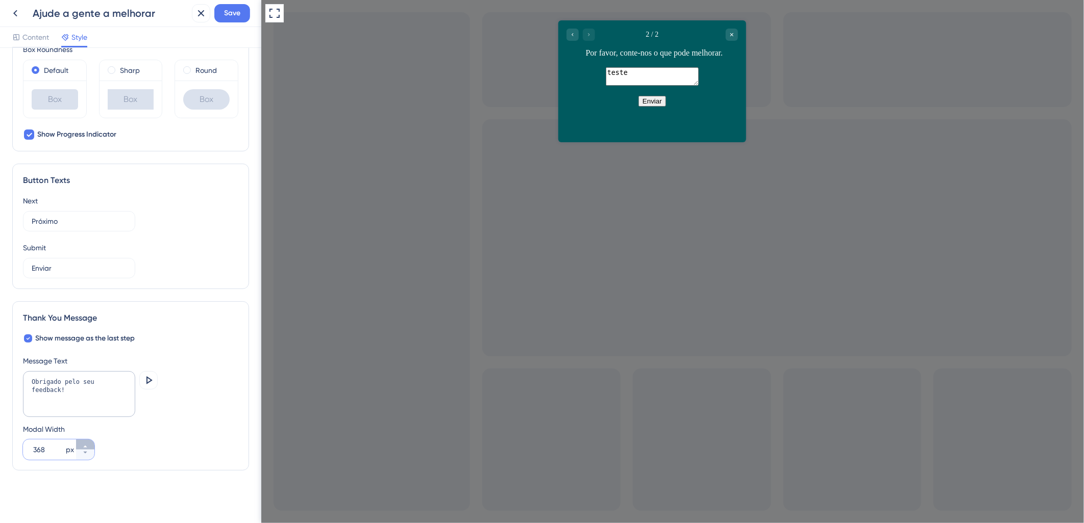
click at [88, 445] on icon at bounding box center [85, 447] width 6 height 6
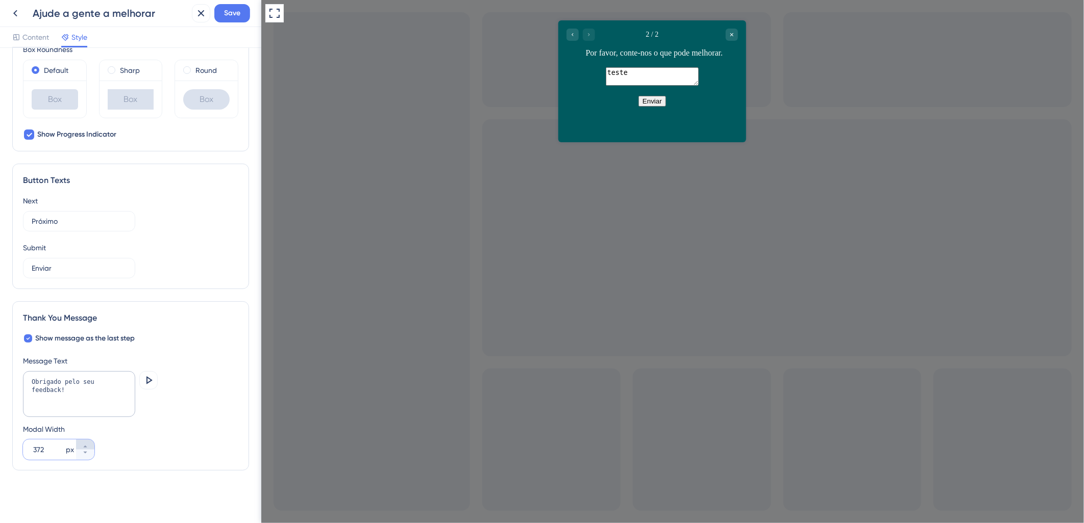
type input "373"
click at [150, 384] on icon at bounding box center [148, 381] width 12 height 12
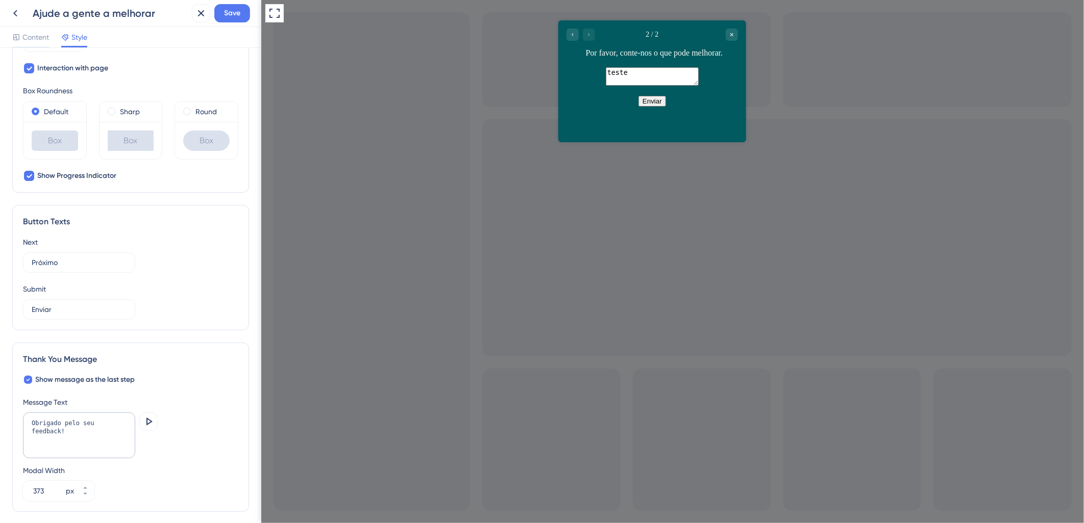
scroll to position [543, 0]
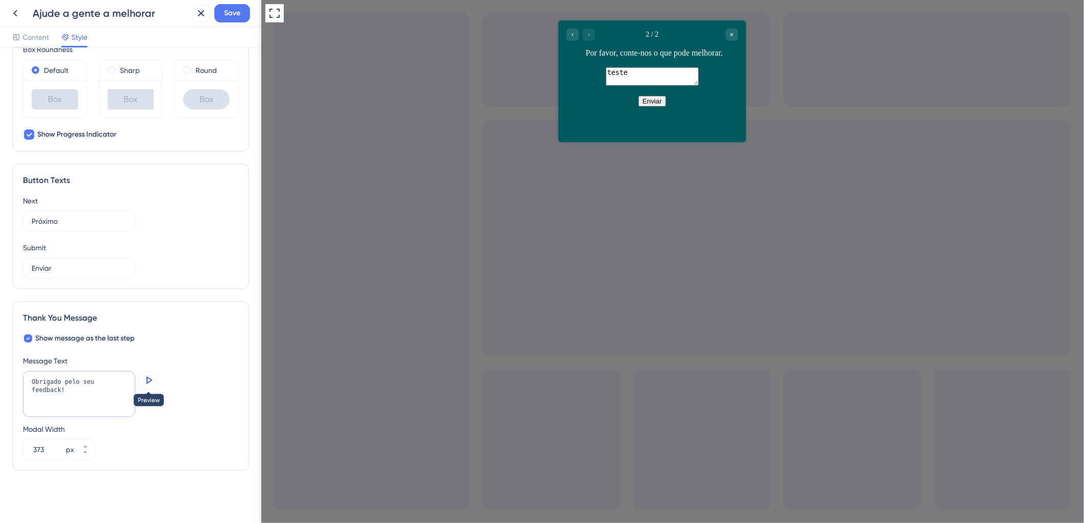
click at [143, 381] on icon at bounding box center [148, 381] width 12 height 12
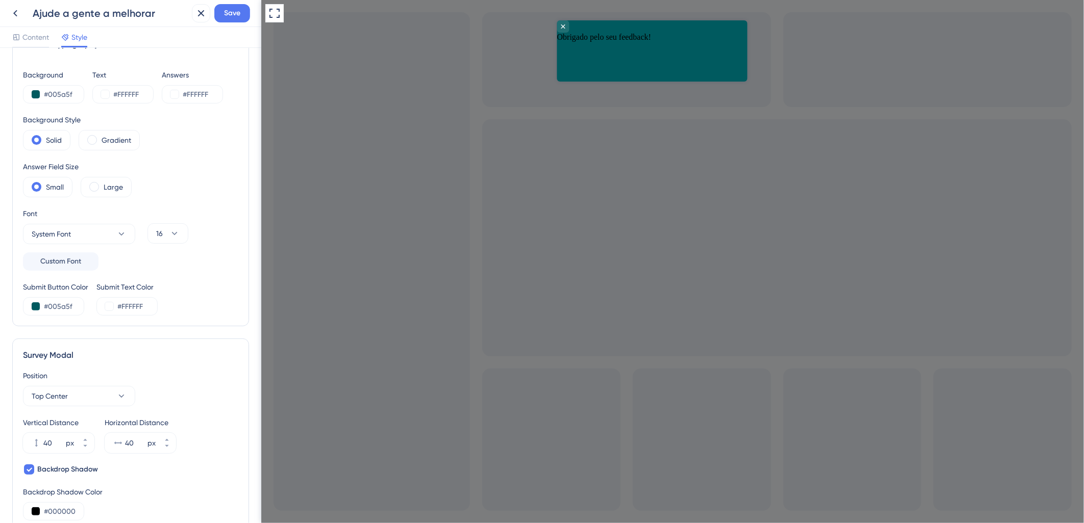
scroll to position [0, 0]
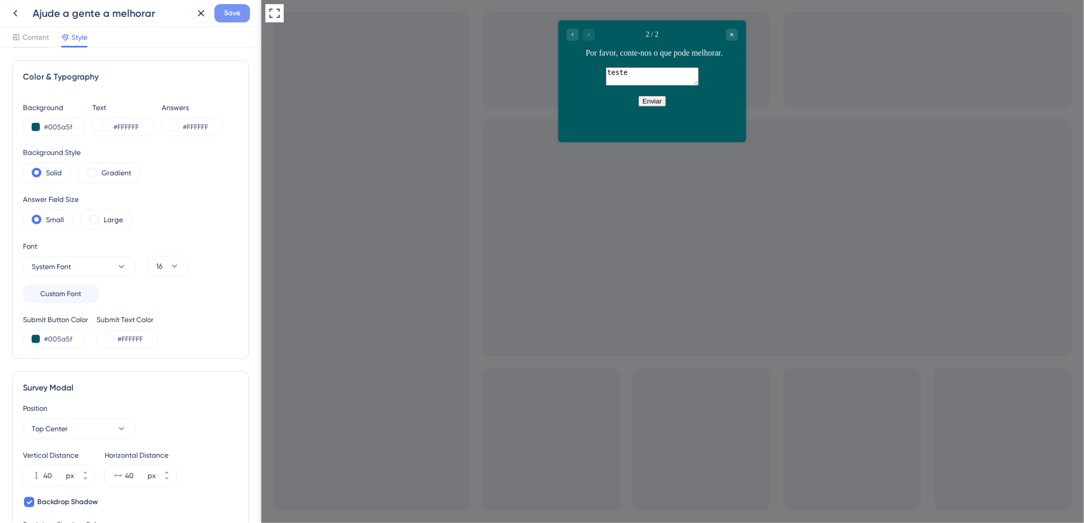
click at [229, 22] on button "Save" at bounding box center [232, 13] width 36 height 18
click at [47, 44] on div "Content" at bounding box center [30, 39] width 37 height 16
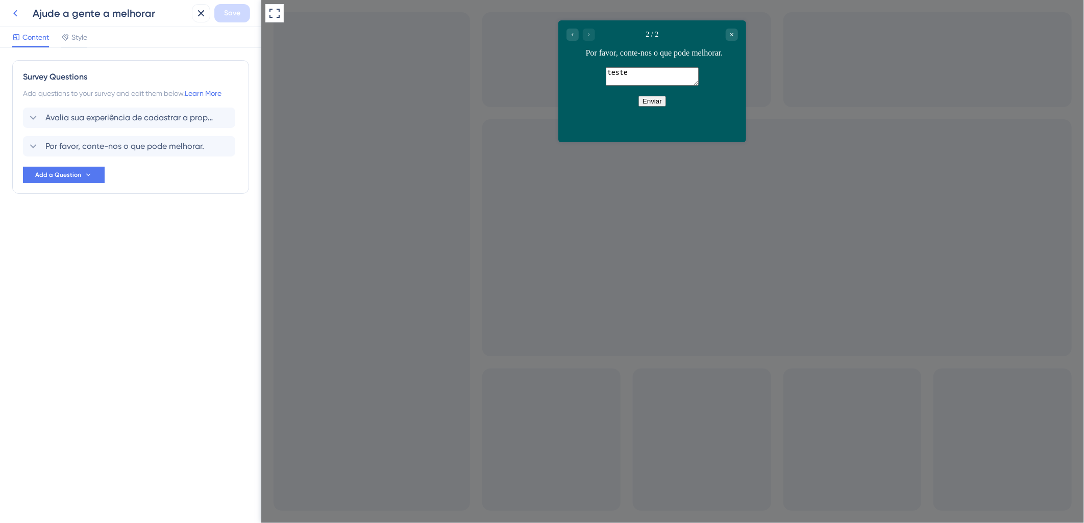
click at [16, 14] on icon at bounding box center [15, 13] width 12 height 12
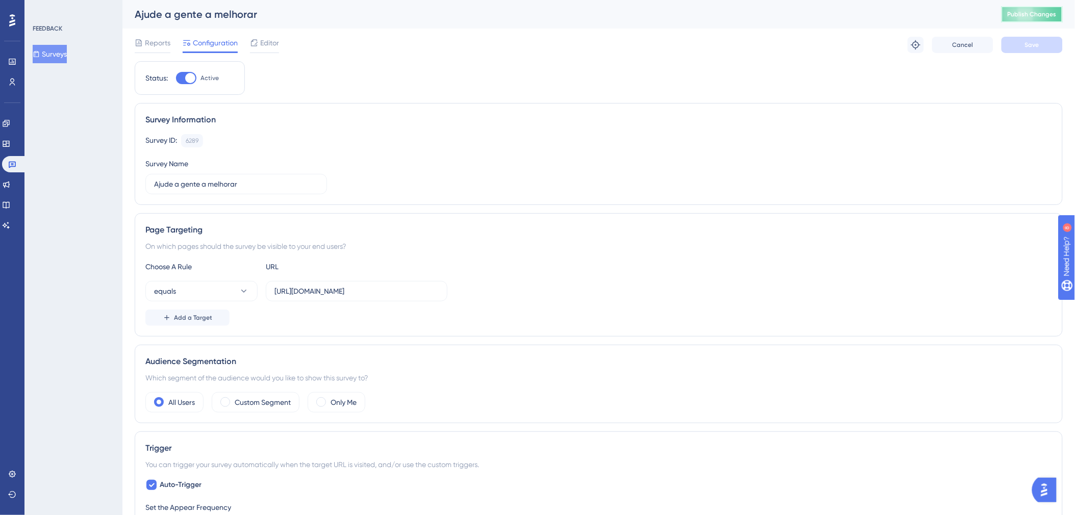
click at [1050, 19] on button "Publish Changes" at bounding box center [1032, 14] width 61 height 16
click at [8, 85] on link at bounding box center [12, 82] width 8 height 16
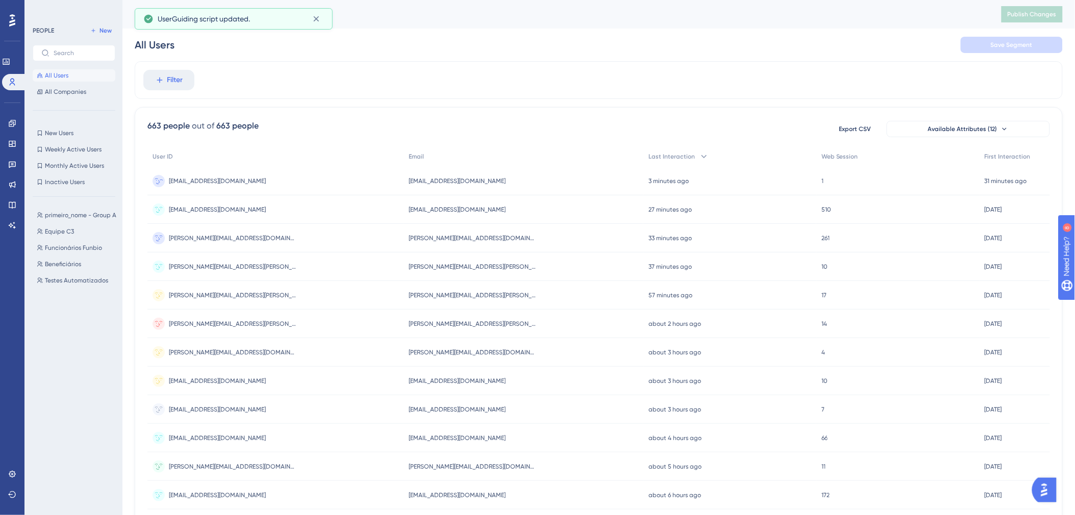
click at [198, 186] on div "vsbrj1@gmail.com vsbrj1@gmail.com" at bounding box center [217, 181] width 97 height 29
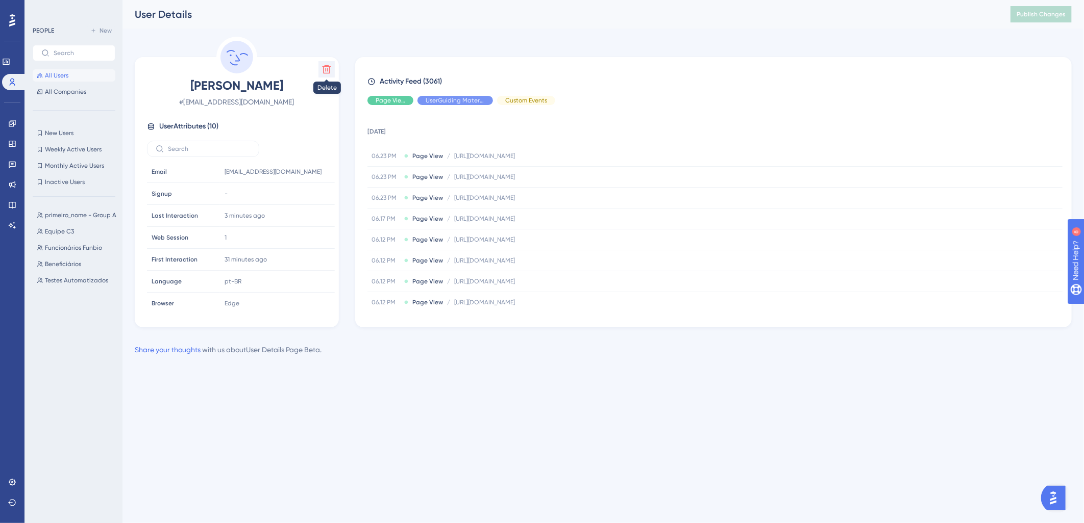
click at [330, 67] on icon at bounding box center [326, 69] width 9 height 9
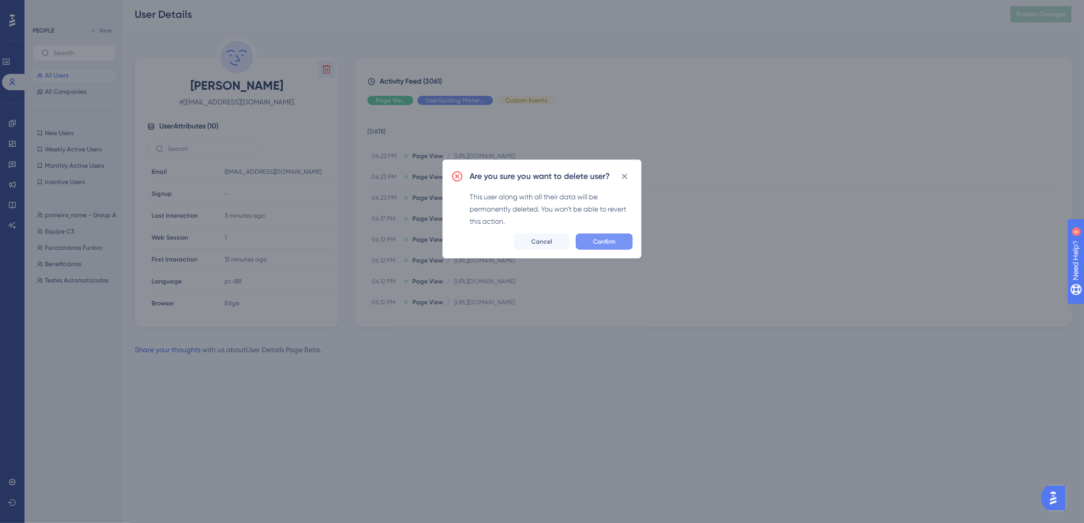
click at [592, 239] on button "Confirm" at bounding box center [604, 242] width 57 height 16
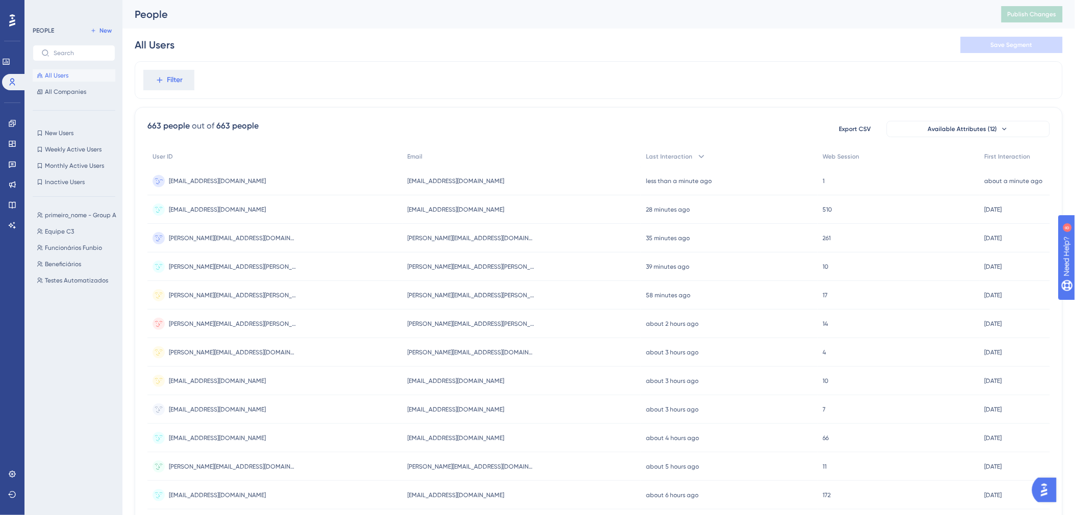
click at [213, 182] on span "[EMAIL_ADDRESS][DOMAIN_NAME]" at bounding box center [217, 181] width 97 height 8
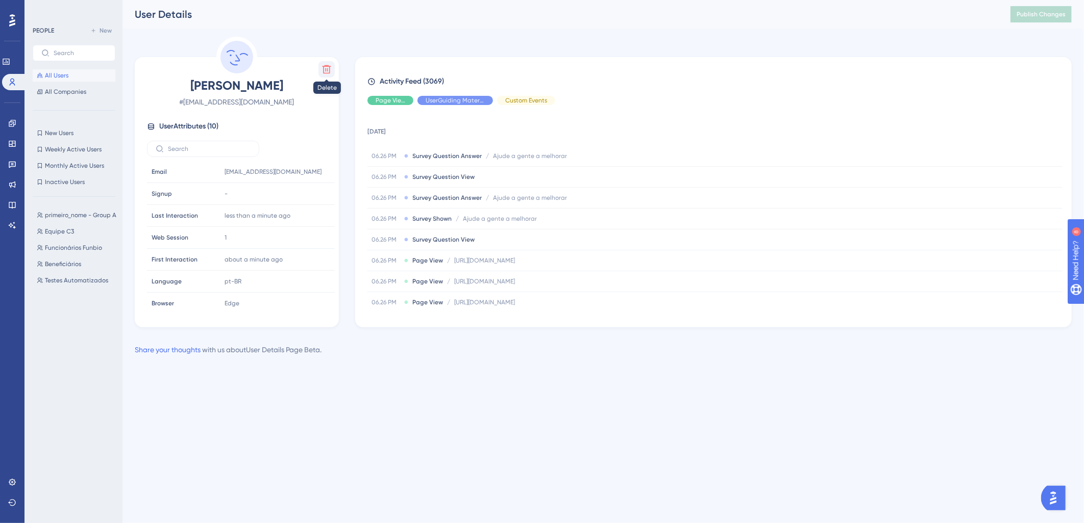
click at [330, 66] on icon at bounding box center [326, 69] width 9 height 9
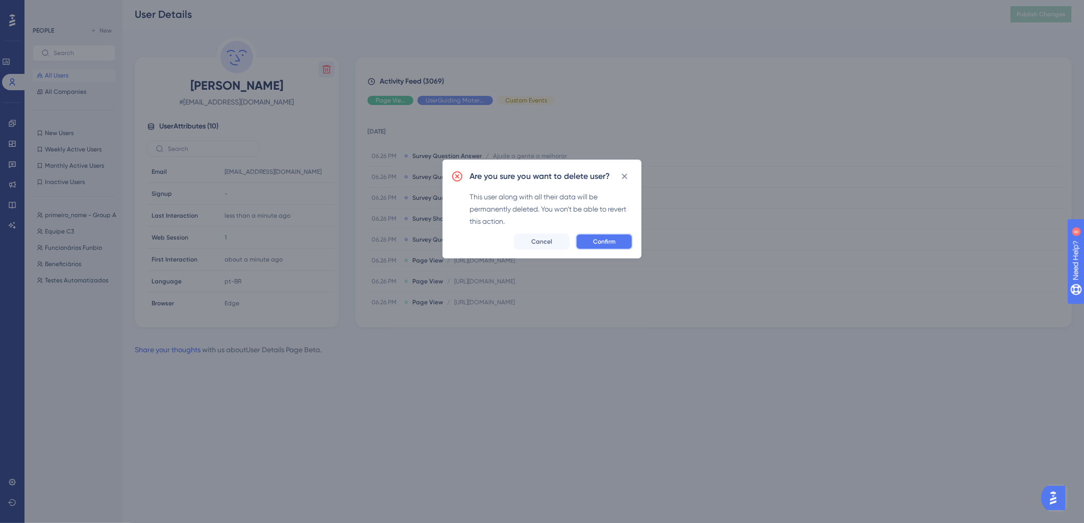
click at [590, 241] on button "Confirm" at bounding box center [604, 242] width 57 height 16
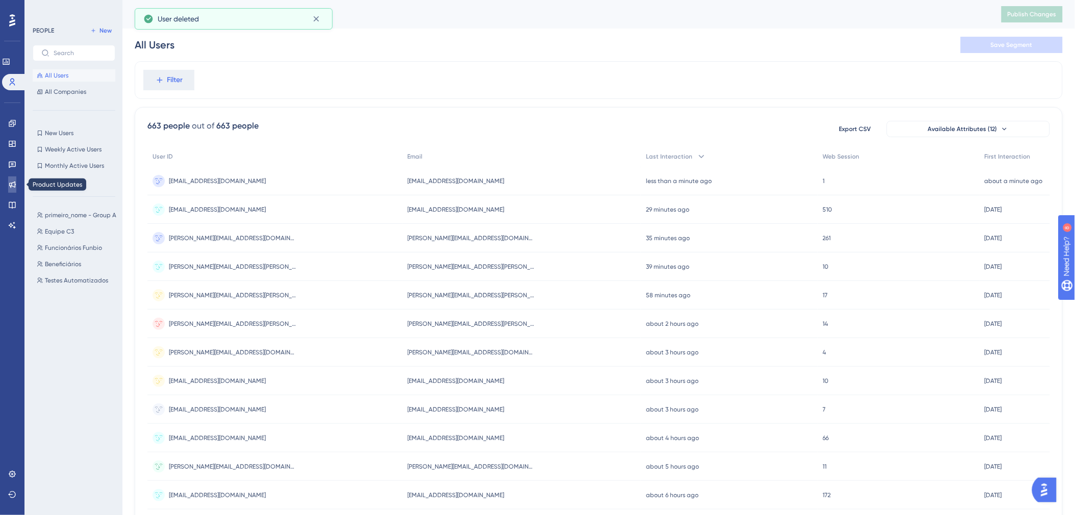
click at [9, 181] on icon at bounding box center [12, 185] width 8 height 8
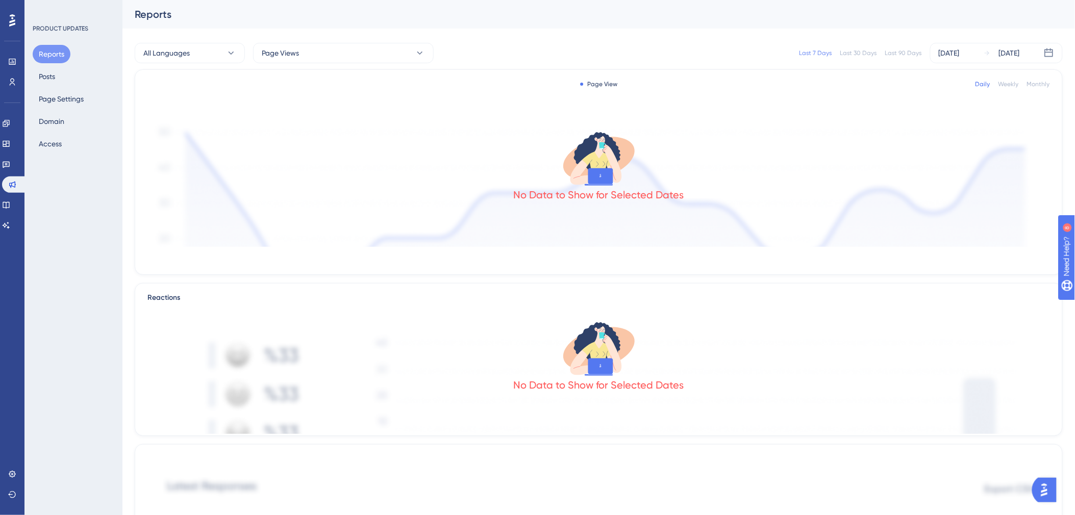
click at [15, 154] on div "Engagement Widgets Feedback Product Updates Knowledge Base AI Assistant" at bounding box center [12, 174] width 20 height 118
click at [9, 170] on link at bounding box center [6, 164] width 8 height 16
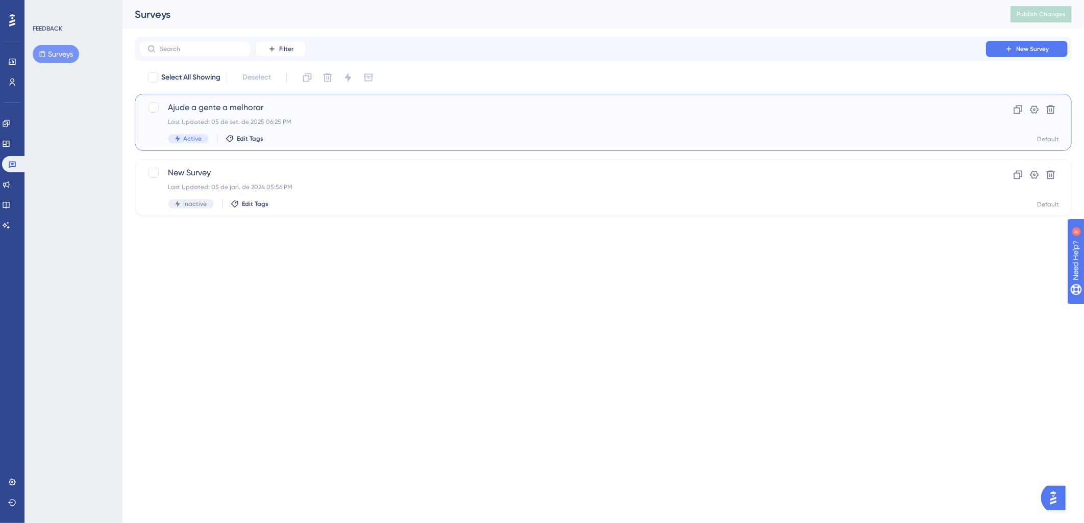
click at [238, 103] on span "Ajude a gente a melhorar" at bounding box center [562, 108] width 789 height 12
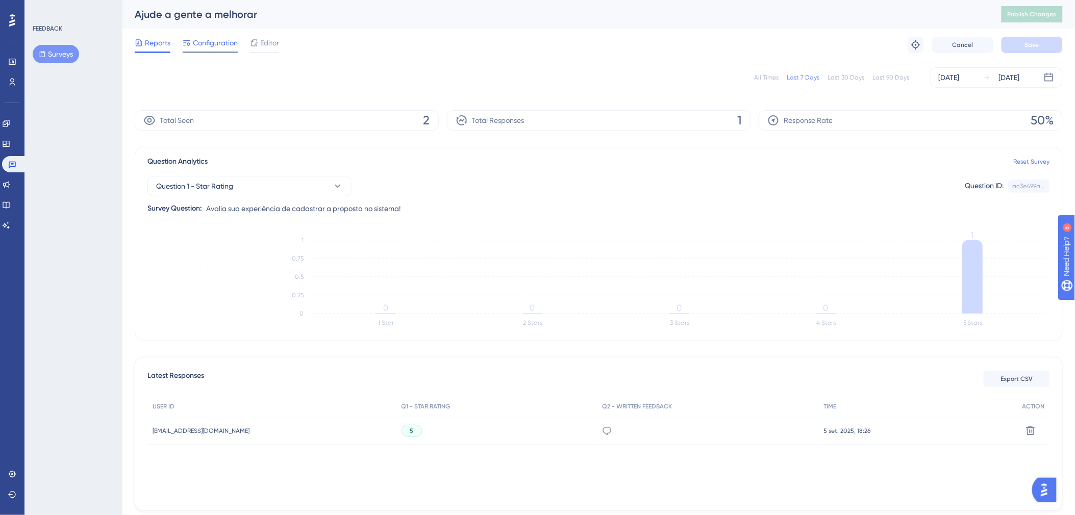
click at [208, 44] on span "Configuration" at bounding box center [215, 43] width 45 height 12
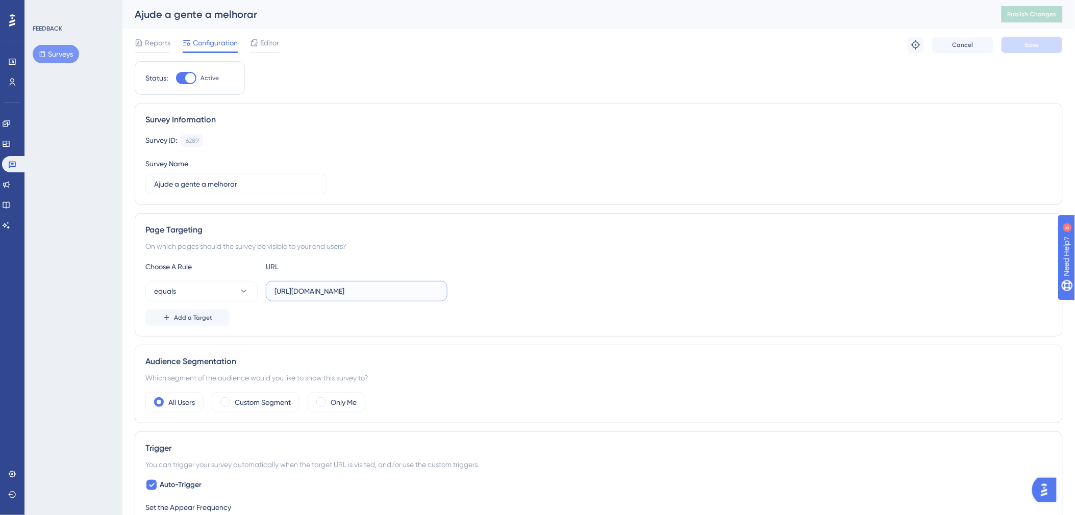
drag, startPoint x: 431, startPoint y: 294, endPoint x: 283, endPoint y: 294, distance: 147.5
click at [283, 294] on input "https://c3hom.cerebro.org.br/submissao/listar" at bounding box center [357, 291] width 164 height 11
click at [305, 291] on input "https://c3hom.cerebro.org.br/submissao/listar" at bounding box center [357, 291] width 164 height 11
drag, startPoint x: 300, startPoint y: 291, endPoint x: 450, endPoint y: 288, distance: 150.0
click at [450, 288] on div "equals https://c3hom.cerebro.org.br/submissao/listar" at bounding box center [598, 291] width 907 height 20
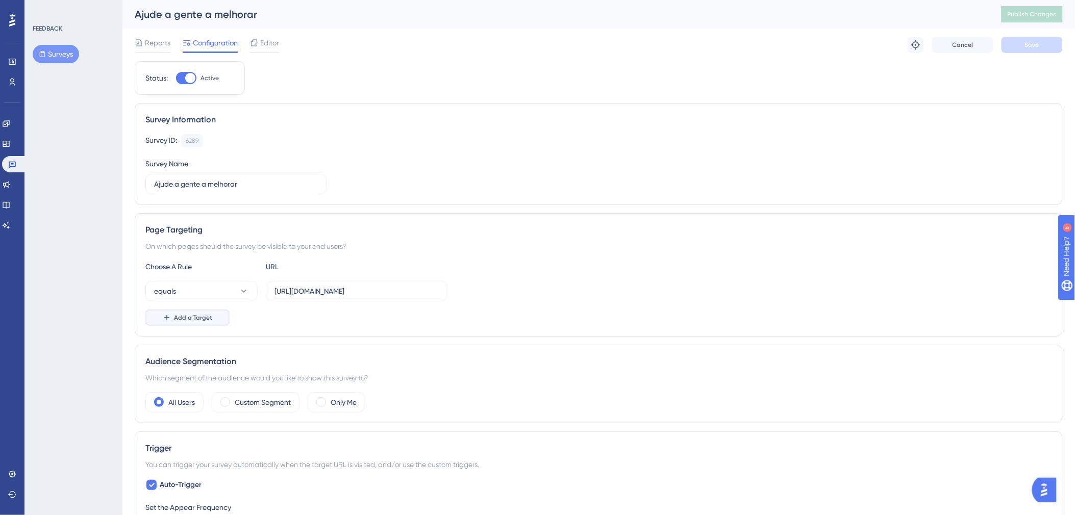
click at [187, 318] on span "Add a Target" at bounding box center [193, 318] width 38 height 8
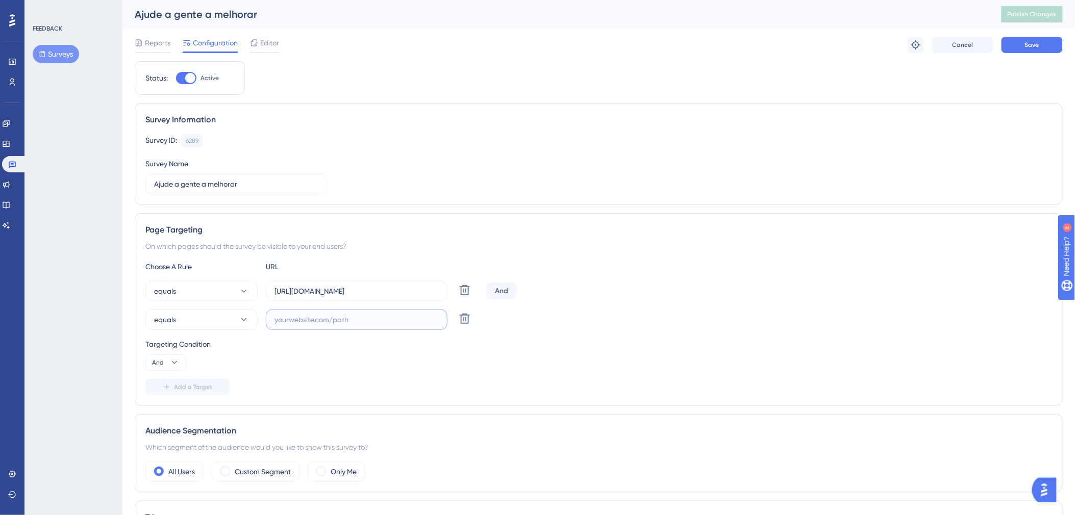
click at [305, 318] on input "text" at bounding box center [357, 319] width 164 height 11
drag, startPoint x: 434, startPoint y: 294, endPoint x: 297, endPoint y: 293, distance: 136.2
click at [297, 293] on input "https://c3hom.cerebro.org.br/submissao/listar" at bounding box center [357, 291] width 164 height 11
click at [307, 292] on input "https://c3hom.cerebro.org.br/submissao/listar" at bounding box center [357, 291] width 164 height 11
drag, startPoint x: 307, startPoint y: 292, endPoint x: 320, endPoint y: 291, distance: 12.8
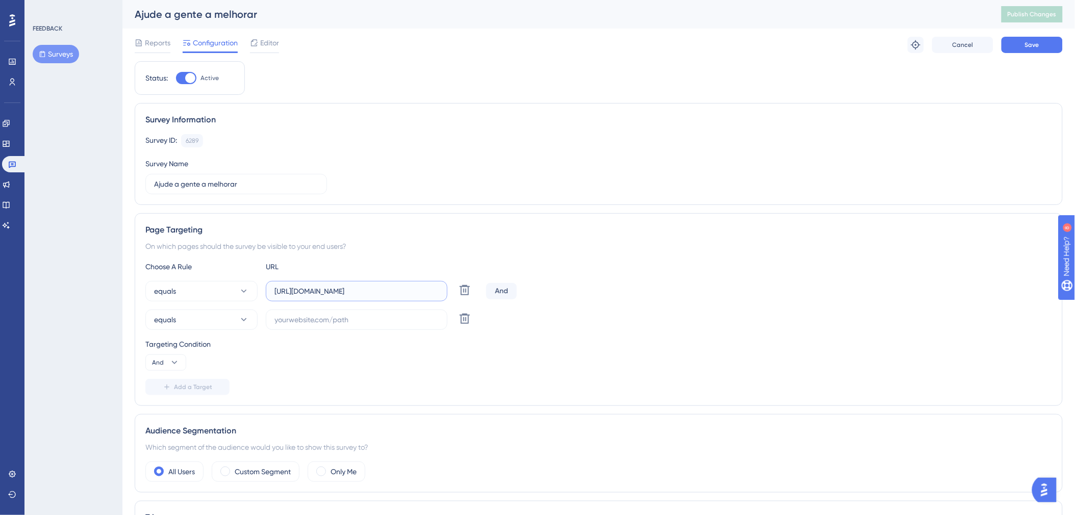
click at [320, 291] on input "https://c3hom.cerebro.org.br/submissao/listar" at bounding box center [357, 291] width 164 height 11
drag, startPoint x: 436, startPoint y: 291, endPoint x: 238, endPoint y: 280, distance: 198.8
click at [238, 280] on div "Choose A Rule URL equals https://c3hom.cerebro.org.br/submissao/listar Delete A…" at bounding box center [598, 328] width 907 height 135
click at [336, 318] on input "text" at bounding box center [357, 319] width 164 height 11
paste input "https://c3hom.cerebro.org.br/submissao/listar"
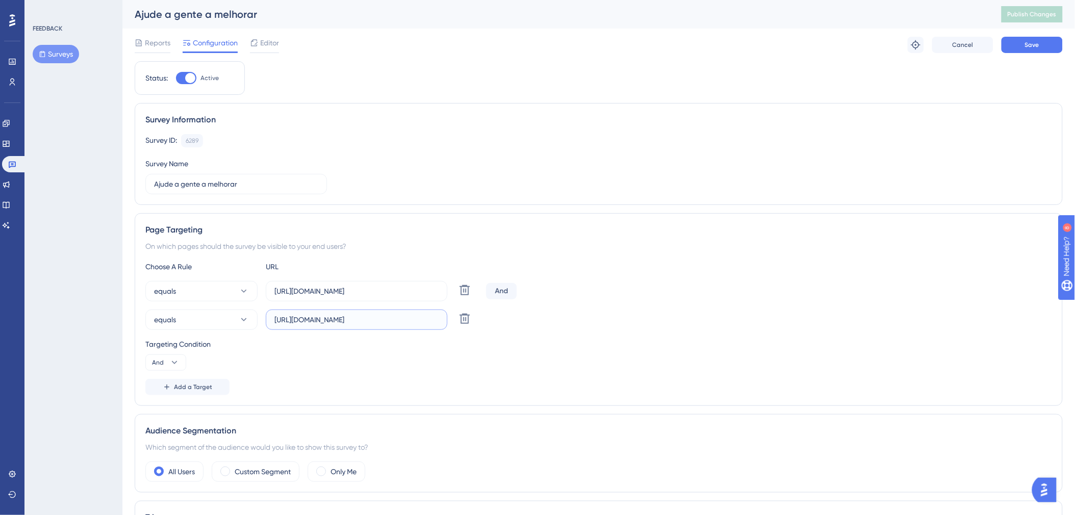
click at [319, 316] on input "https://c3hom.cerebro.org.br/submissao/listar" at bounding box center [357, 319] width 164 height 11
type input "https://c3.cerebro.org.br/submissao/listar"
click at [463, 325] on icon at bounding box center [465, 319] width 12 height 12
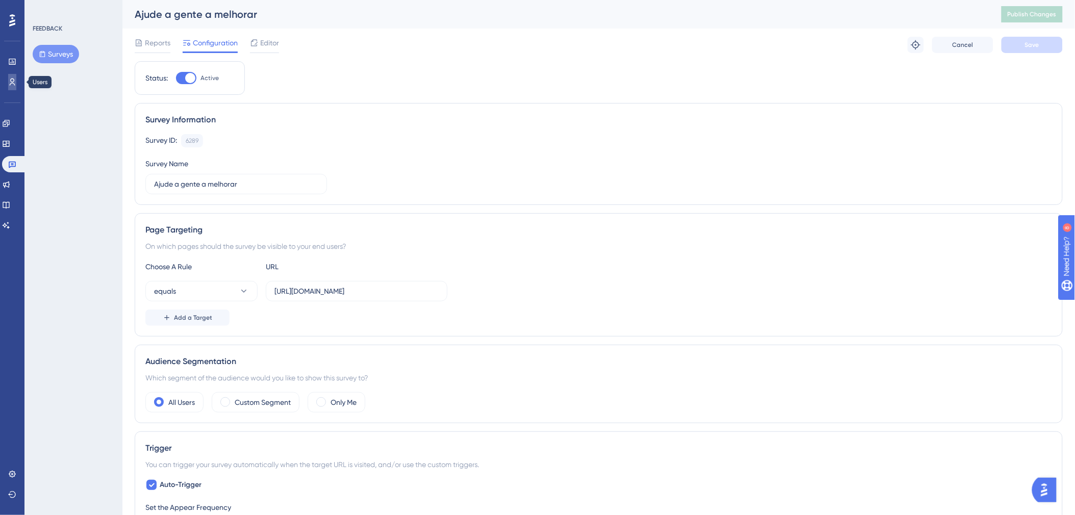
click at [16, 82] on icon at bounding box center [12, 82] width 8 height 8
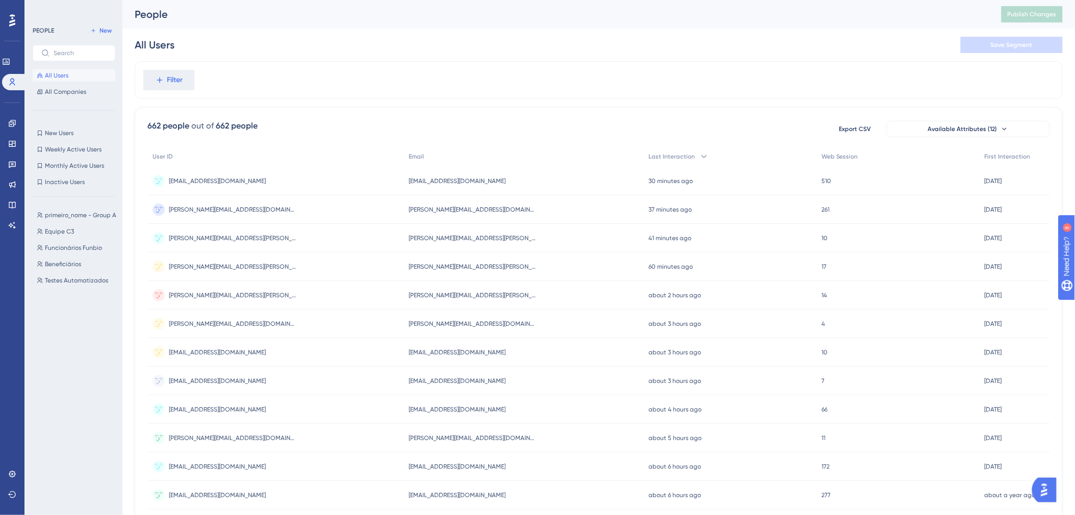
click at [65, 74] on span "All Users" at bounding box center [56, 75] width 23 height 8
click at [211, 211] on span "vinicius.barbosa@funbio.org.br" at bounding box center [233, 210] width 128 height 8
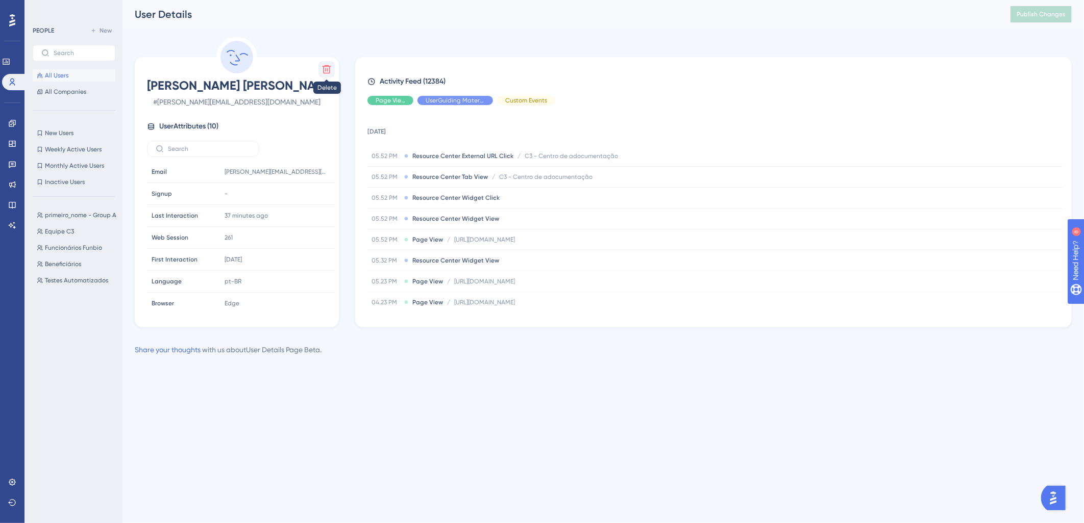
click at [321, 68] on icon at bounding box center [326, 69] width 10 height 10
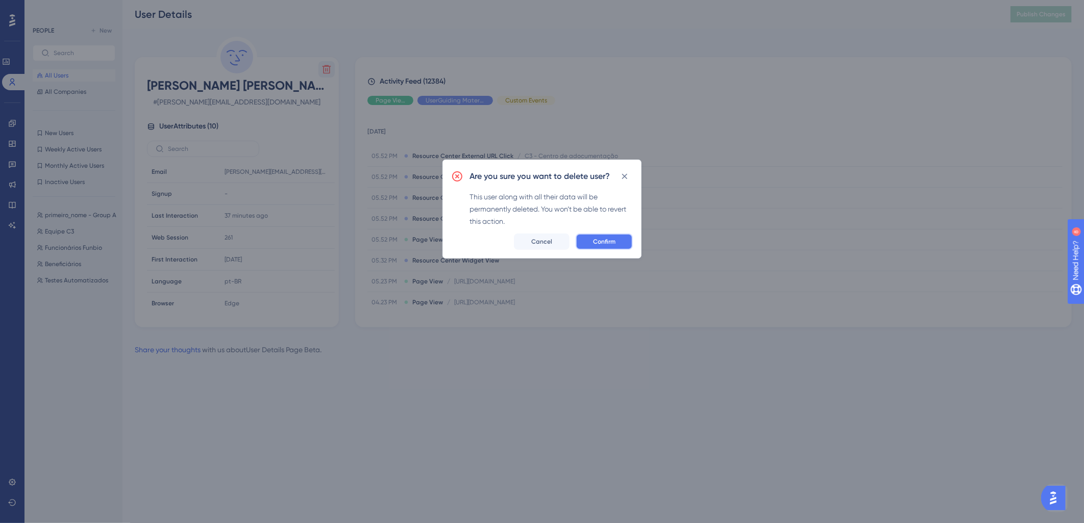
click at [592, 245] on button "Confirm" at bounding box center [604, 242] width 57 height 16
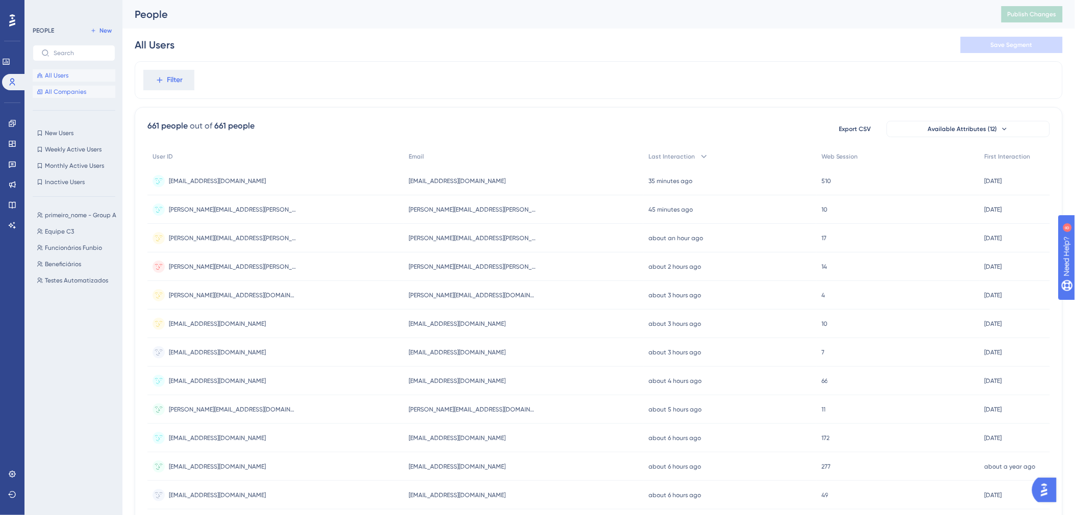
click at [60, 92] on span "All Companies" at bounding box center [65, 92] width 41 height 8
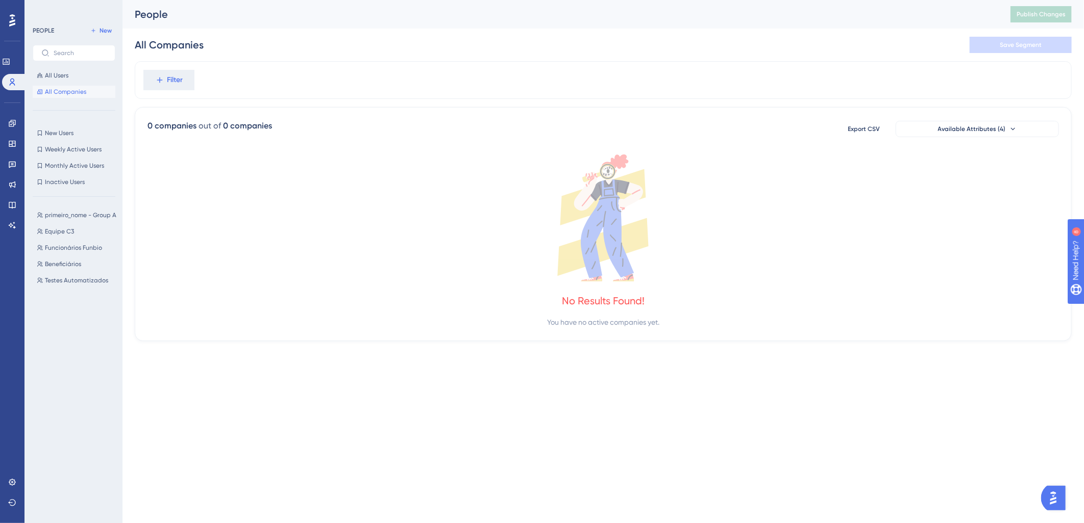
click at [60, 82] on div "All Users All Companies" at bounding box center [74, 83] width 83 height 29
click at [60, 79] on span "All Users" at bounding box center [56, 75] width 23 height 8
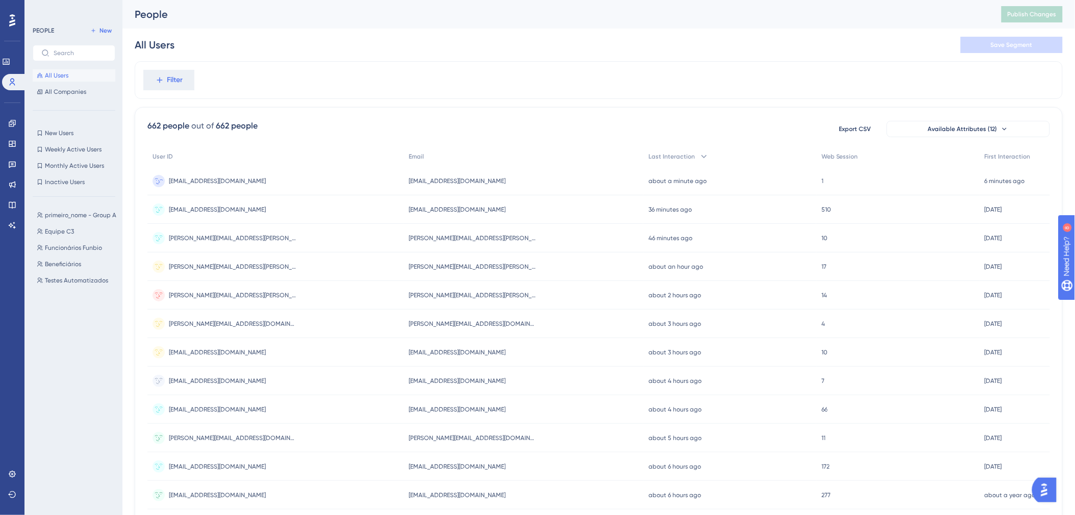
click at [211, 177] on span "vsbrj1@gmail.com" at bounding box center [217, 181] width 97 height 8
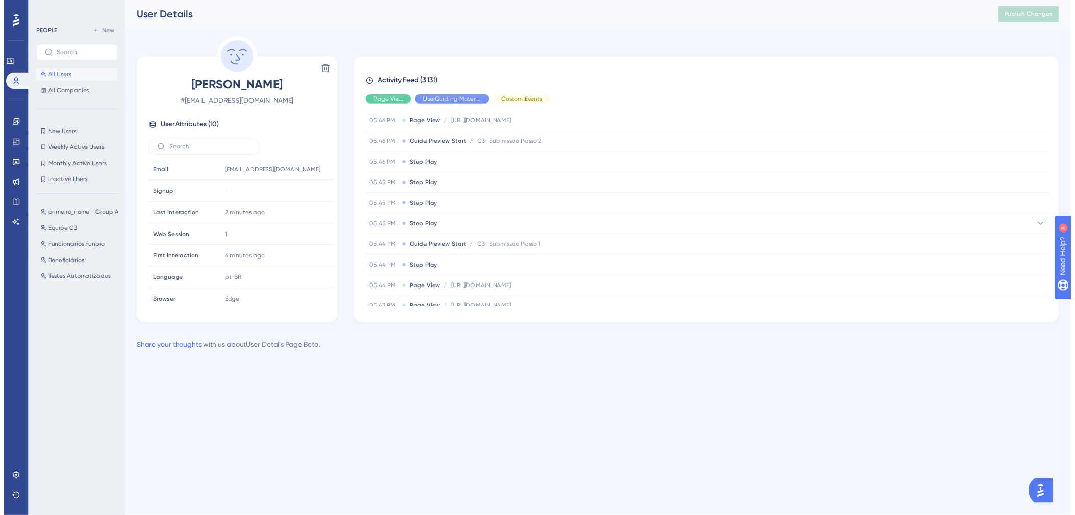
scroll to position [2930, 0]
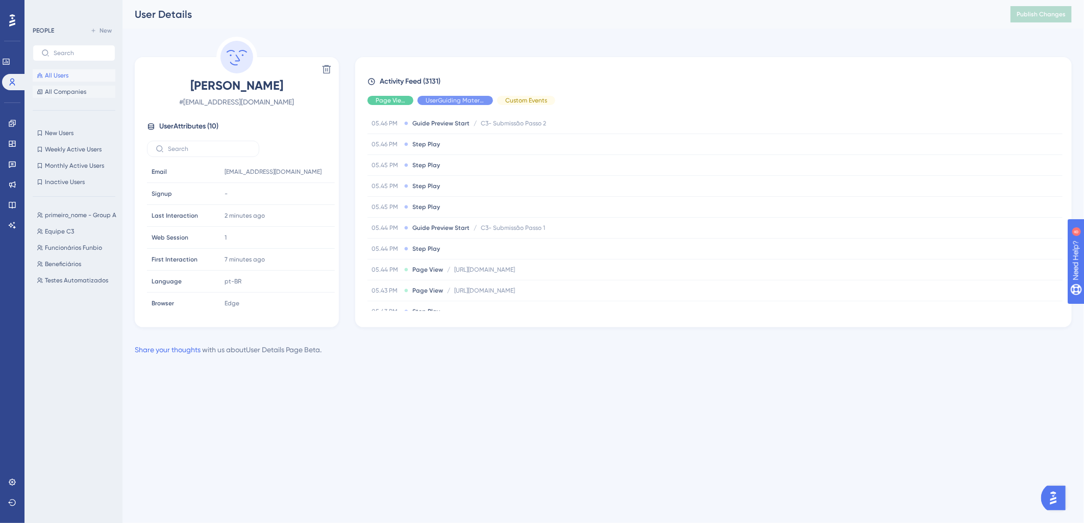
click at [52, 96] on button "All Companies" at bounding box center [74, 92] width 83 height 12
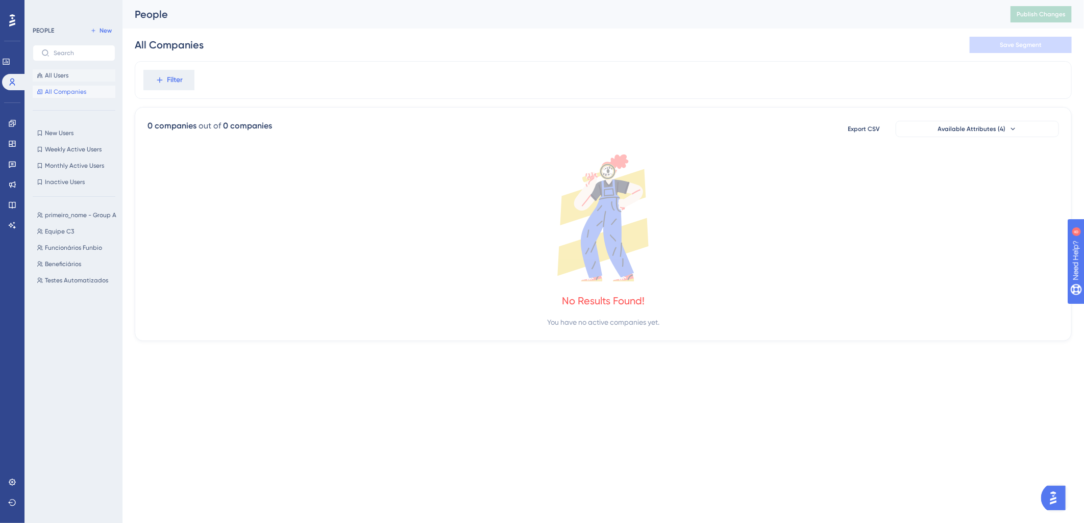
click at [58, 78] on span "All Users" at bounding box center [56, 75] width 23 height 8
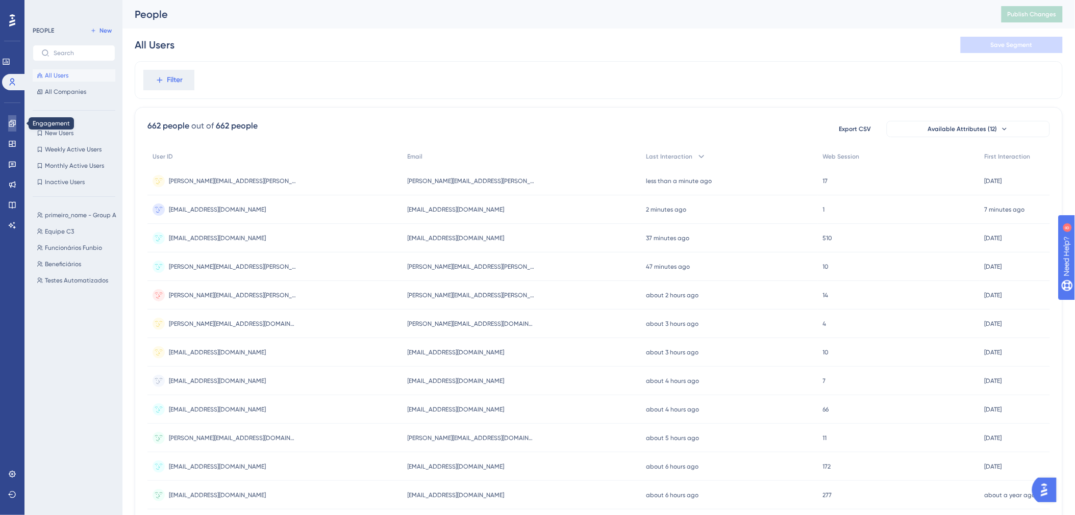
click at [8, 126] on link at bounding box center [12, 123] width 8 height 16
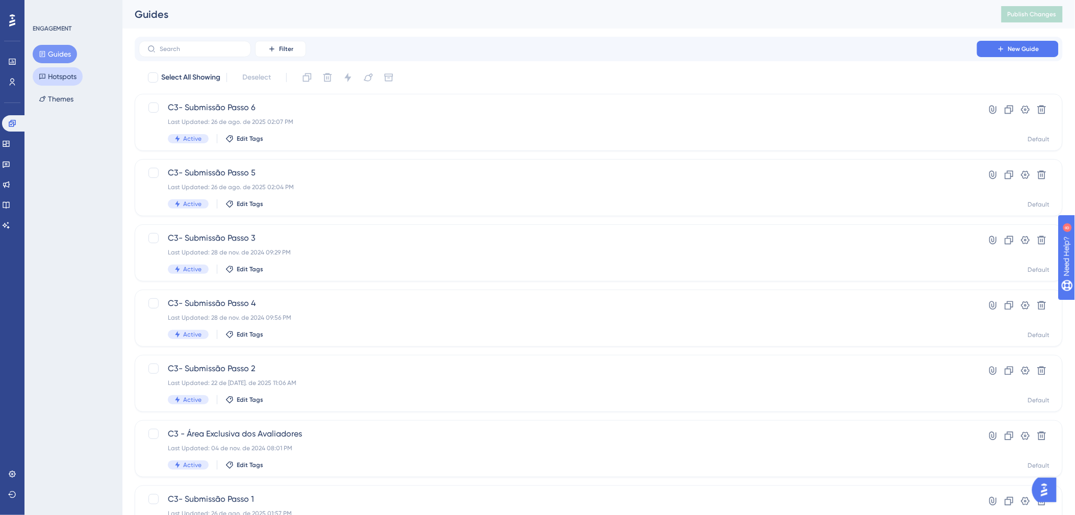
click at [60, 72] on button "Hotspots" at bounding box center [58, 76] width 50 height 18
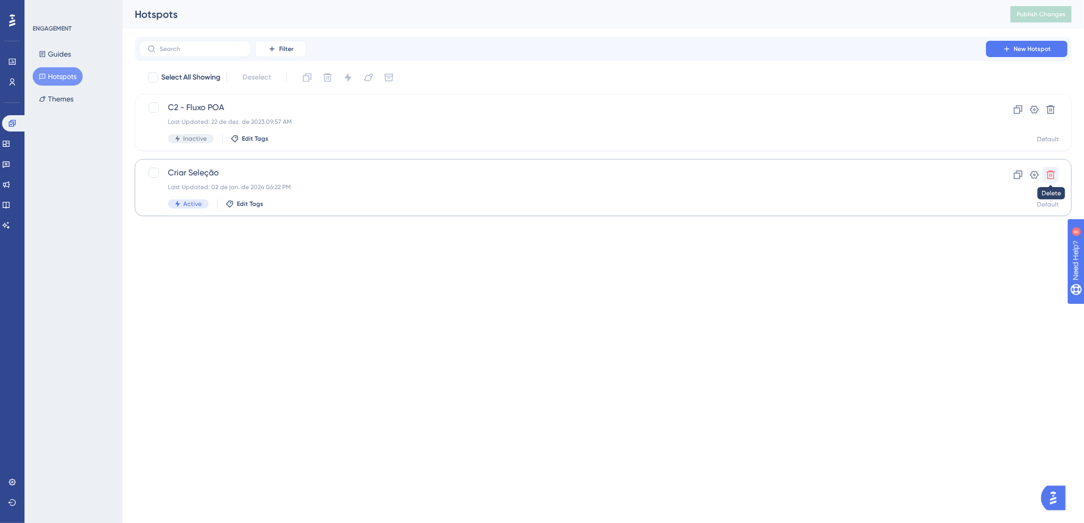
click at [1050, 172] on icon at bounding box center [1050, 175] width 10 height 10
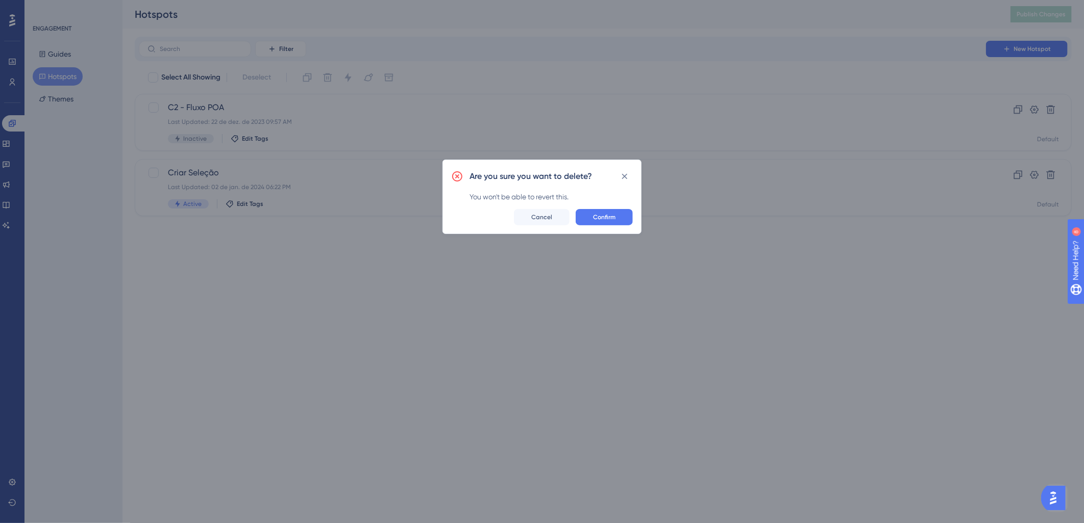
click at [550, 208] on div "Are you sure you want to delete? You won't be able to revert this. Confirm Canc…" at bounding box center [541, 197] width 199 height 74
click at [544, 221] on button "Cancel" at bounding box center [542, 217] width 56 height 16
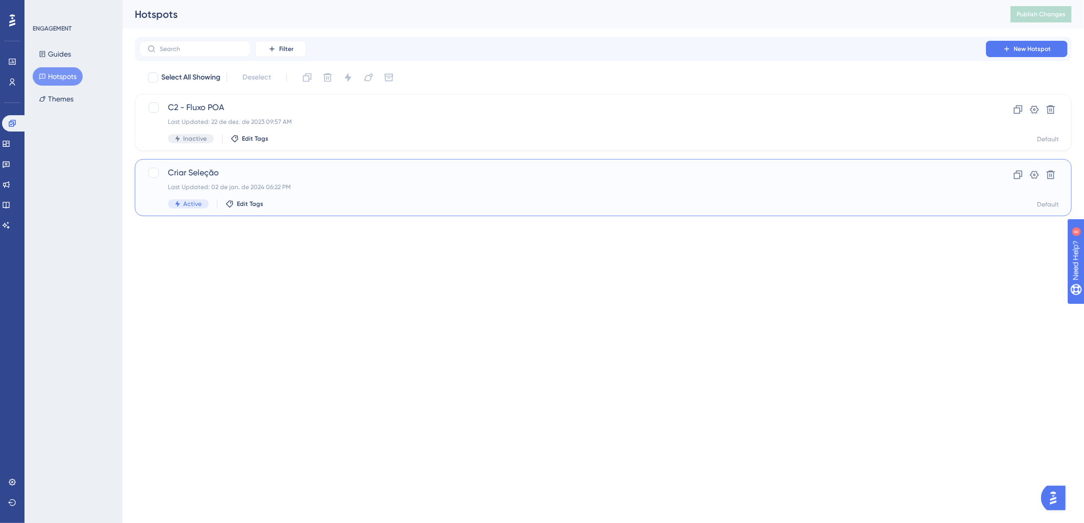
click at [205, 171] on span "Criar Seleção" at bounding box center [562, 173] width 789 height 12
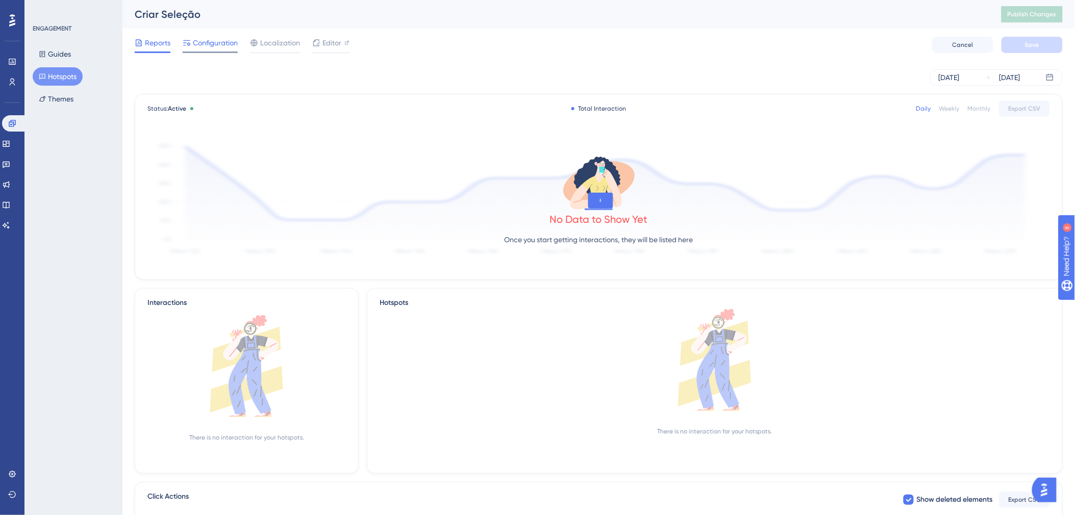
click at [216, 43] on span "Configuration" at bounding box center [215, 43] width 45 height 12
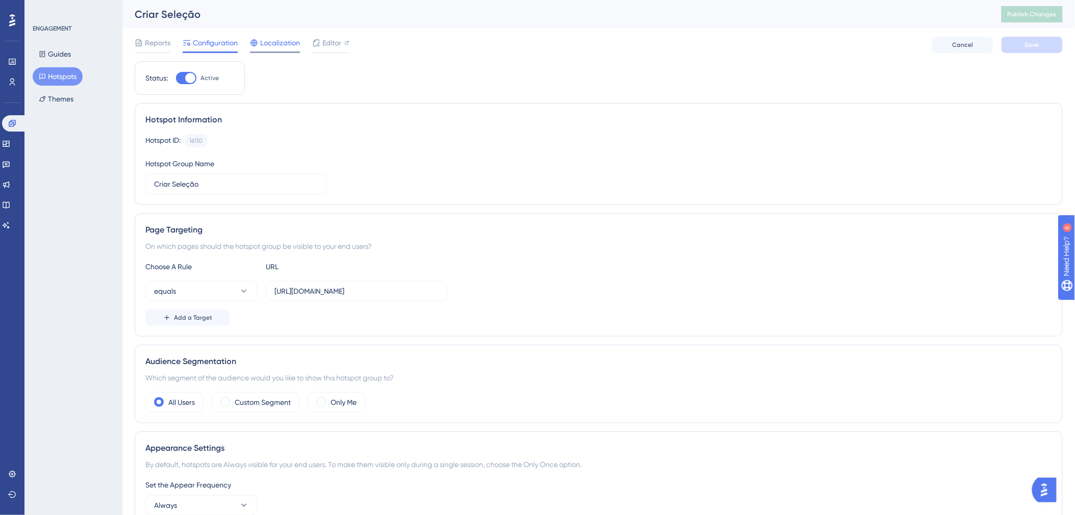
click at [278, 49] on div "Localization" at bounding box center [275, 45] width 50 height 16
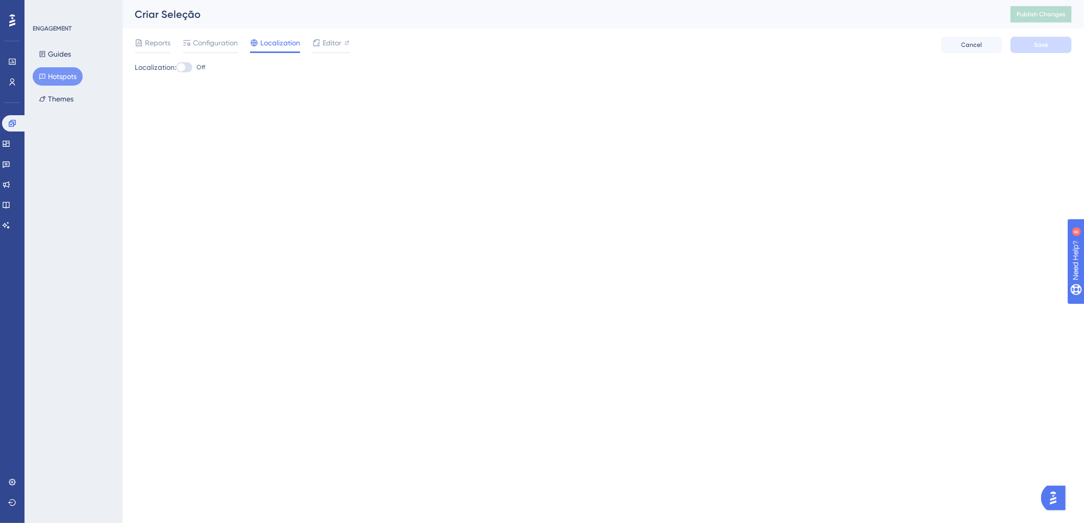
click at [202, 72] on label "Off" at bounding box center [190, 67] width 29 height 12
click at [176, 68] on input "Off" at bounding box center [176, 67] width 1 height 1
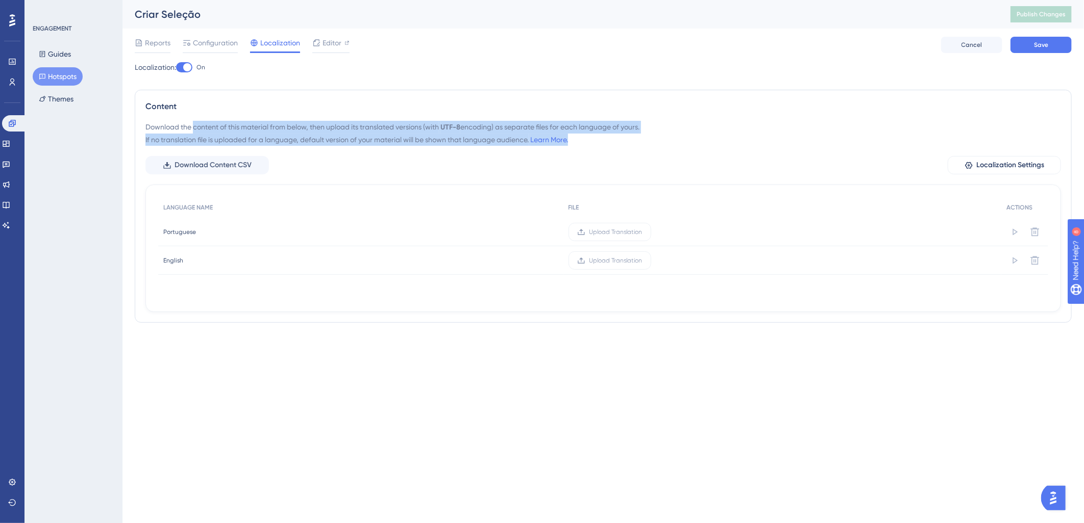
drag, startPoint x: 192, startPoint y: 127, endPoint x: 614, endPoint y: 137, distance: 421.6
click at [614, 137] on div "Download the content of this material from below, then upload its translated ve…" at bounding box center [602, 133] width 915 height 25
drag, startPoint x: 614, startPoint y: 137, endPoint x: 455, endPoint y: 133, distance: 159.2
click at [455, 133] on div "Download the content of this material from below, then upload its translated ve…" at bounding box center [602, 133] width 915 height 25
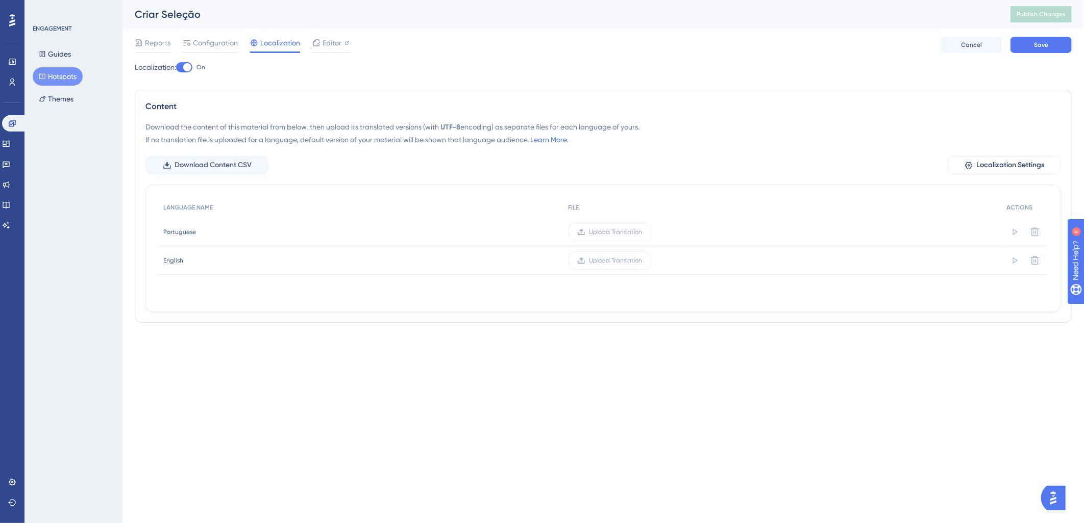
click at [184, 64] on div at bounding box center [184, 67] width 16 height 10
click at [176, 67] on input "On" at bounding box center [176, 67] width 1 height 1
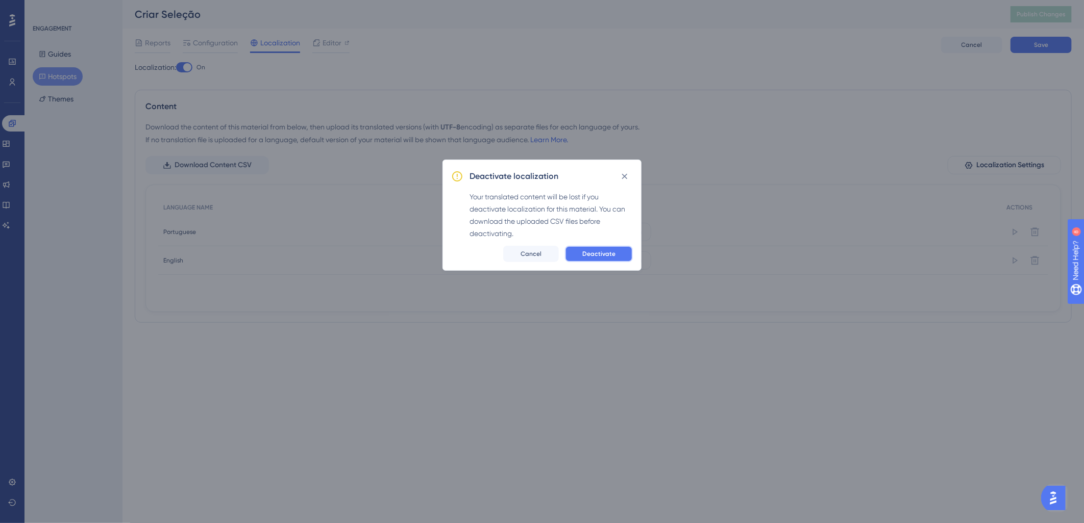
click at [594, 256] on span "Deactivate" at bounding box center [598, 254] width 33 height 8
checkbox input "false"
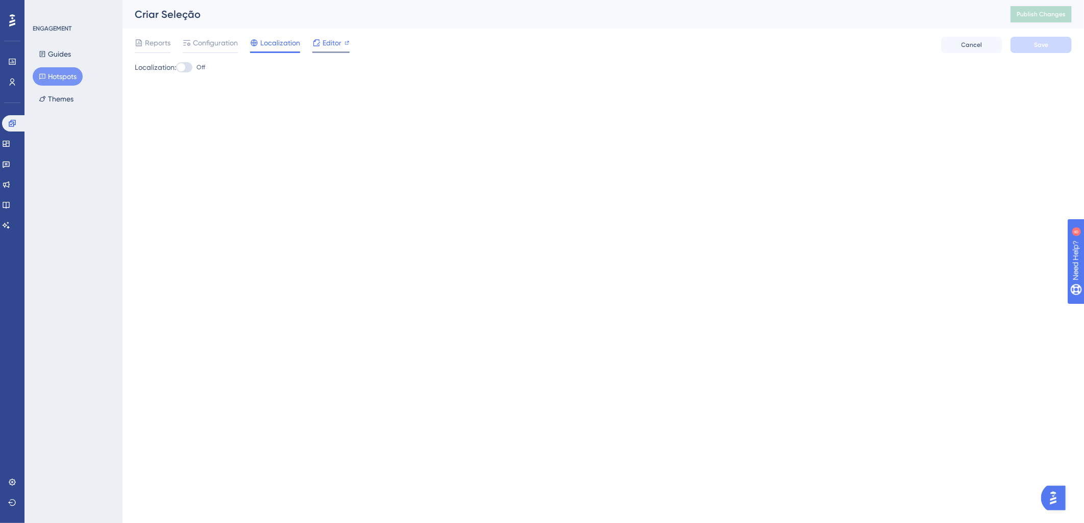
click at [318, 50] on div "Editor" at bounding box center [330, 45] width 37 height 16
click at [70, 73] on button "Hotspots" at bounding box center [58, 76] width 50 height 18
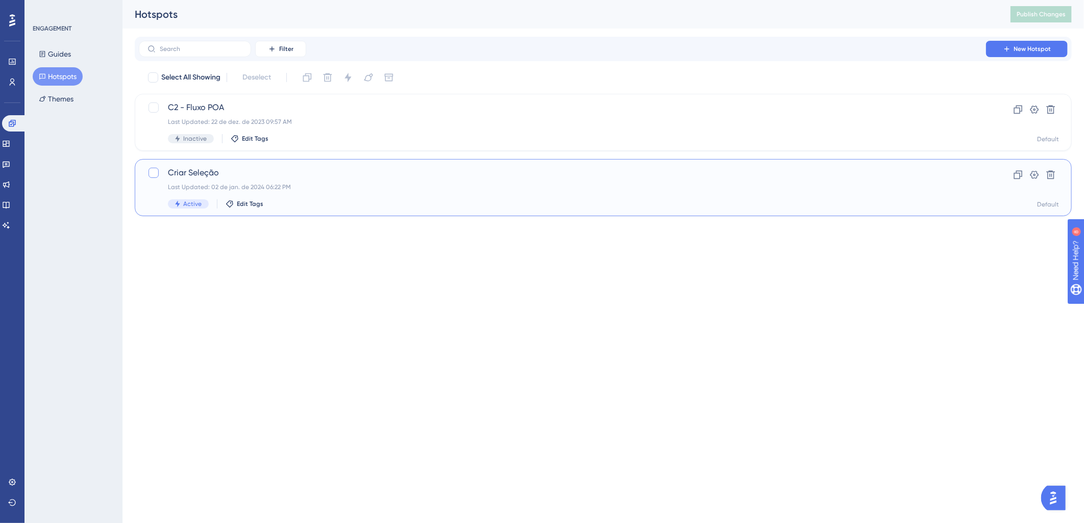
click at [149, 167] on div at bounding box center [153, 173] width 12 height 12
checkbox input "true"
click at [149, 110] on div at bounding box center [153, 108] width 10 height 10
checkbox input "true"
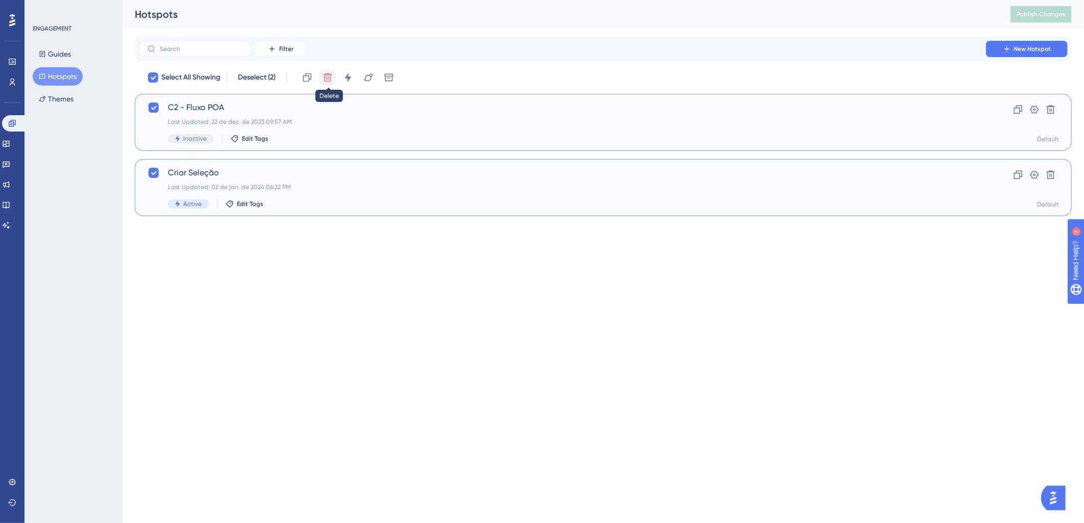
click at [327, 80] on icon at bounding box center [327, 77] width 10 height 10
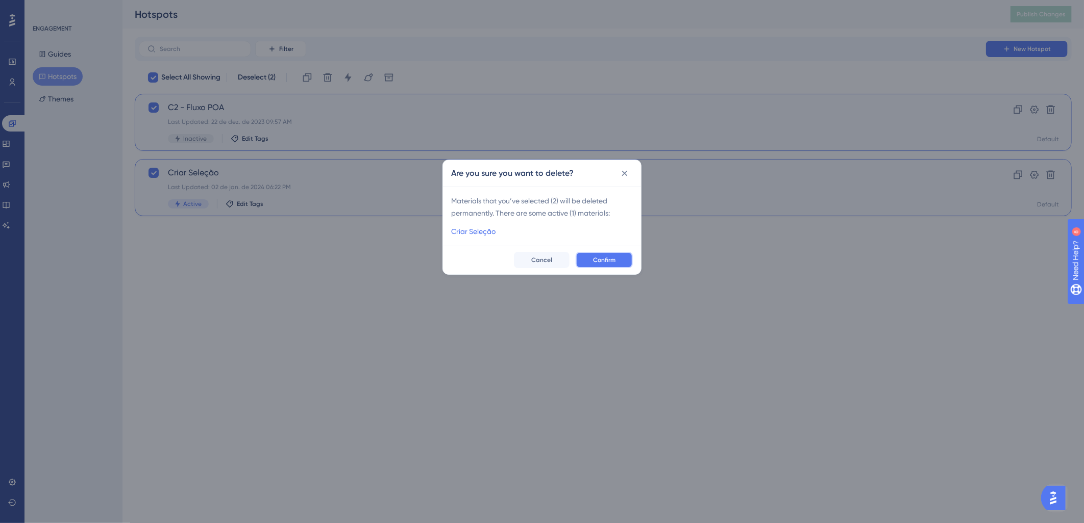
click at [597, 256] on button "Confirm" at bounding box center [604, 260] width 57 height 16
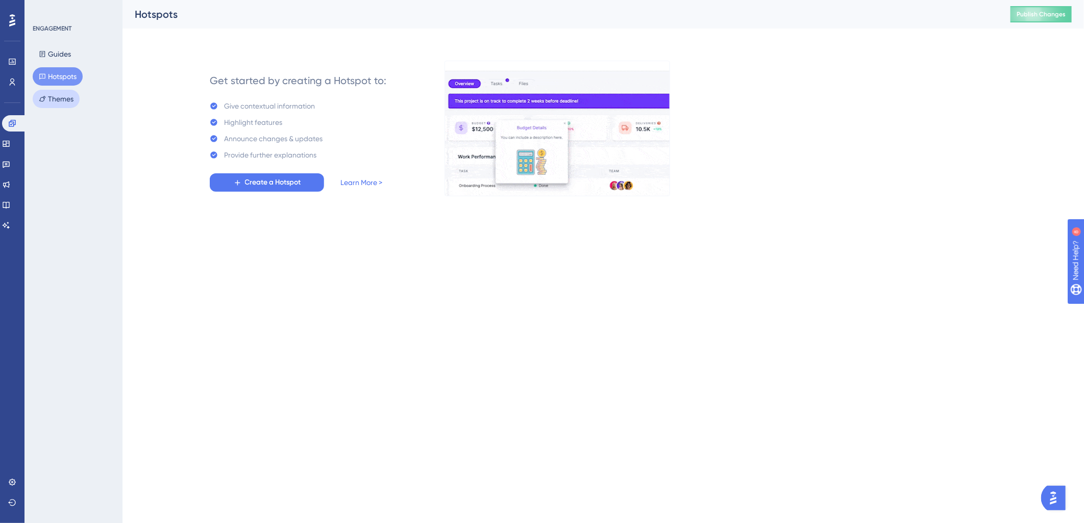
click at [53, 108] on button "Themes" at bounding box center [56, 99] width 47 height 18
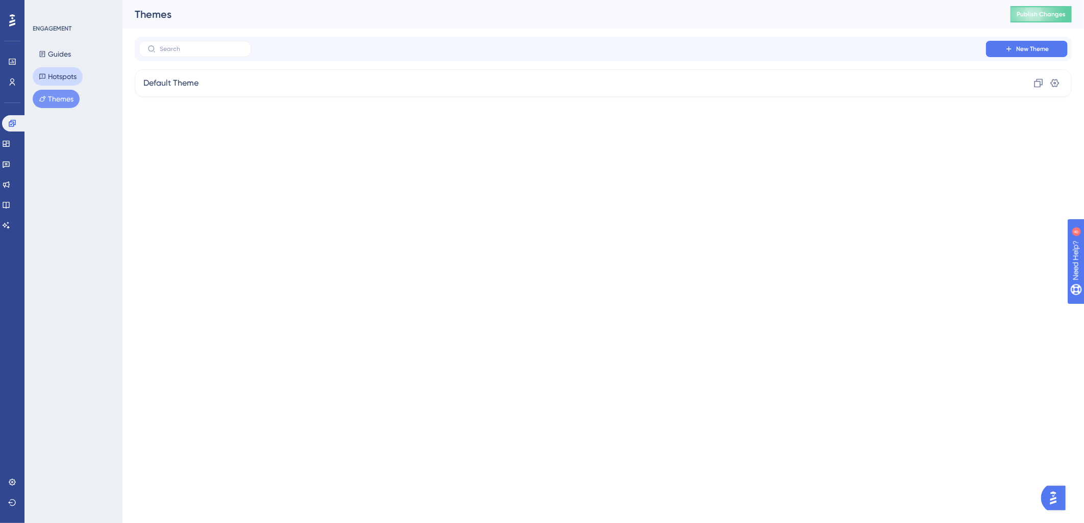
click at [59, 78] on button "Hotspots" at bounding box center [58, 76] width 50 height 18
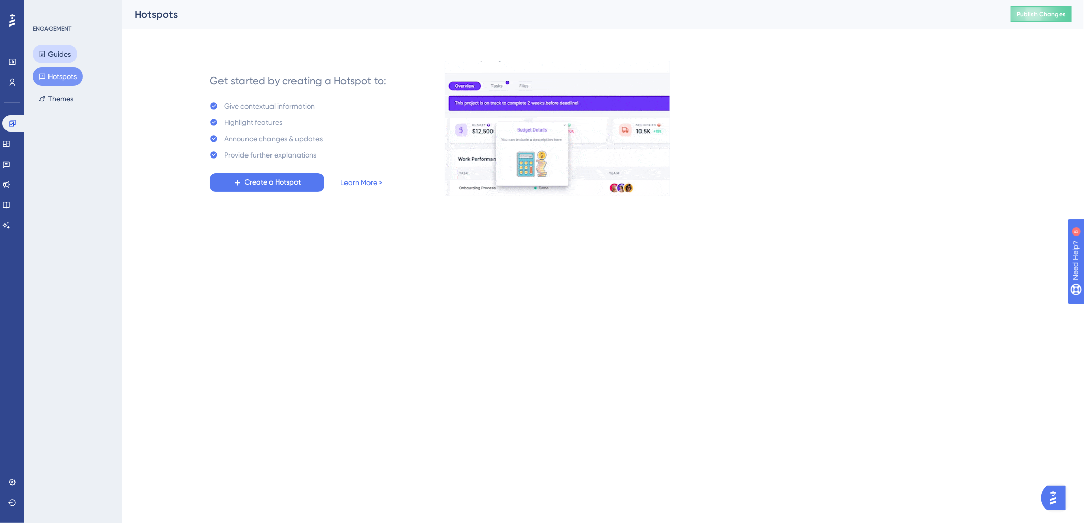
click at [49, 56] on button "Guides" at bounding box center [55, 54] width 44 height 18
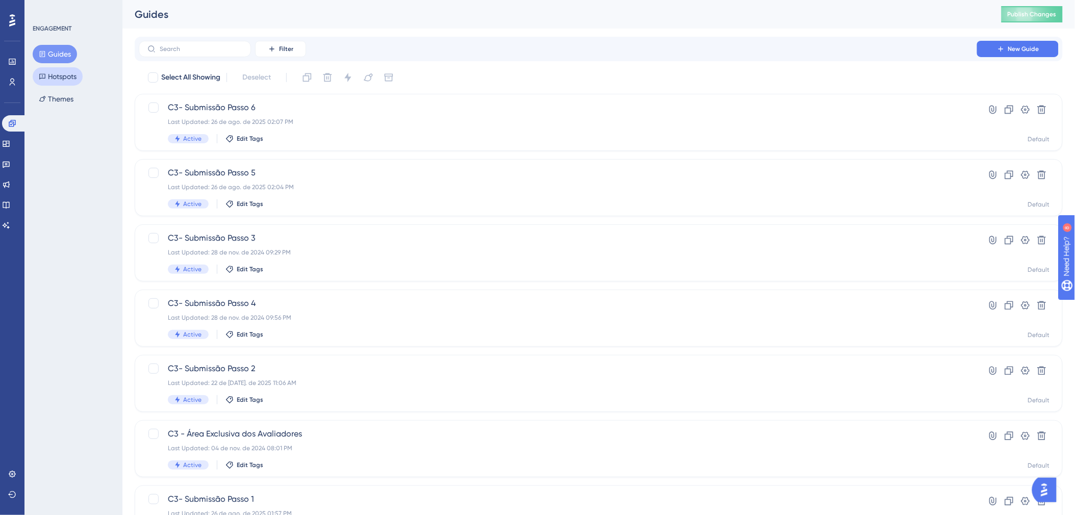
click at [57, 78] on button "Hotspots" at bounding box center [58, 76] width 50 height 18
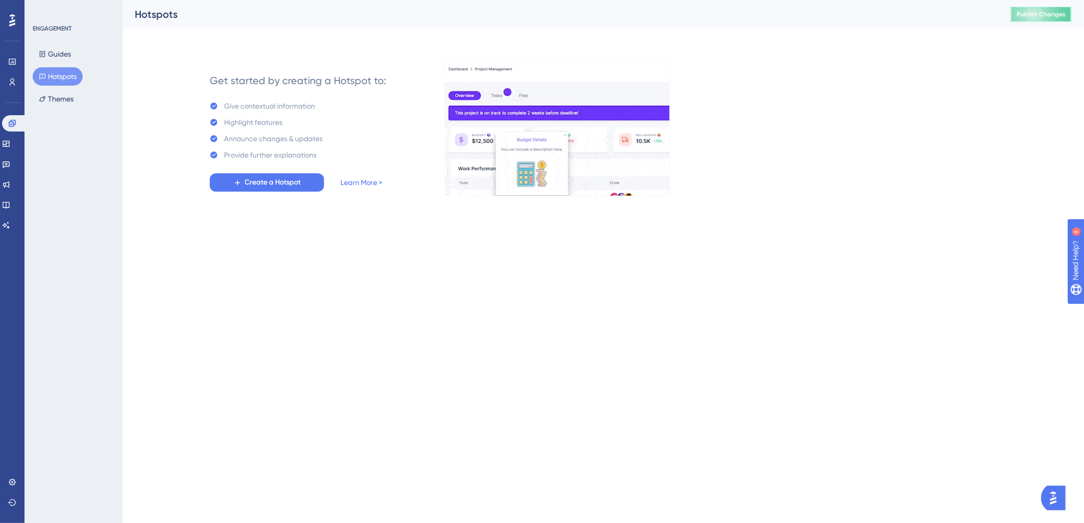
click at [1024, 13] on span "Publish Changes" at bounding box center [1040, 14] width 49 height 8
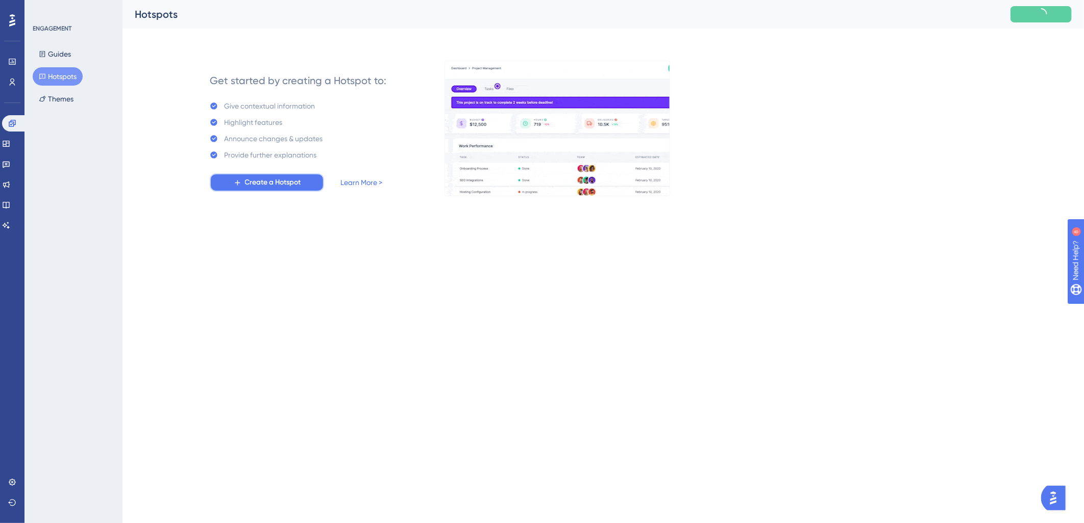
click at [276, 189] on button "Create a Hotspot" at bounding box center [267, 182] width 114 height 18
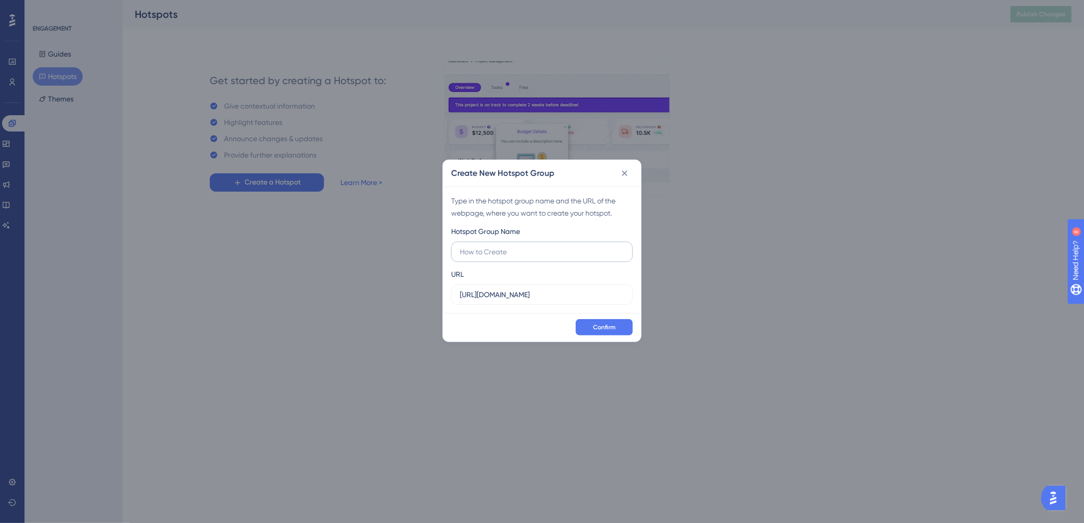
click at [460, 247] on input "text" at bounding box center [542, 251] width 164 height 11
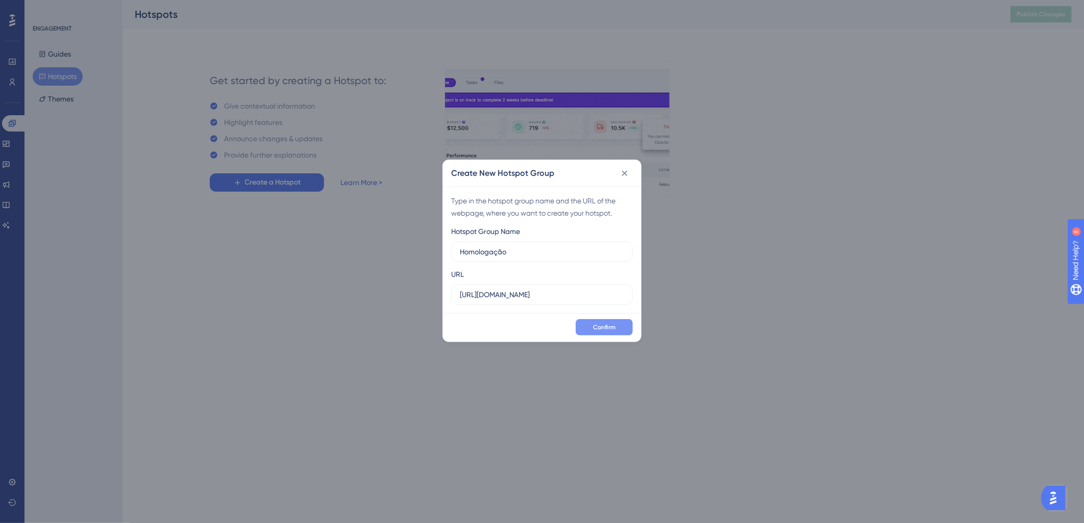
type input "Homologação"
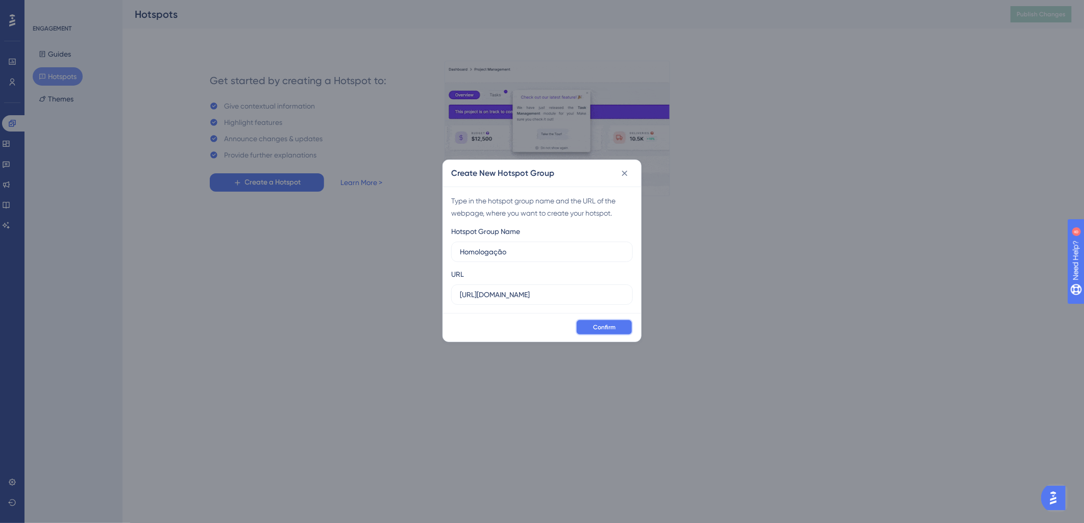
click at [597, 322] on button "Confirm" at bounding box center [604, 327] width 57 height 16
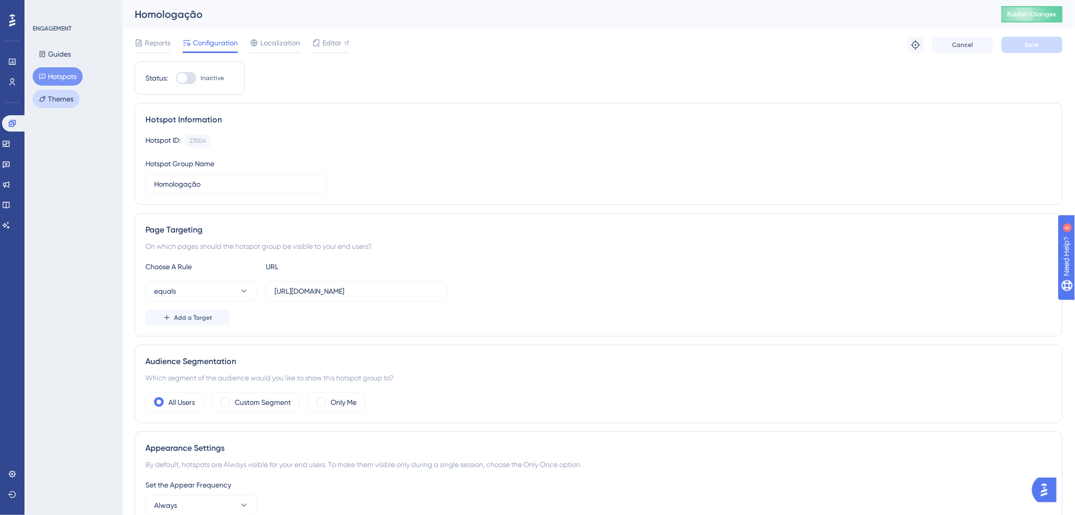
click at [62, 96] on button "Themes" at bounding box center [56, 99] width 47 height 18
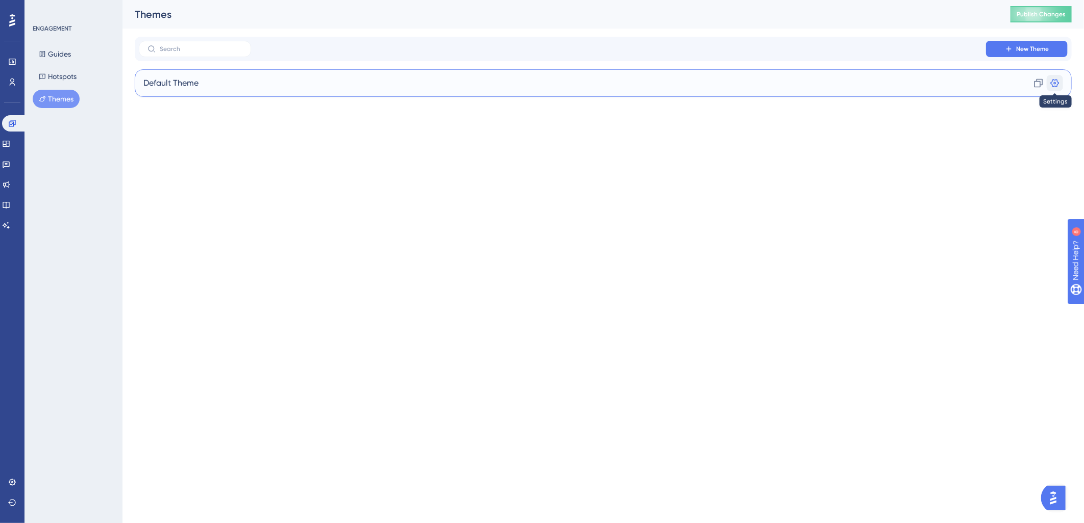
click at [1058, 84] on icon at bounding box center [1055, 83] width 9 height 8
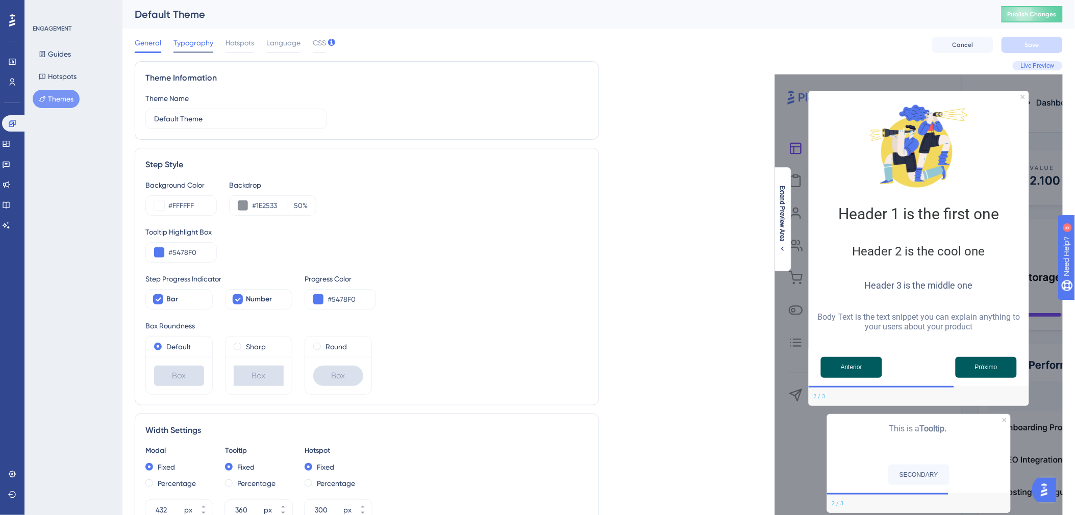
click at [195, 45] on span "Typography" at bounding box center [193, 43] width 40 height 12
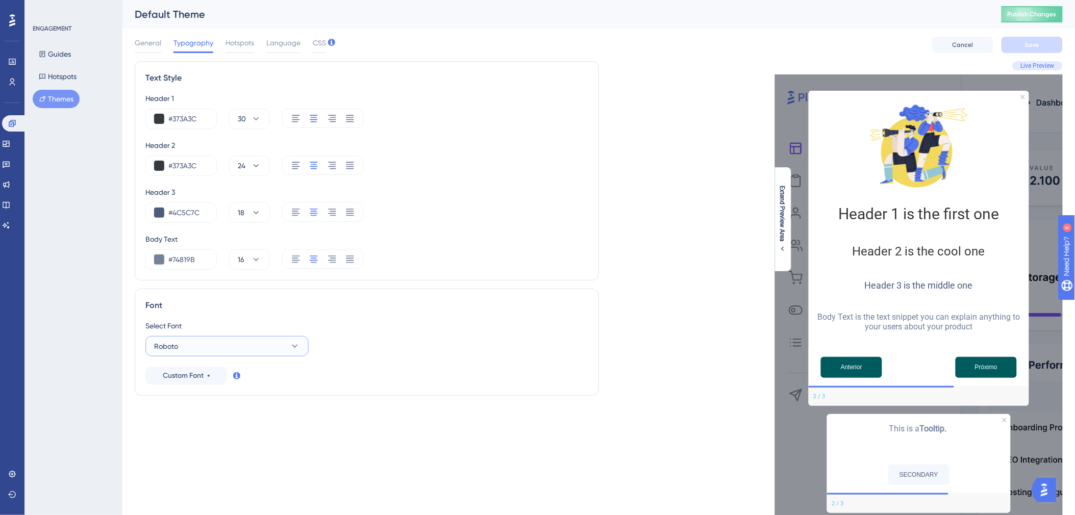
click at [237, 340] on button "Roboto" at bounding box center [226, 346] width 163 height 20
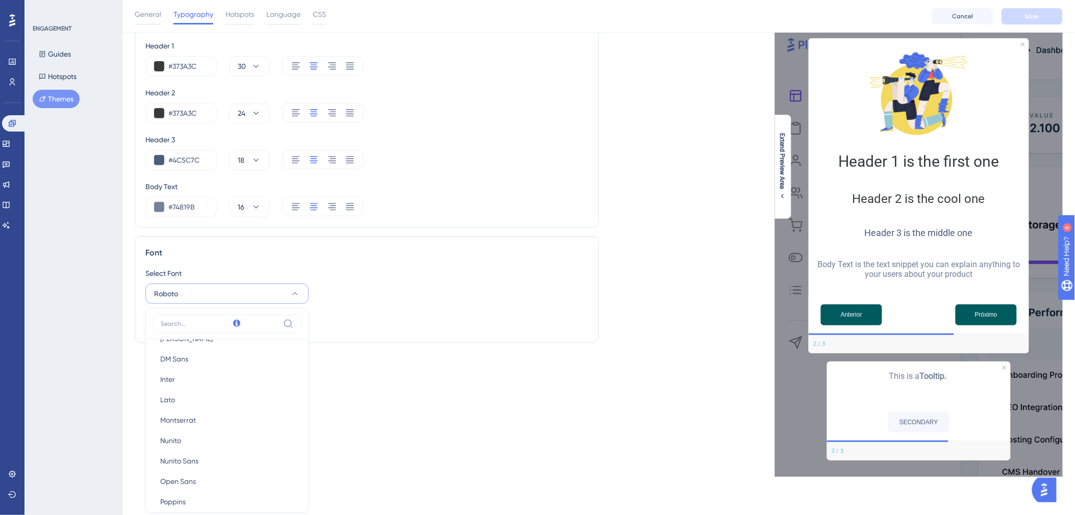
click at [586, 316] on div "Select Font Roboto Roboto Roboto Custom System Font System Font Barlow Barlow D…" at bounding box center [366, 299] width 443 height 65
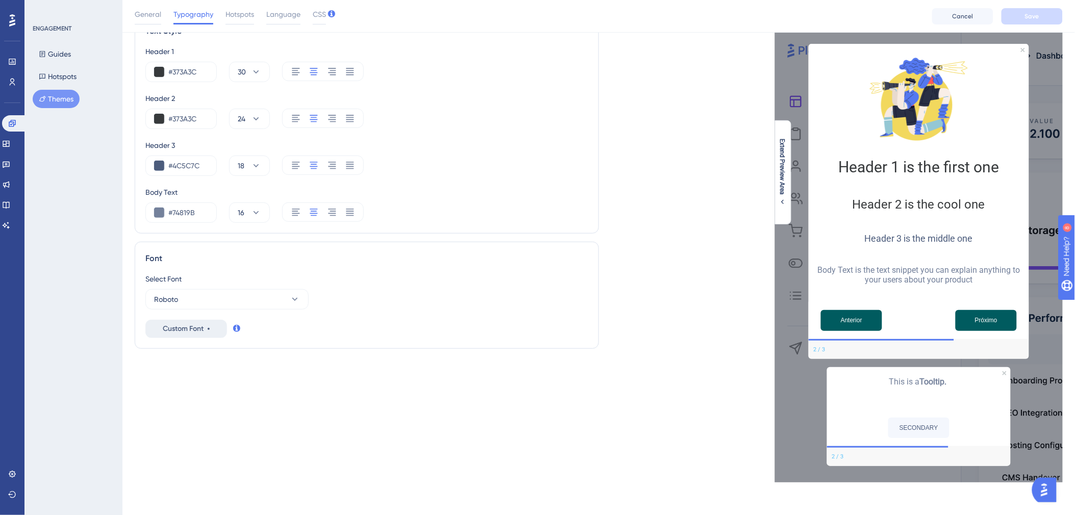
click at [208, 329] on div "Custom Font" at bounding box center [186, 329] width 47 height 12
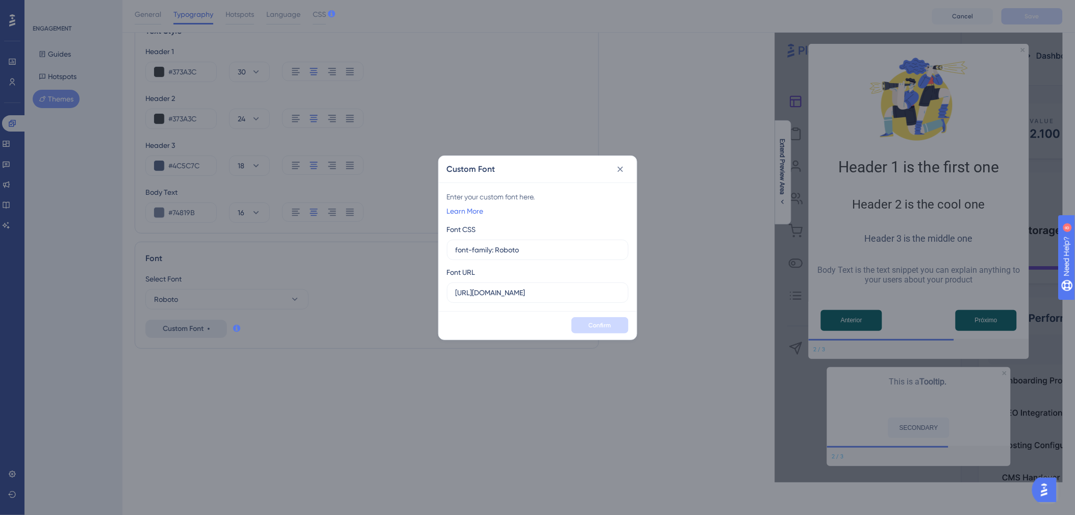
scroll to position [44, 0]
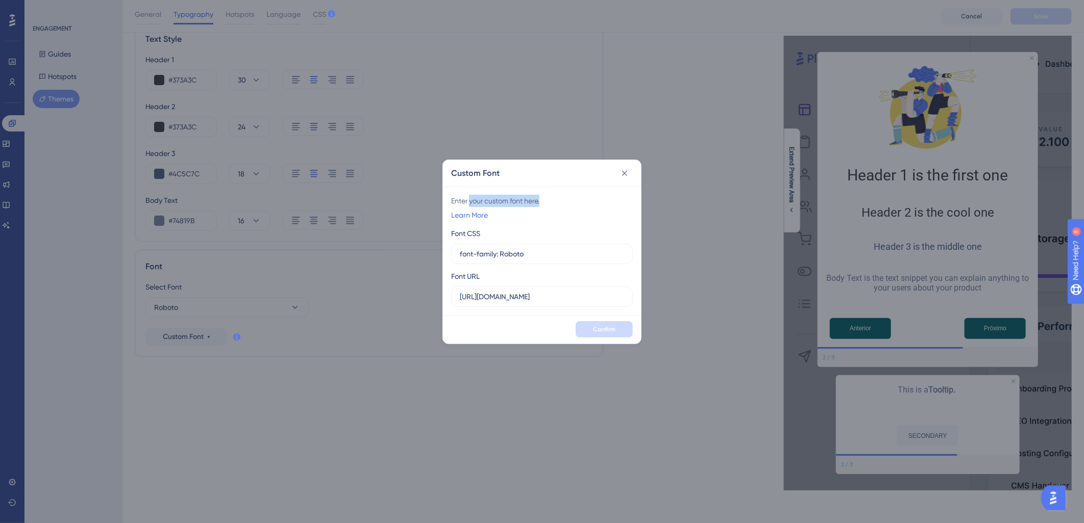
drag, startPoint x: 469, startPoint y: 202, endPoint x: 541, endPoint y: 203, distance: 71.9
click at [541, 203] on div "Enter your custom font here." at bounding box center [542, 201] width 182 height 12
drag, startPoint x: 541, startPoint y: 203, endPoint x: 564, endPoint y: 222, distance: 30.1
click at [564, 222] on div "Enter your custom font here. Learn More Font CSS font-family: Roboto Font URL h…" at bounding box center [542, 251] width 198 height 129
click at [620, 174] on icon at bounding box center [624, 173] width 10 height 10
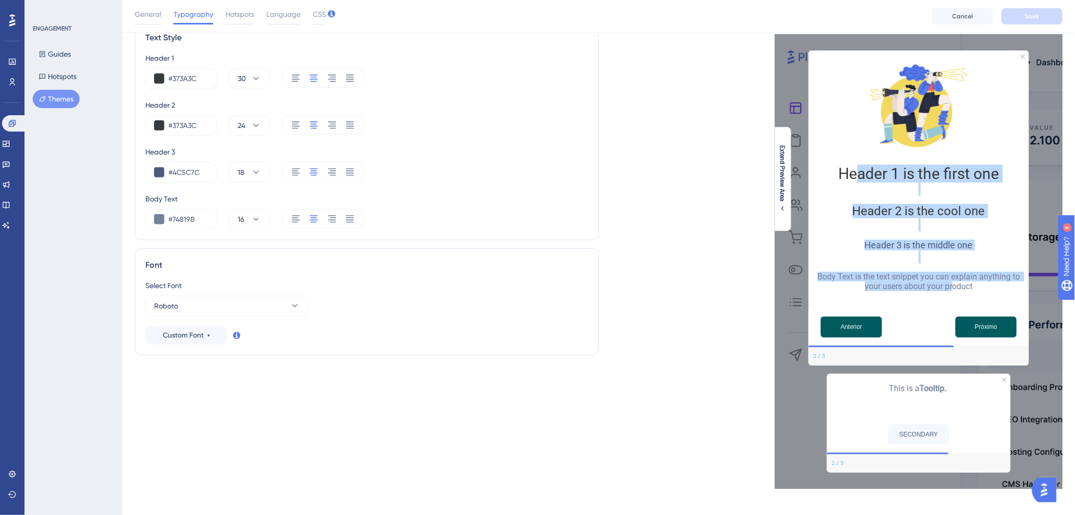
drag, startPoint x: 854, startPoint y: 177, endPoint x: 953, endPoint y: 287, distance: 148.5
click at [953, 287] on div "Header 1 is the first one Header 2 is the cool one Header 3 is the middle one B…" at bounding box center [919, 180] width 220 height 258
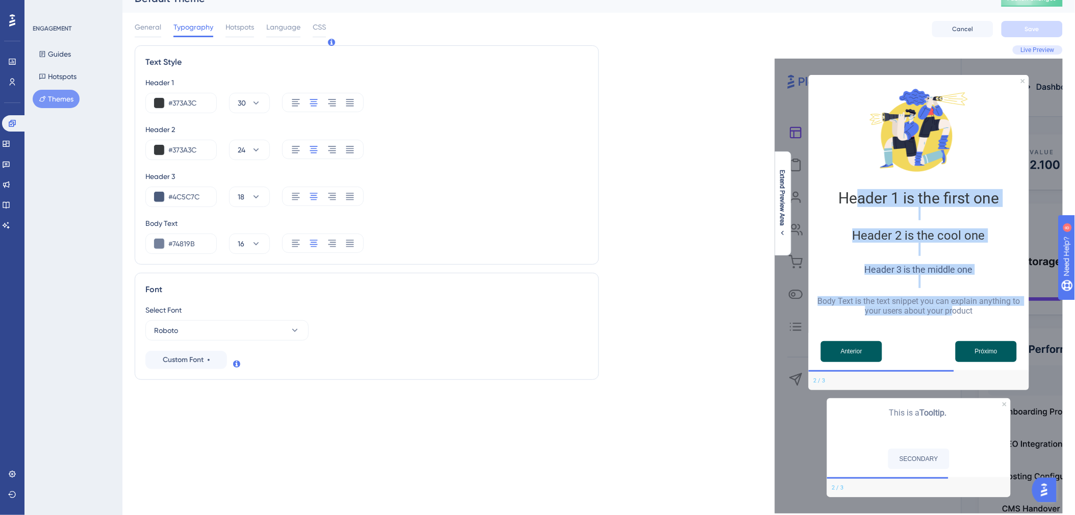
scroll to position [0, 0]
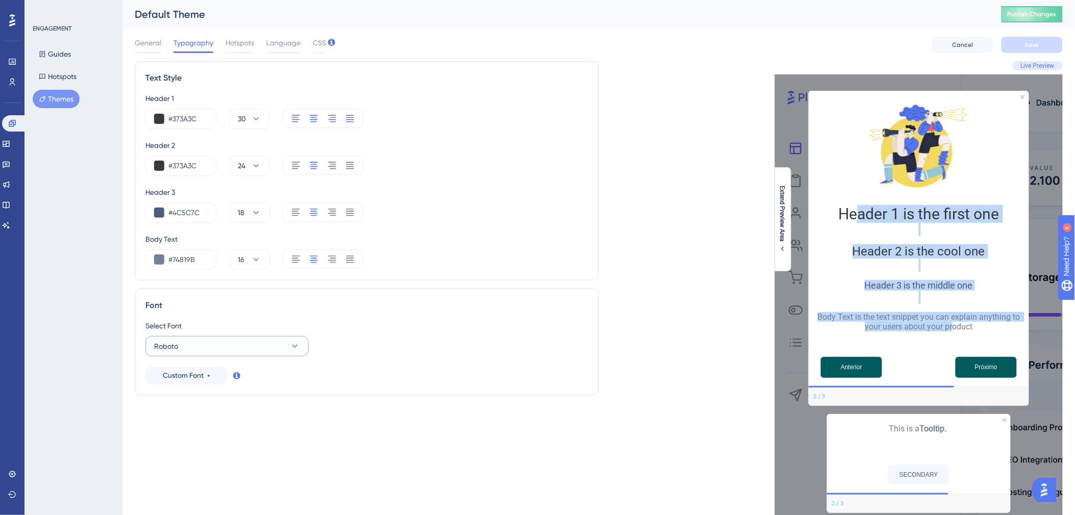
click at [253, 347] on button "Roboto" at bounding box center [226, 346] width 163 height 20
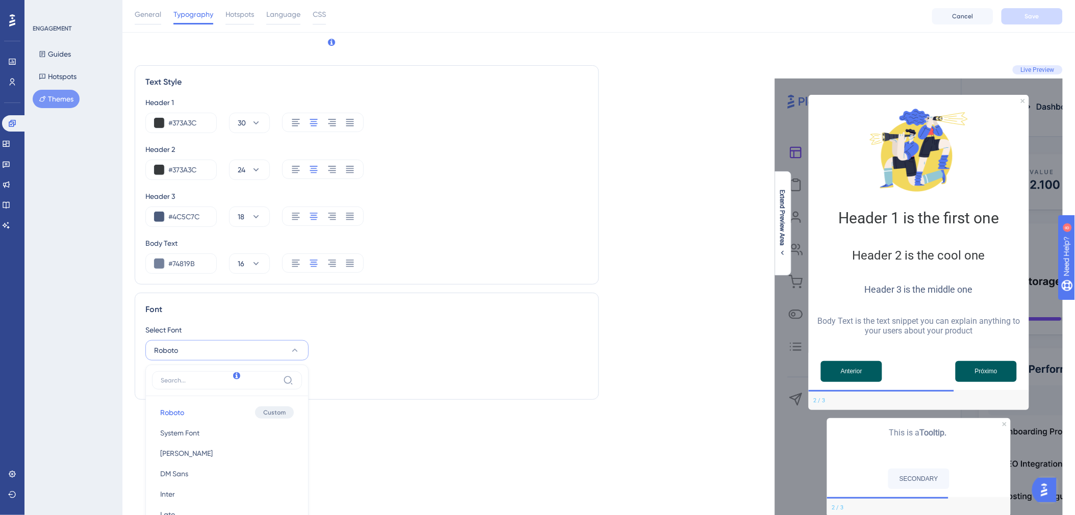
scroll to position [208, 0]
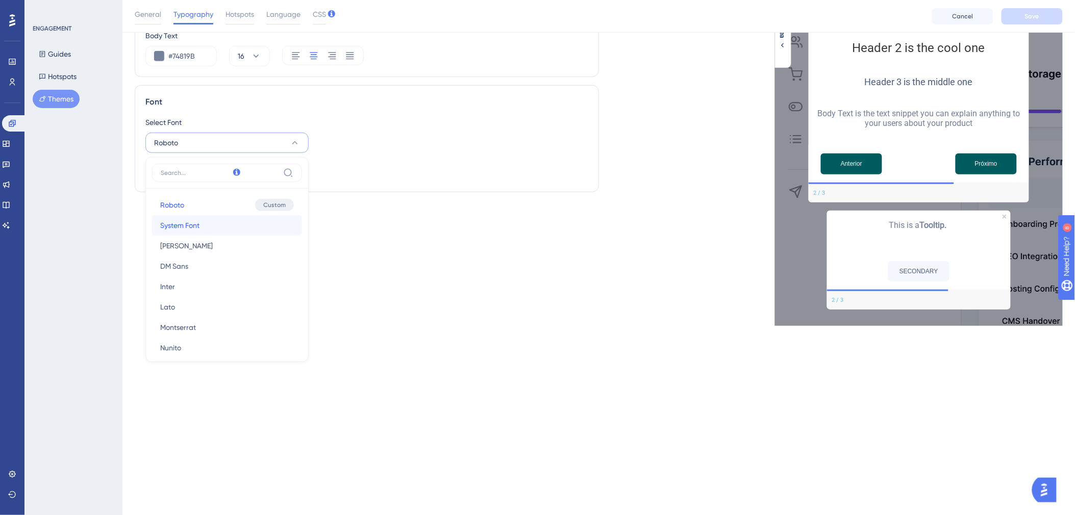
click at [247, 228] on button "System Font System Font" at bounding box center [227, 225] width 150 height 20
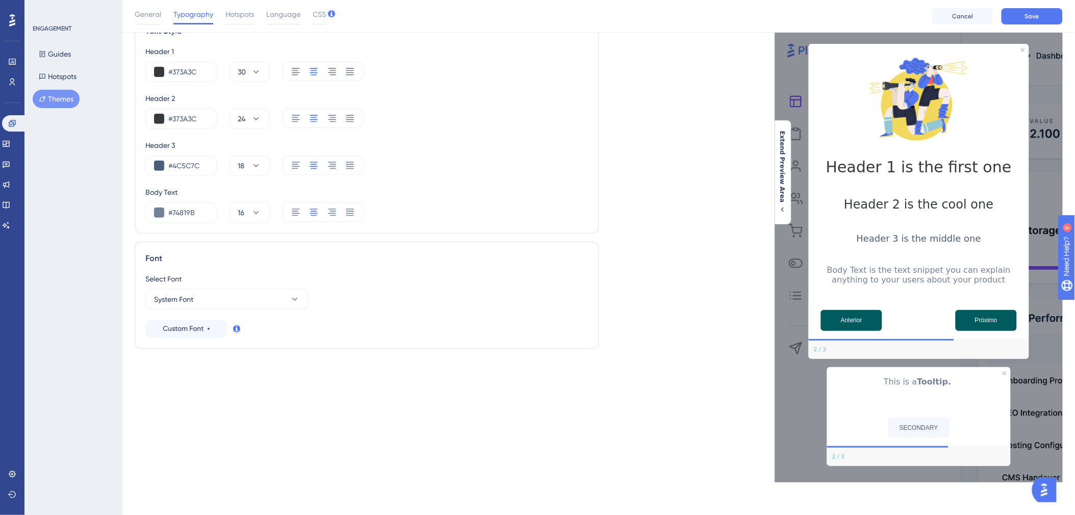
scroll to position [59, 0]
click at [1047, 19] on button "Save" at bounding box center [1032, 16] width 61 height 16
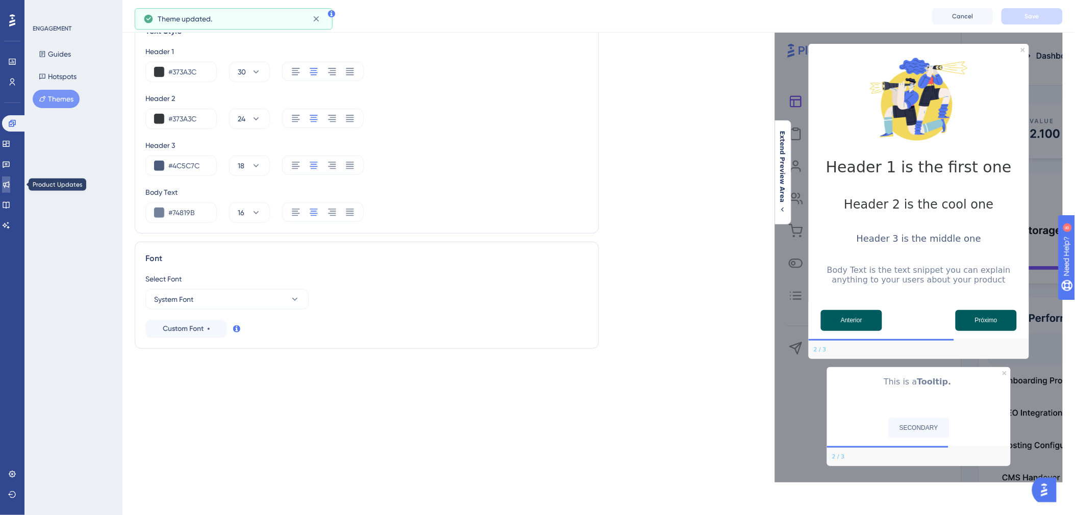
click at [10, 184] on icon at bounding box center [6, 185] width 8 height 8
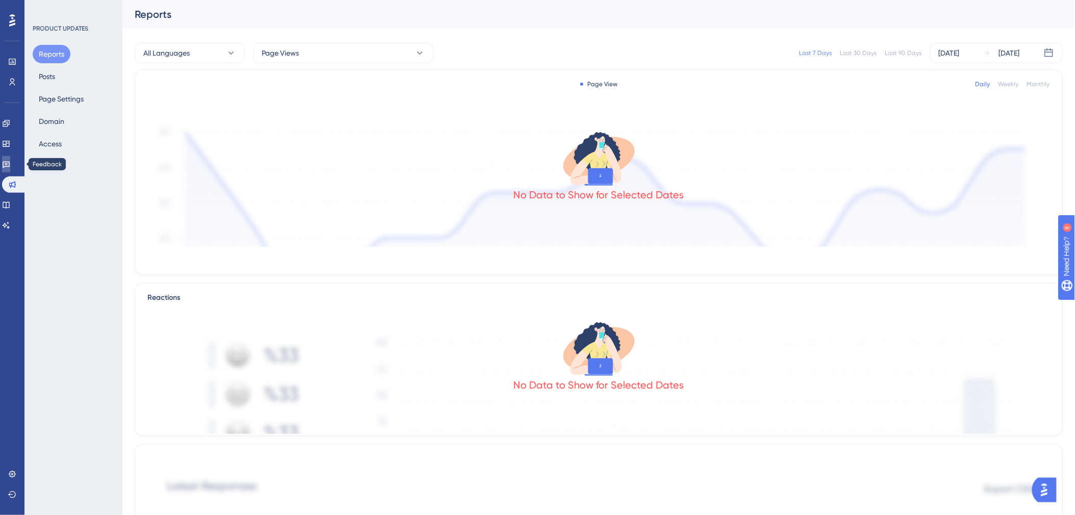
click at [10, 164] on link at bounding box center [6, 164] width 8 height 16
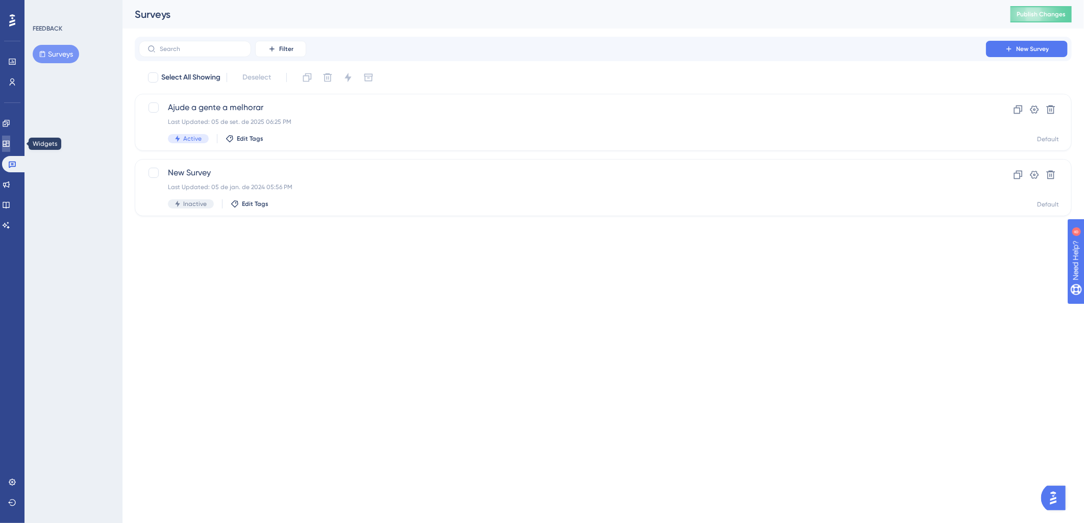
click at [10, 149] on link at bounding box center [6, 144] width 8 height 16
click at [10, 129] on link at bounding box center [6, 123] width 8 height 16
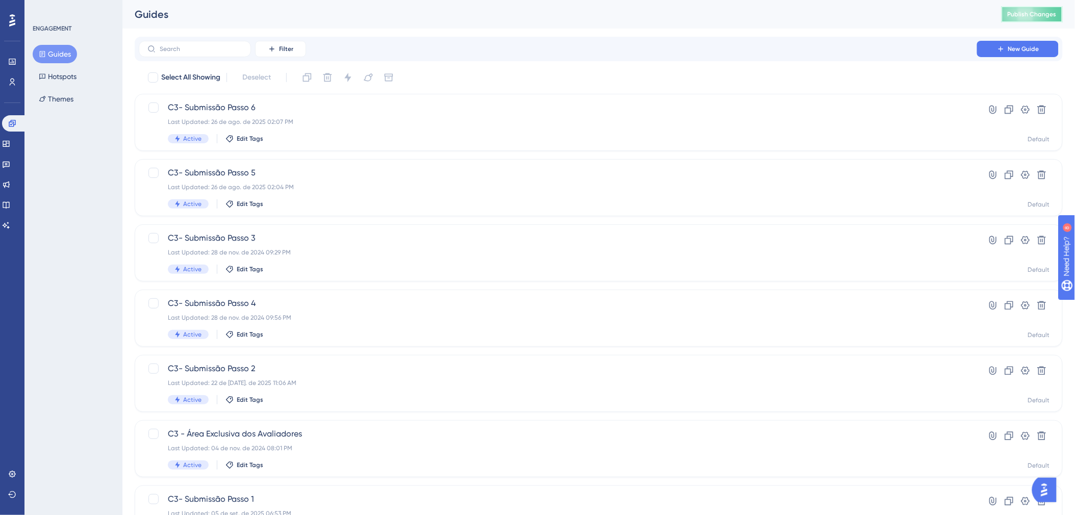
click at [1050, 16] on span "Publish Changes" at bounding box center [1032, 14] width 49 height 8
click at [10, 171] on link at bounding box center [6, 164] width 8 height 16
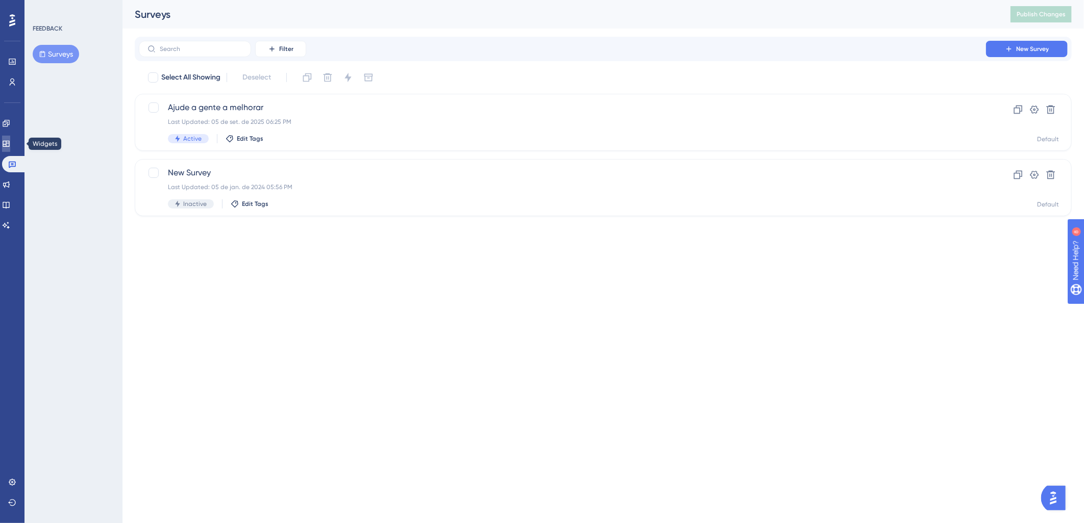
click at [10, 148] on link at bounding box center [6, 144] width 8 height 16
click at [10, 130] on link at bounding box center [6, 123] width 8 height 16
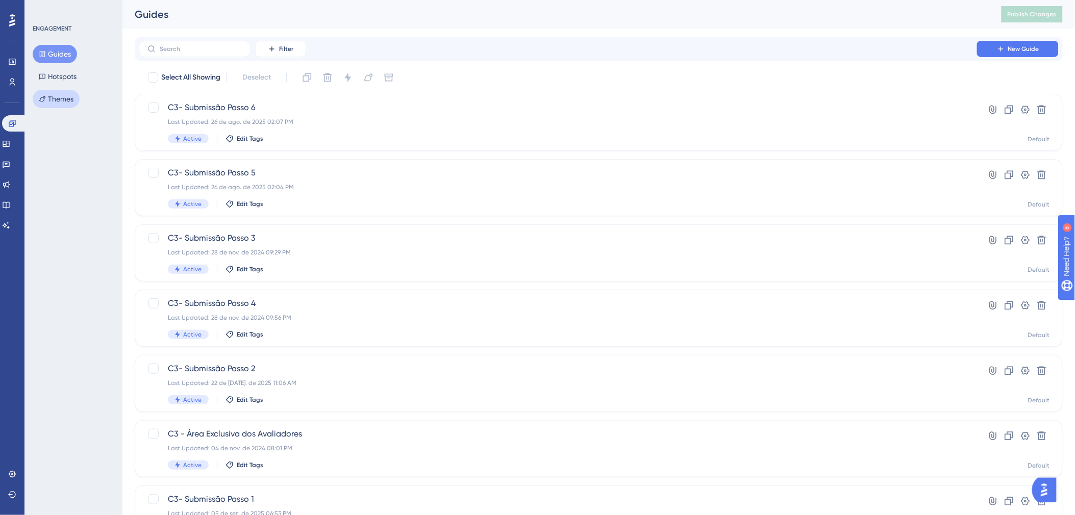
click at [55, 100] on button "Themes" at bounding box center [56, 99] width 47 height 18
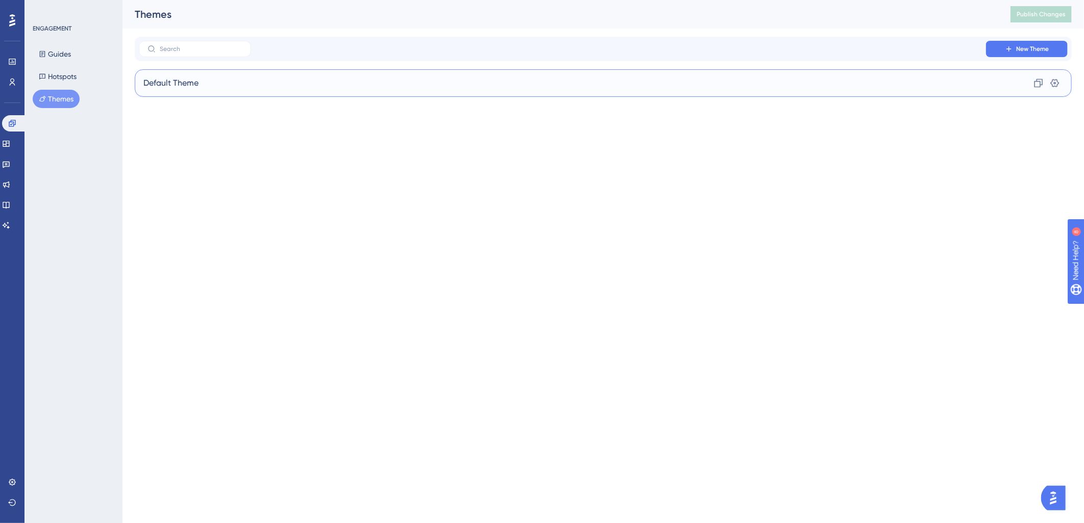
click at [161, 85] on span "Default Theme" at bounding box center [170, 83] width 55 height 12
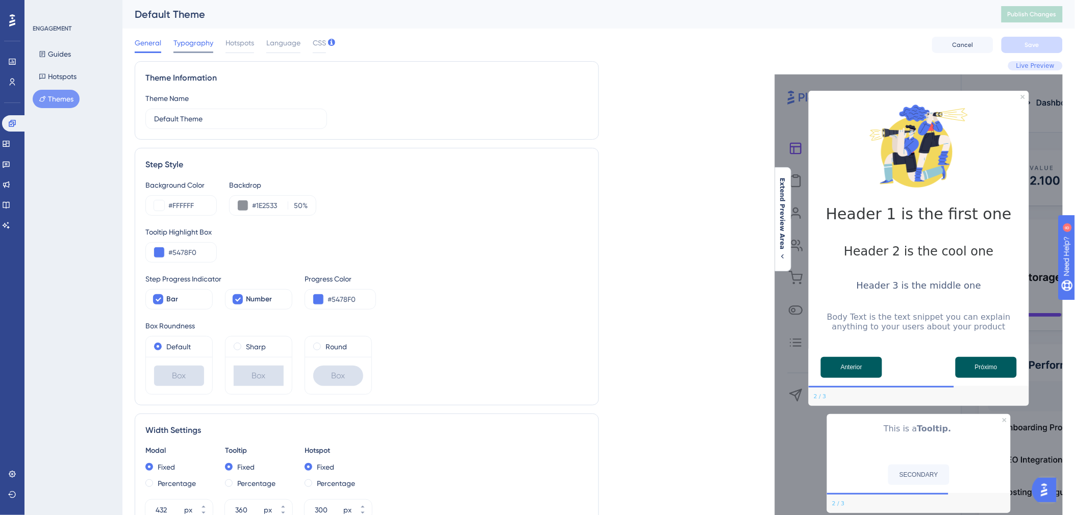
click at [201, 49] on div "Typography" at bounding box center [193, 45] width 40 height 16
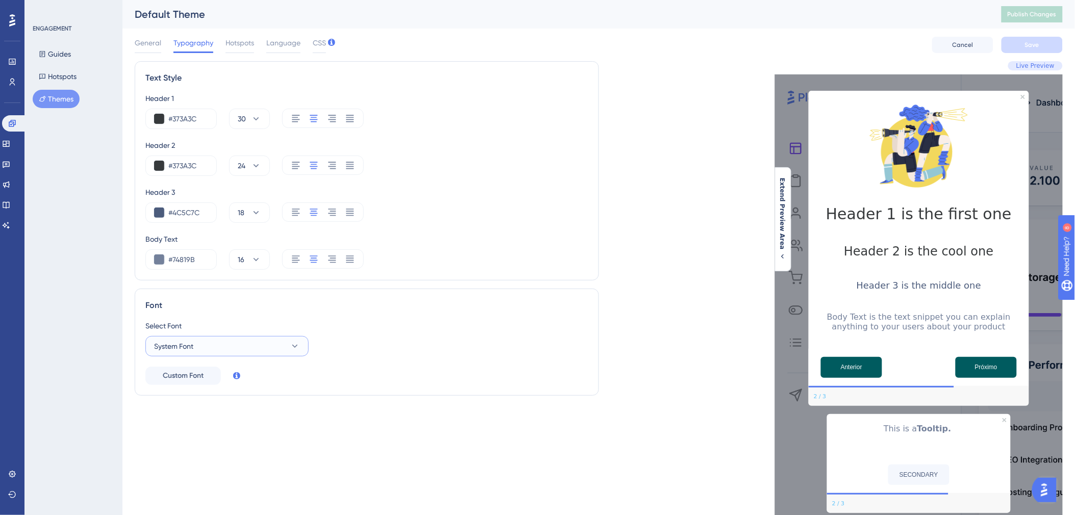
click at [234, 351] on button "System Font" at bounding box center [226, 346] width 163 height 20
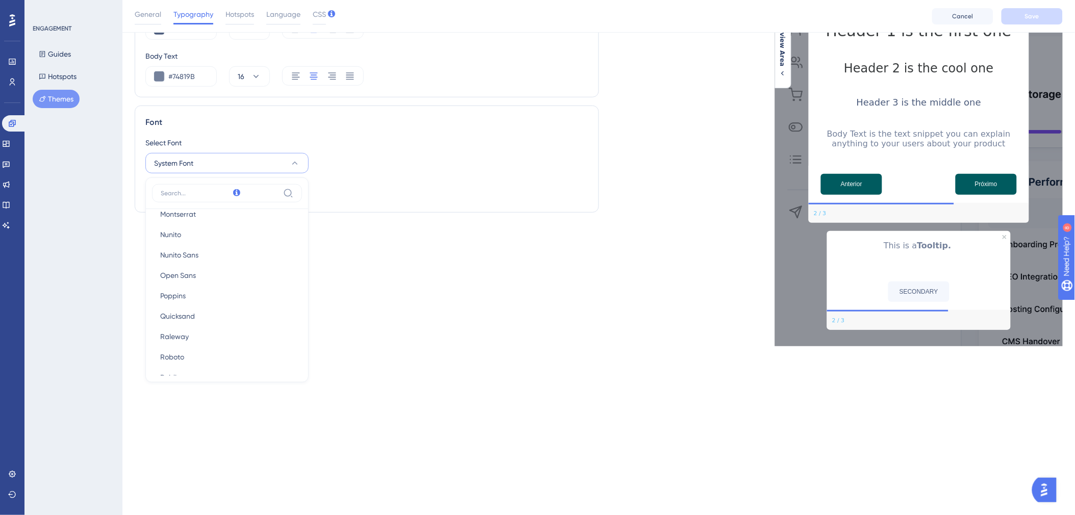
scroll to position [151, 0]
click at [224, 310] on button "Roboto Roboto" at bounding box center [227, 319] width 150 height 20
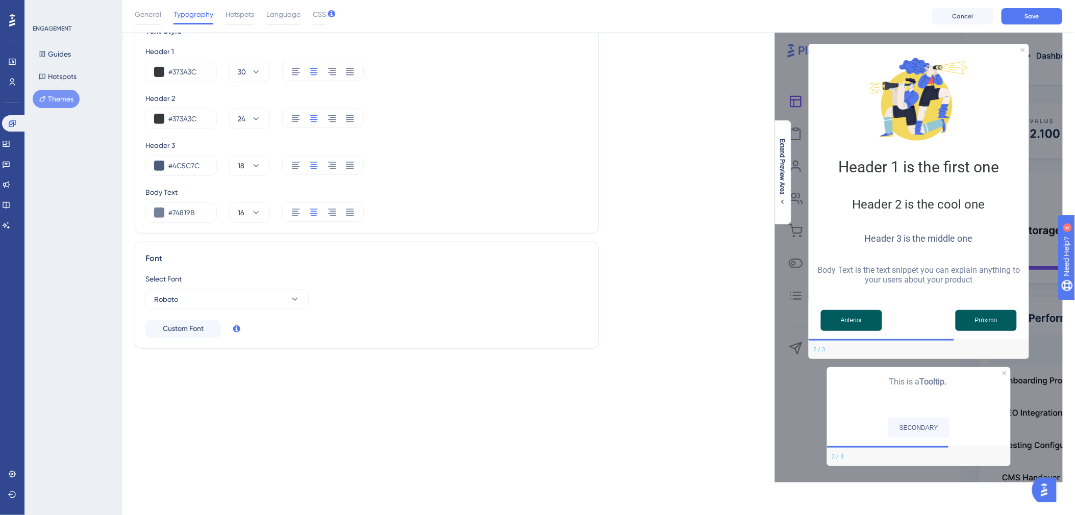
scroll to position [53, 0]
click at [1028, 20] on button "Save" at bounding box center [1032, 16] width 61 height 16
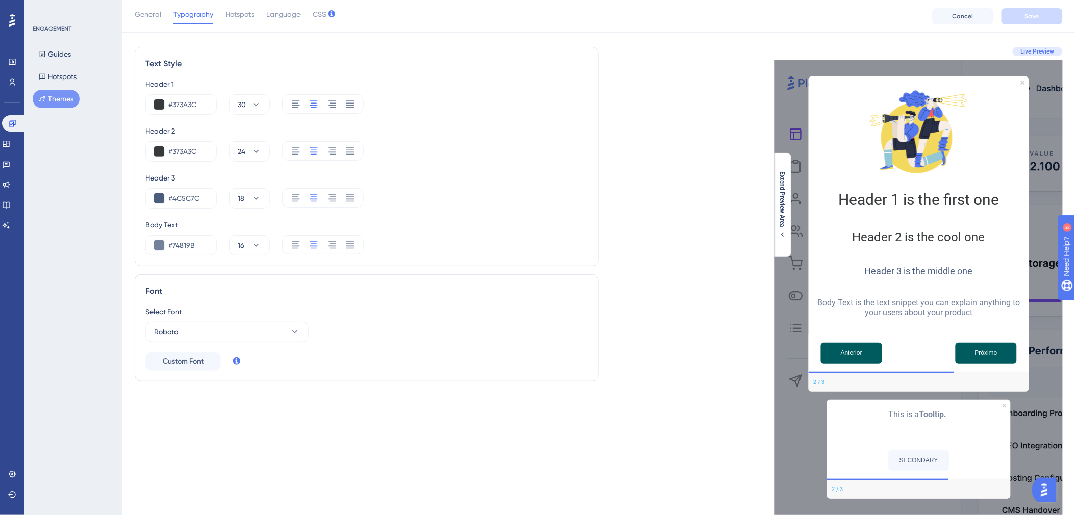
scroll to position [0, 0]
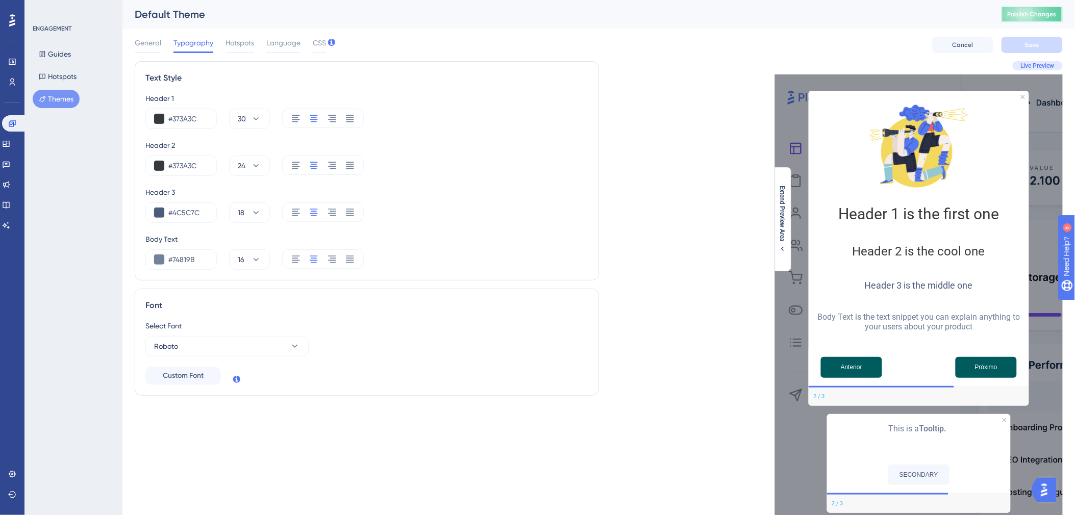
click at [1050, 20] on button "Publish Changes" at bounding box center [1032, 14] width 61 height 16
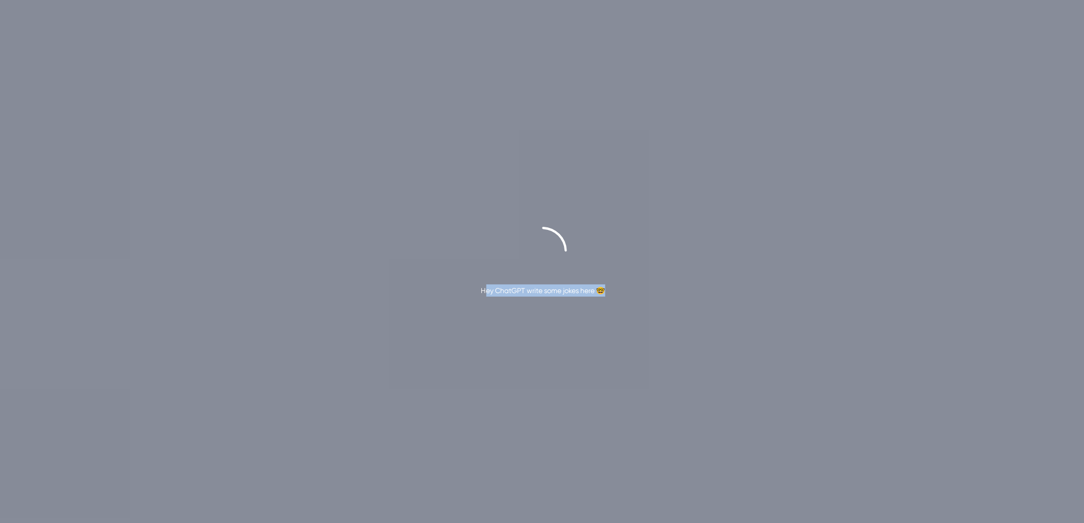
drag, startPoint x: 482, startPoint y: 292, endPoint x: 610, endPoint y: 297, distance: 128.2
click at [610, 297] on div "Hey ChatGPT write some jokes here 🤓" at bounding box center [542, 261] width 1084 height 523
